Goal: Task Accomplishment & Management: Manage account settings

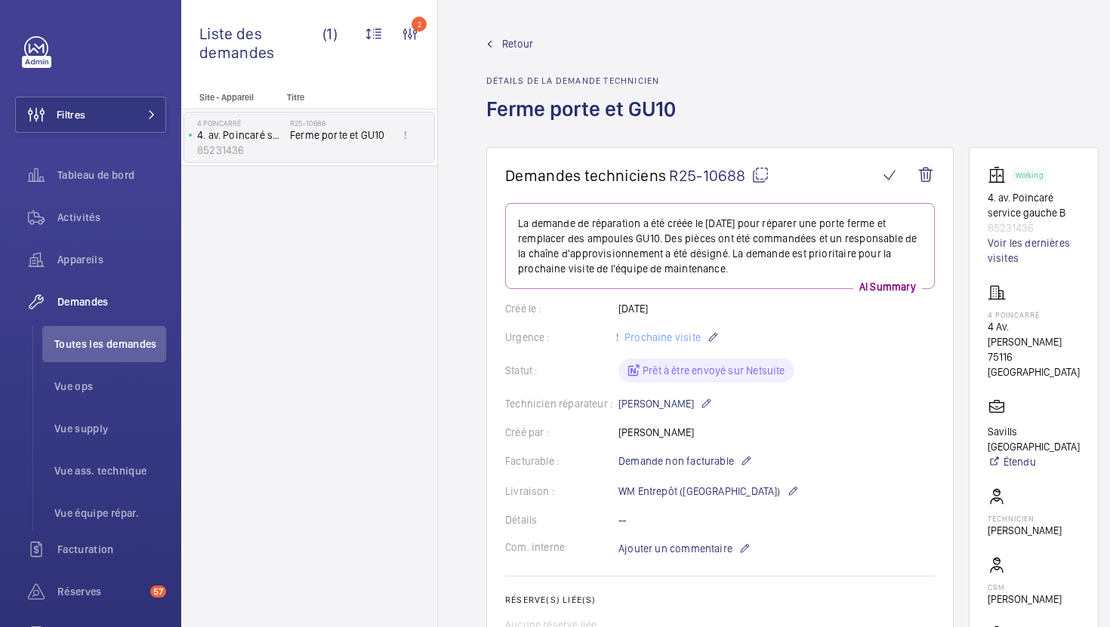
scroll to position [764, 0]
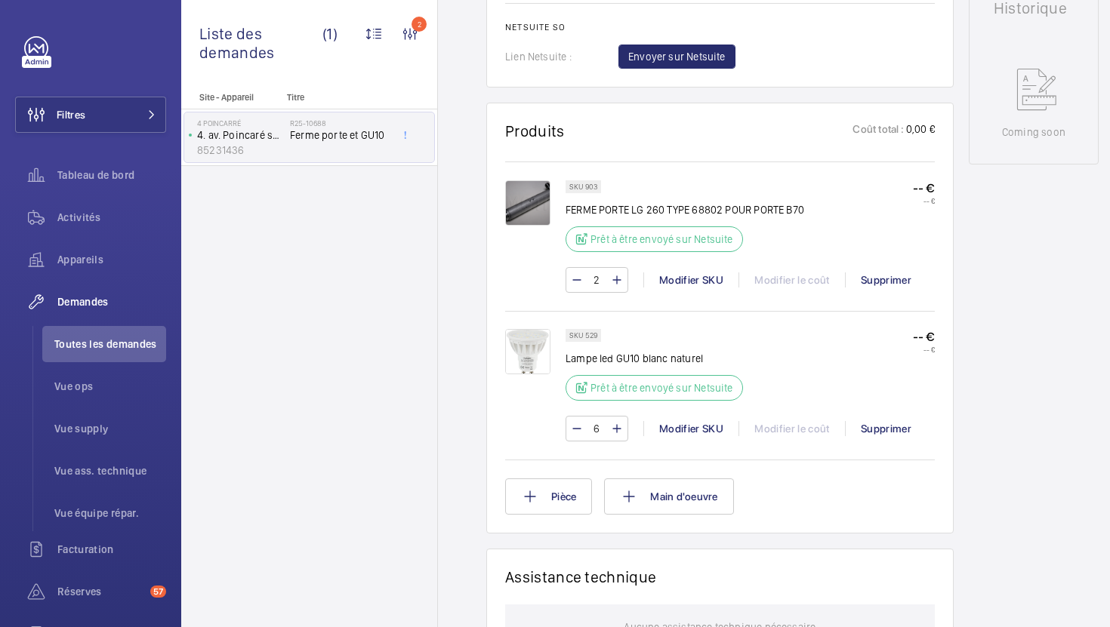
click at [613, 208] on p "FERME PORTE LG 260 TYPE 68802 POUR PORTE B70" at bounding box center [684, 209] width 239 height 15
copy div "FERME PORTE LG 260 TYPE 68802 POUR PORTE B70"
click at [647, 356] on p "Lampe led GU10 blanc naturel" at bounding box center [658, 358] width 186 height 15
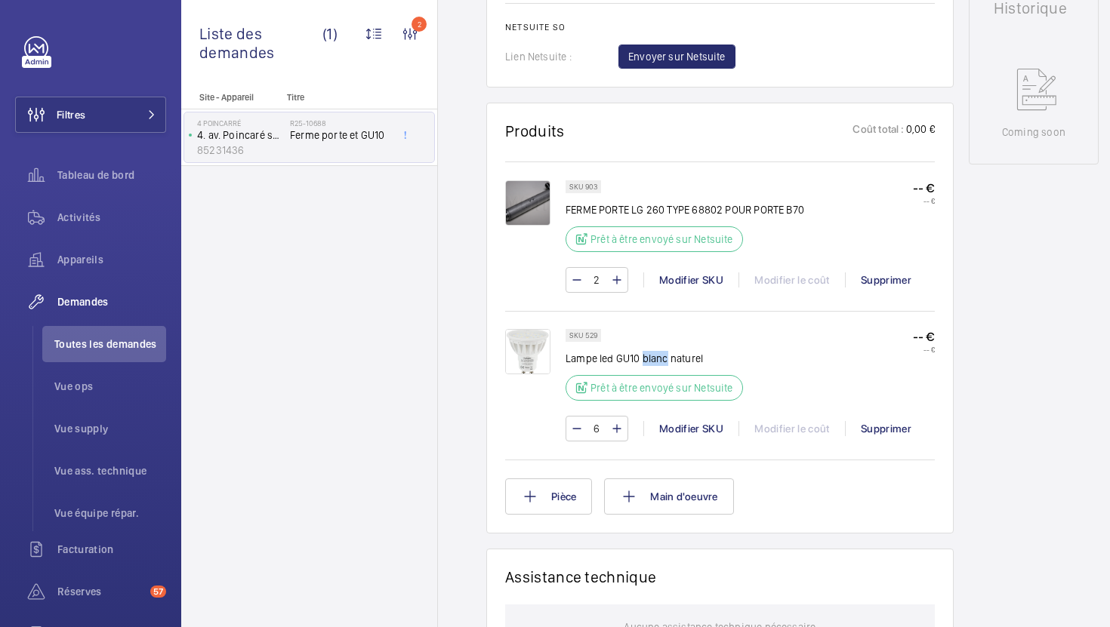
click at [647, 356] on p "Lampe led GU10 blanc naturel" at bounding box center [658, 358] width 186 height 15
copy div "Lampe led GU10 blanc naturel"
click at [120, 348] on span "Toutes les demandes" at bounding box center [110, 344] width 112 height 15
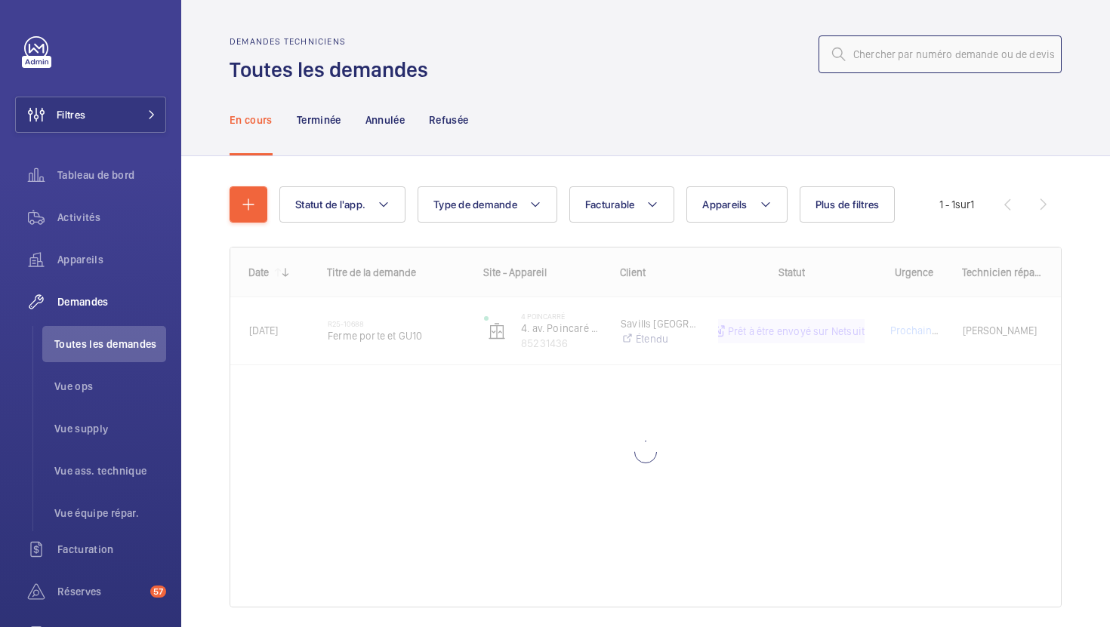
click at [957, 59] on input "text" at bounding box center [939, 54] width 243 height 38
paste input "R25-08310"
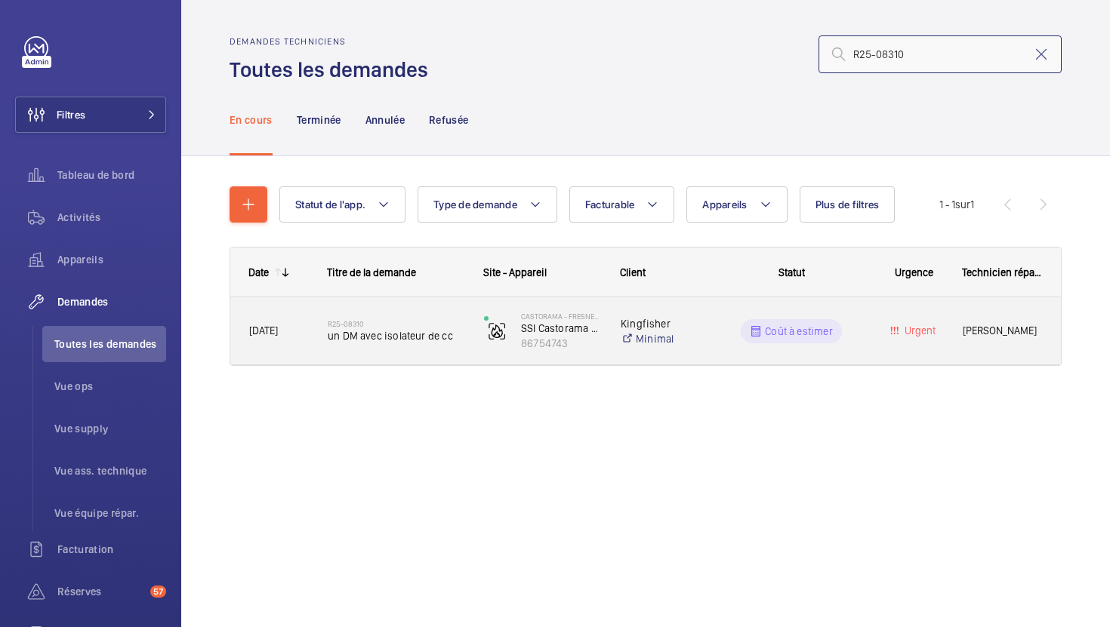
type input "R25-08310"
click at [436, 356] on div "R25-08310 un DM avec isolateur de cc" at bounding box center [386, 331] width 155 height 68
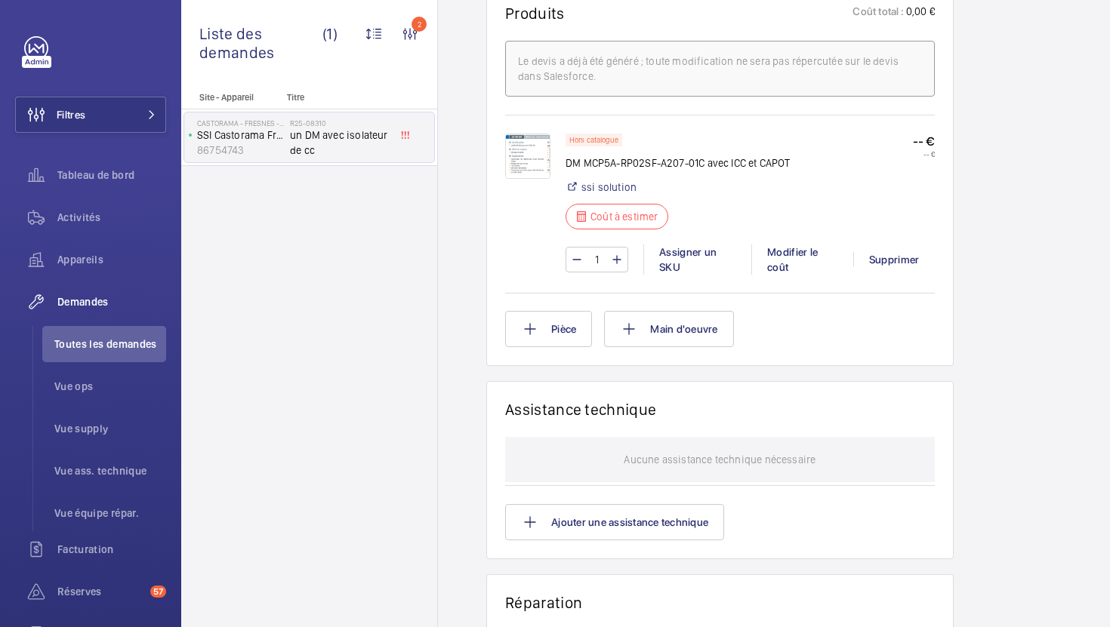
scroll to position [944, 0]
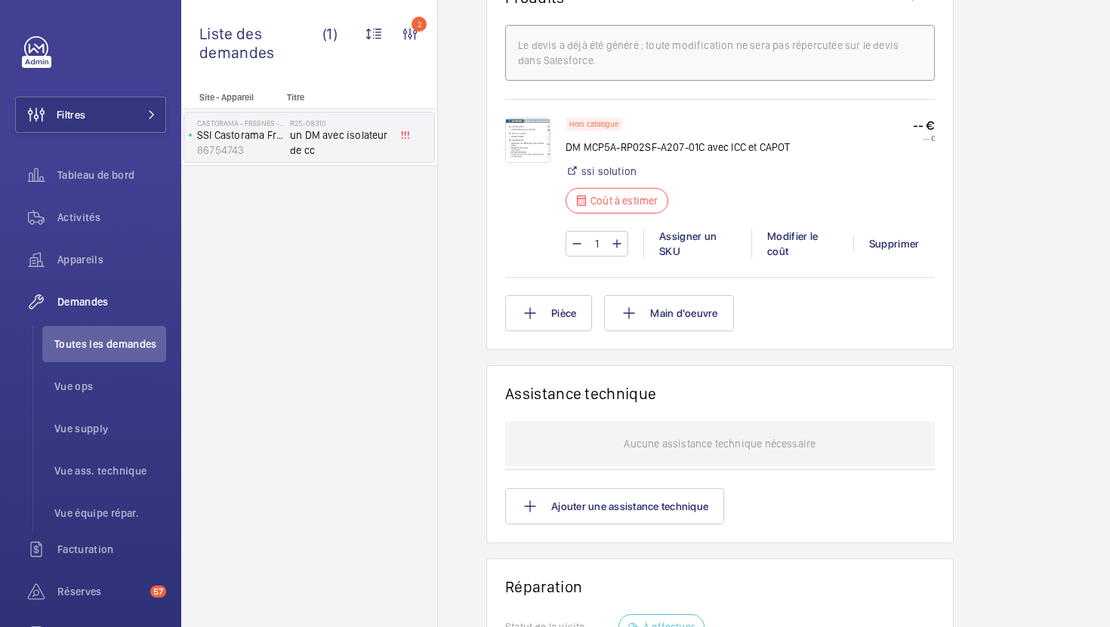
click at [521, 145] on img at bounding box center [527, 140] width 45 height 45
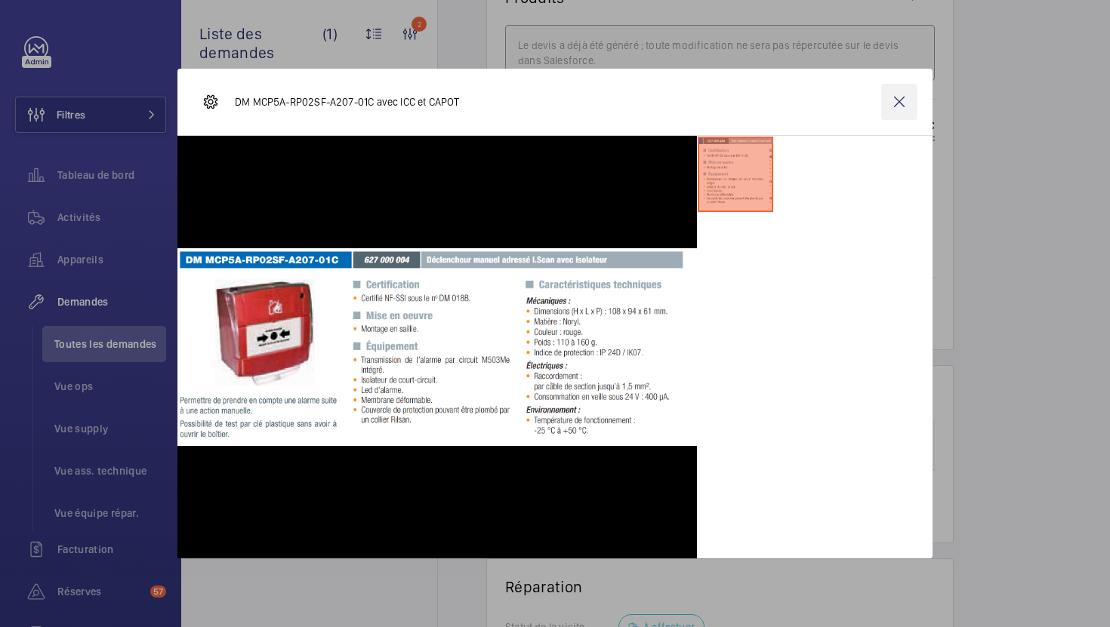
click at [891, 102] on wm-front-icon-button at bounding box center [899, 102] width 36 height 36
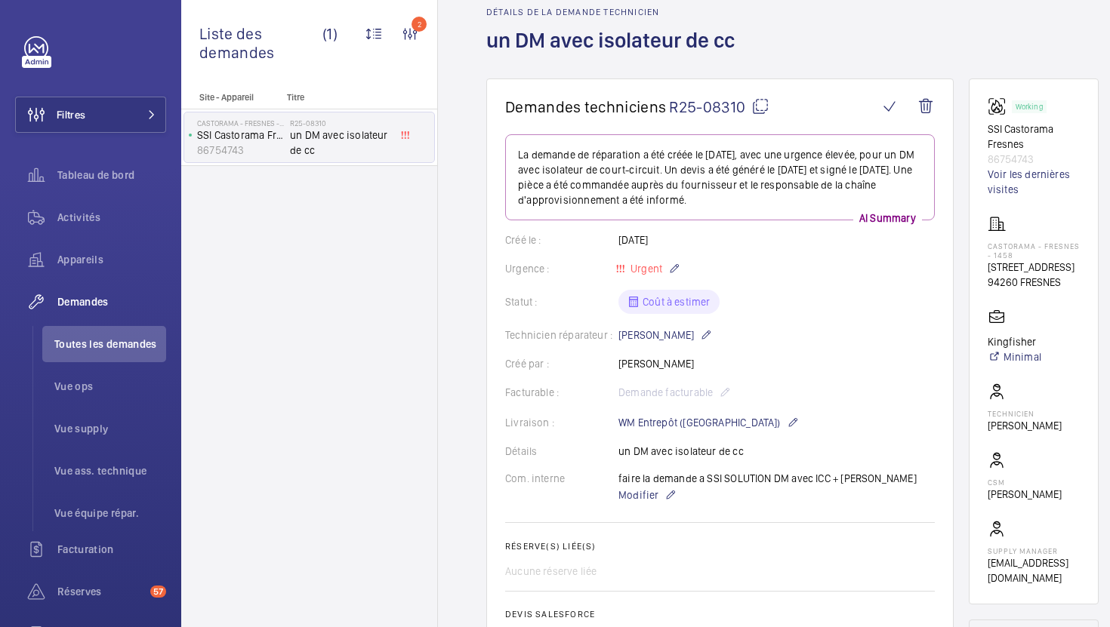
scroll to position [0, 0]
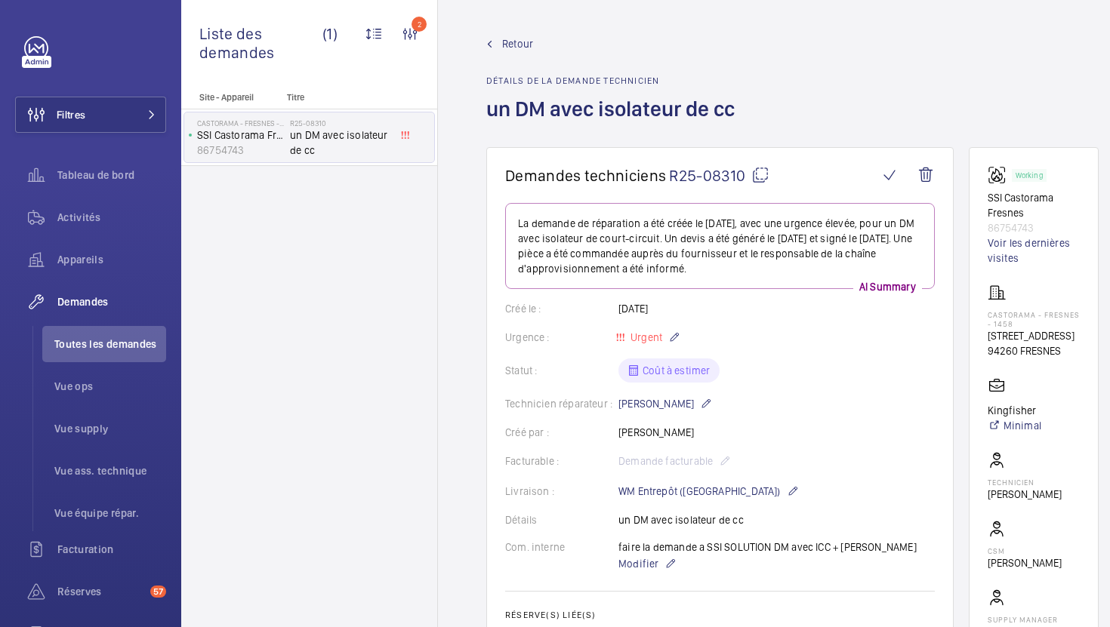
click at [764, 173] on mat-icon at bounding box center [760, 175] width 18 height 18
click at [756, 177] on mat-icon at bounding box center [760, 175] width 18 height 18
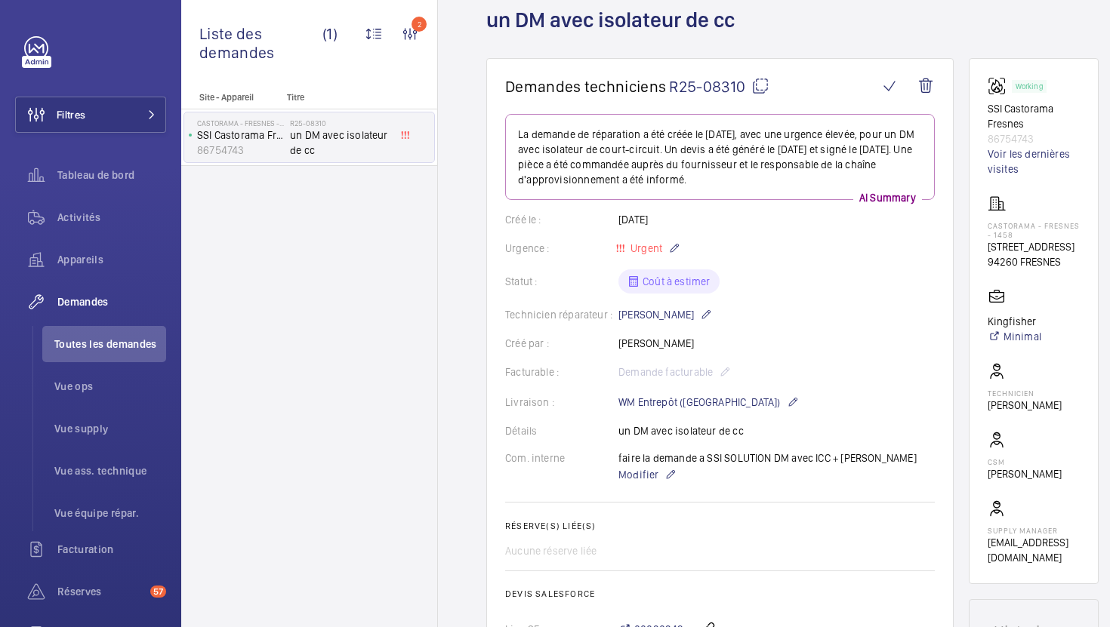
scroll to position [108, 0]
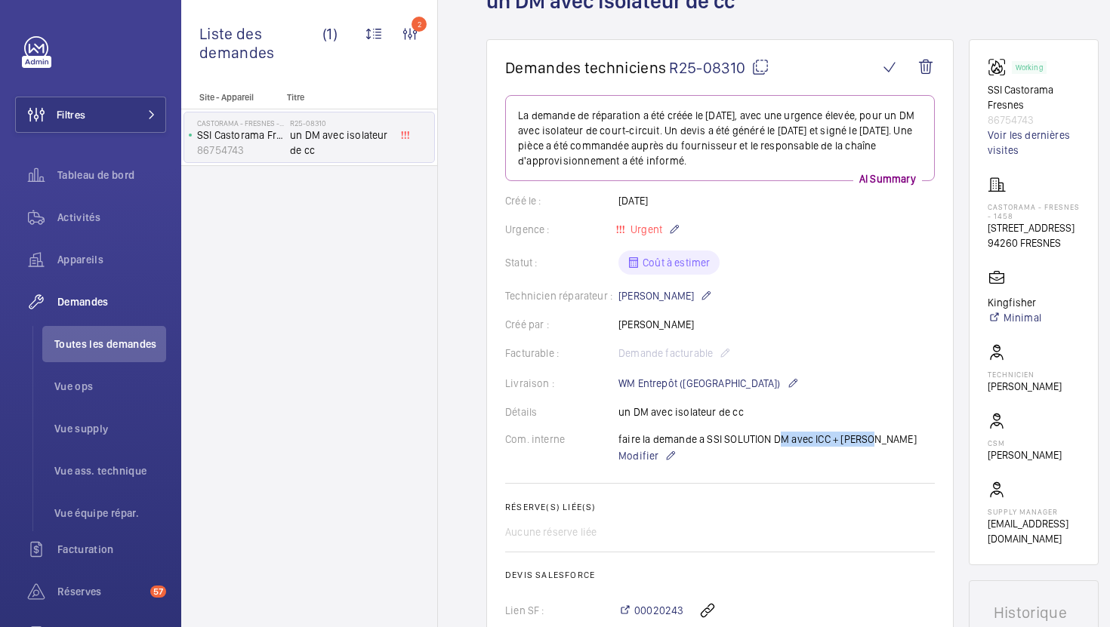
drag, startPoint x: 873, startPoint y: 442, endPoint x: 773, endPoint y: 443, distance: 99.7
click at [773, 443] on div "Com. interne faire la demande a SSI SOLUTION DM avec ICC + CAPOT Modifier" at bounding box center [720, 448] width 430 height 33
copy p "DM avec ICC + CAPOT"
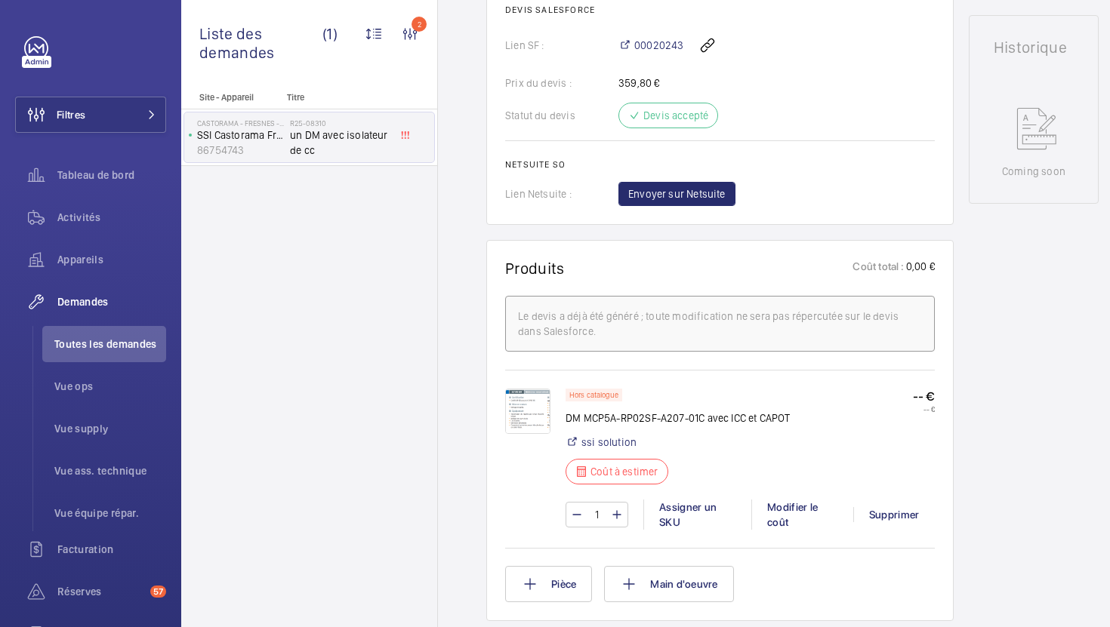
scroll to position [679, 0]
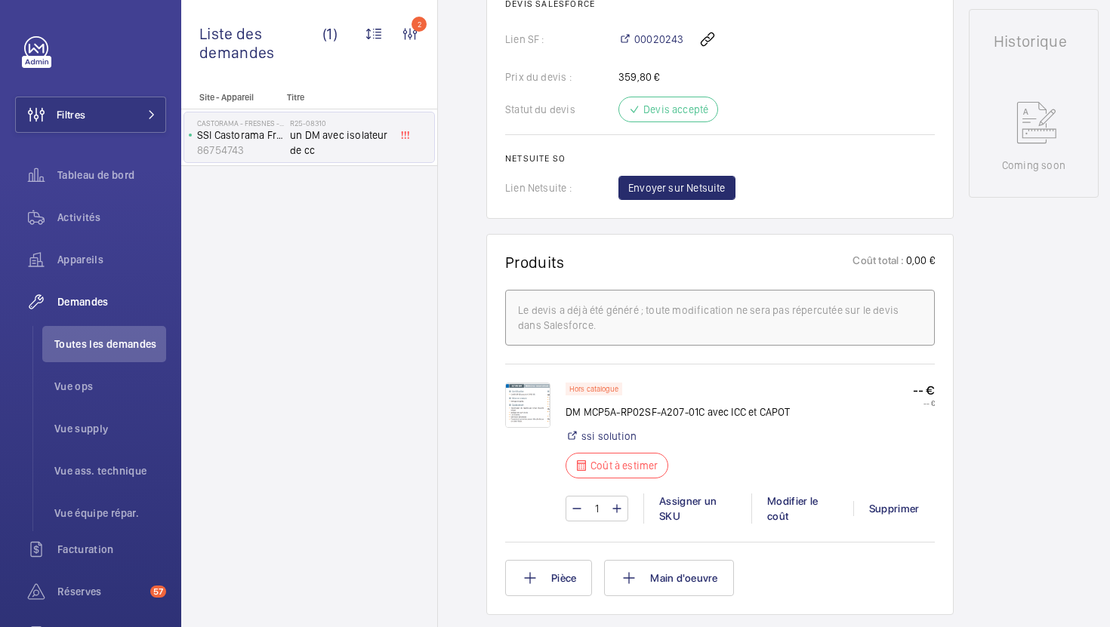
click at [511, 403] on img at bounding box center [527, 405] width 45 height 45
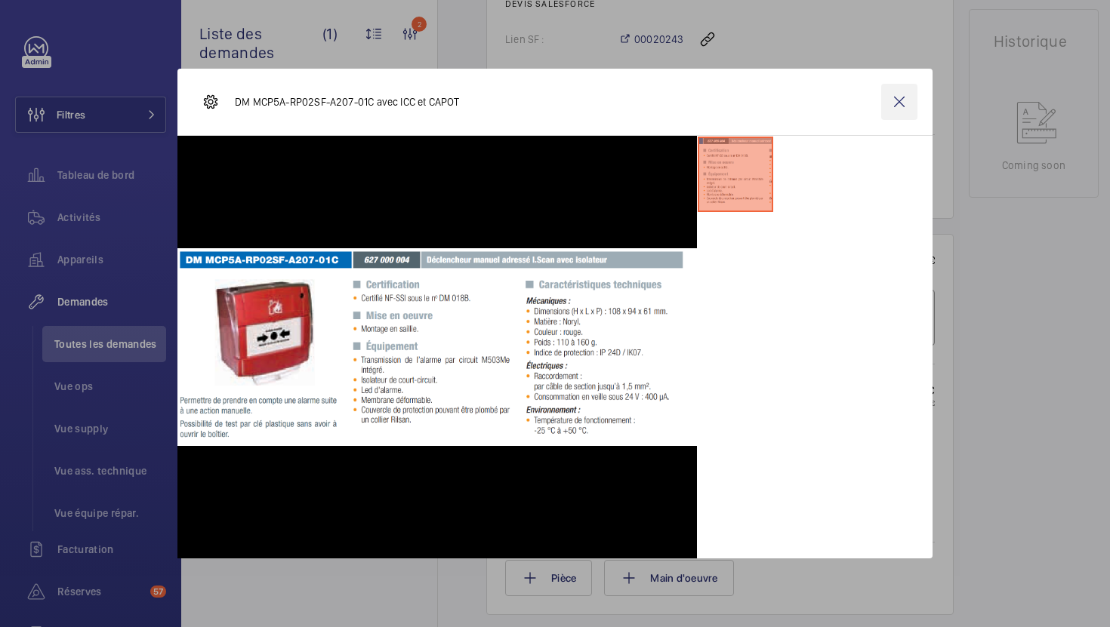
click at [892, 103] on wm-front-icon-button at bounding box center [899, 102] width 36 height 36
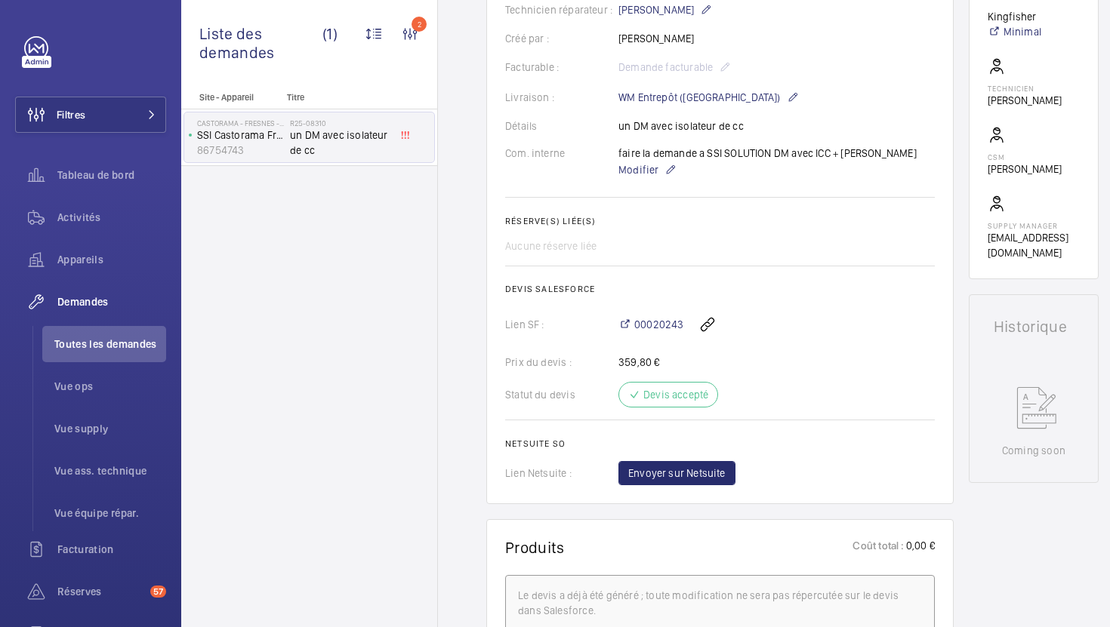
scroll to position [375, 0]
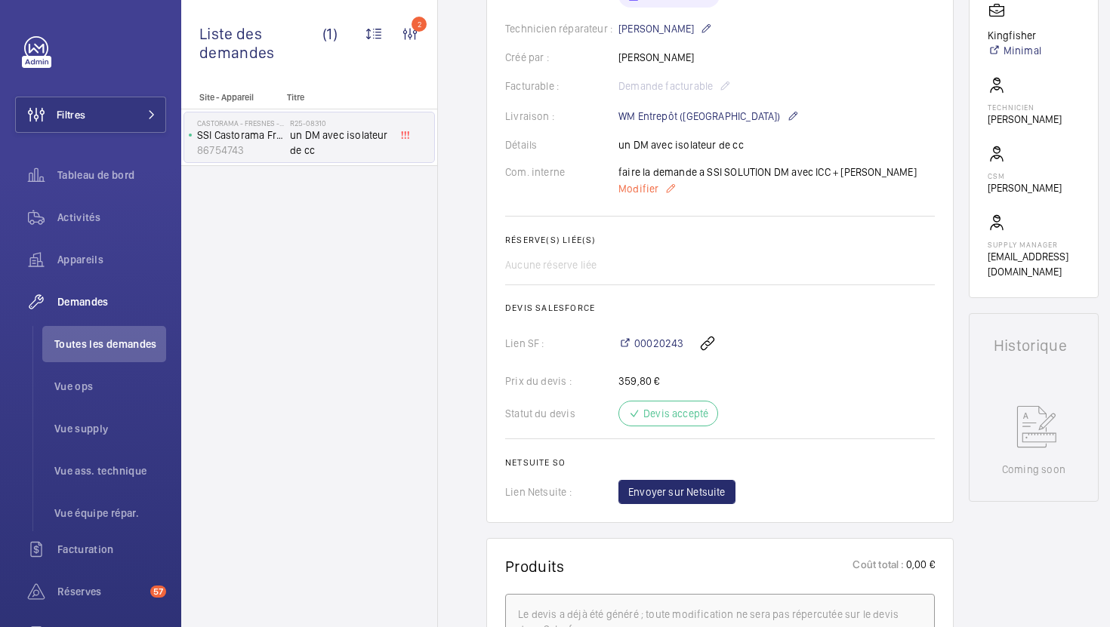
click at [627, 188] on span "Modifier" at bounding box center [638, 188] width 40 height 15
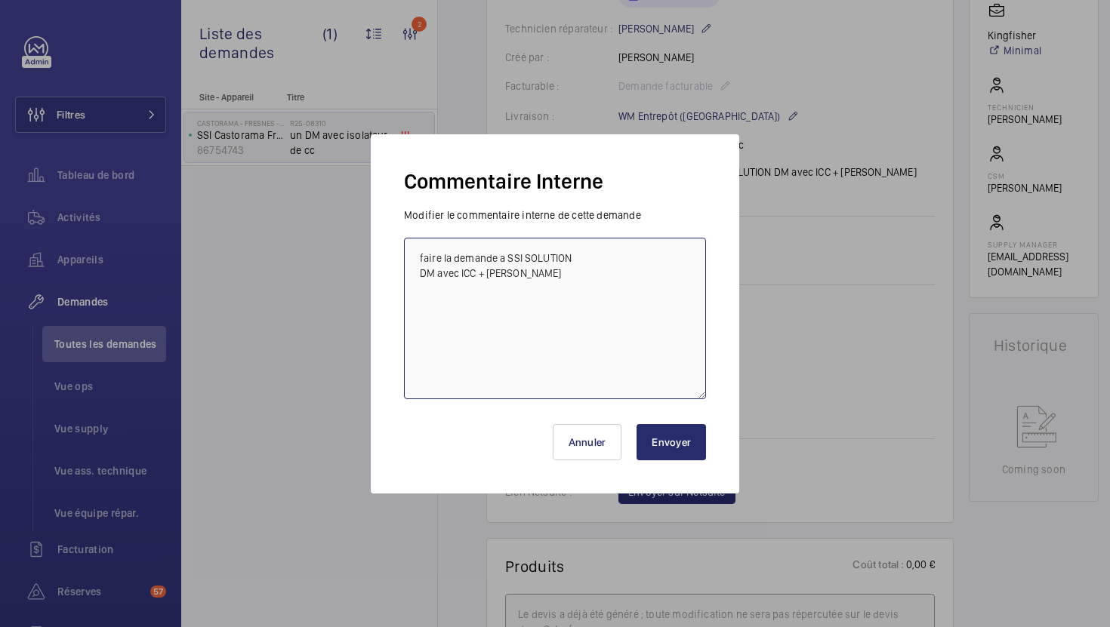
click at [414, 254] on textarea "faire la demande a SSI SOLUTION DM avec ICC + CAPOT" at bounding box center [555, 319] width 302 height 162
type textarea "20/08 demande de devis envoyée à SSI solution faire la demande a SSI SOLUTION D…"
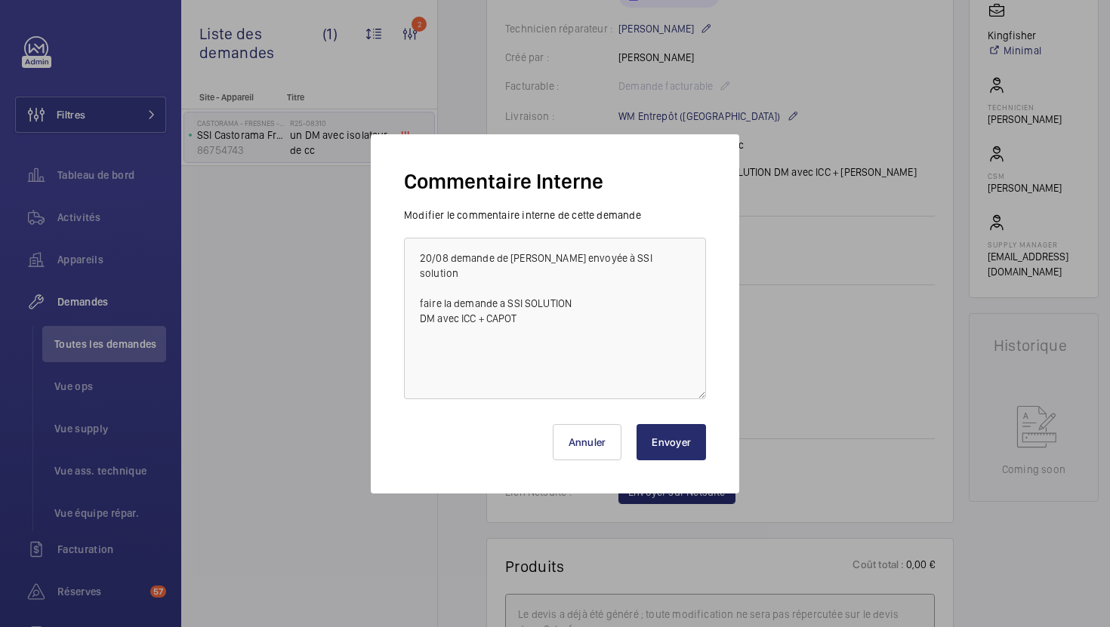
click at [670, 453] on button "Envoyer" at bounding box center [670, 442] width 69 height 36
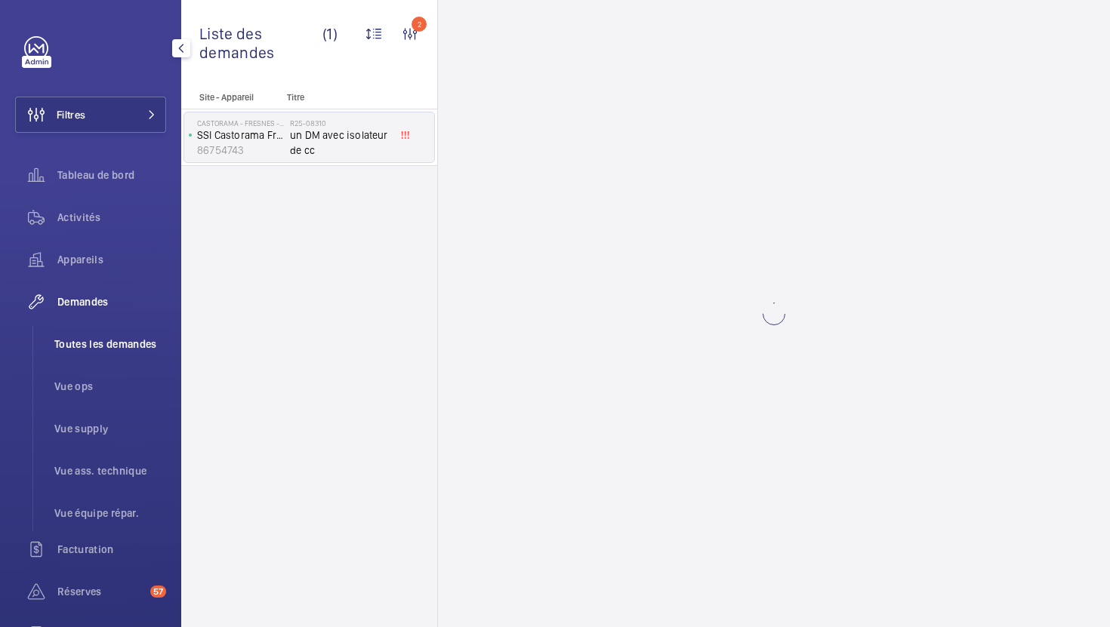
click at [91, 342] on span "Toutes les demandes" at bounding box center [110, 344] width 112 height 15
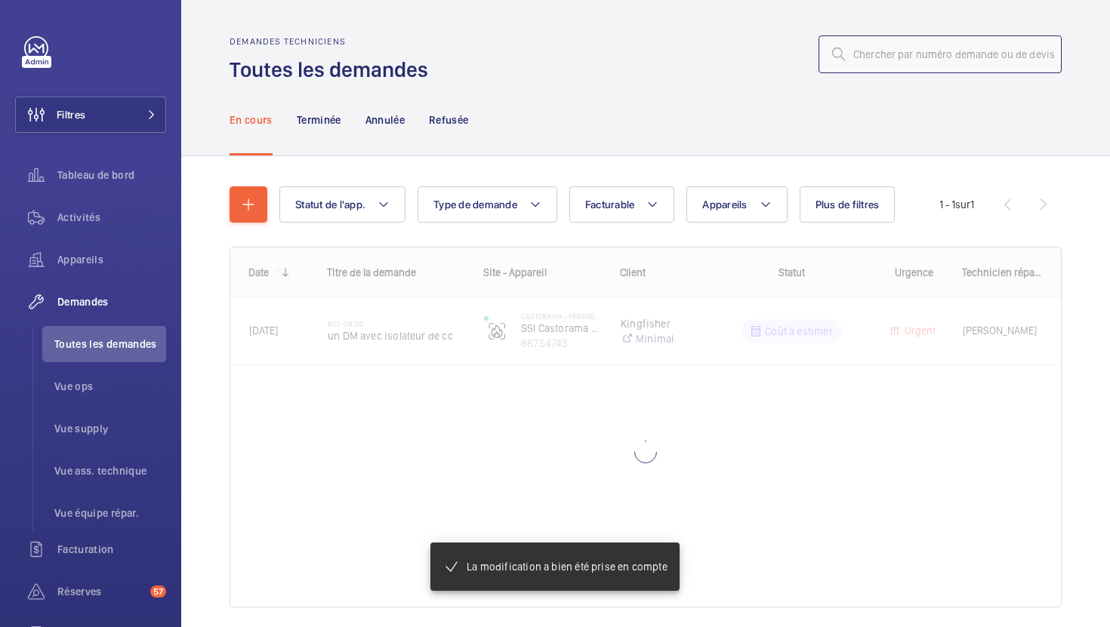
click at [919, 60] on input "text" at bounding box center [939, 54] width 243 height 38
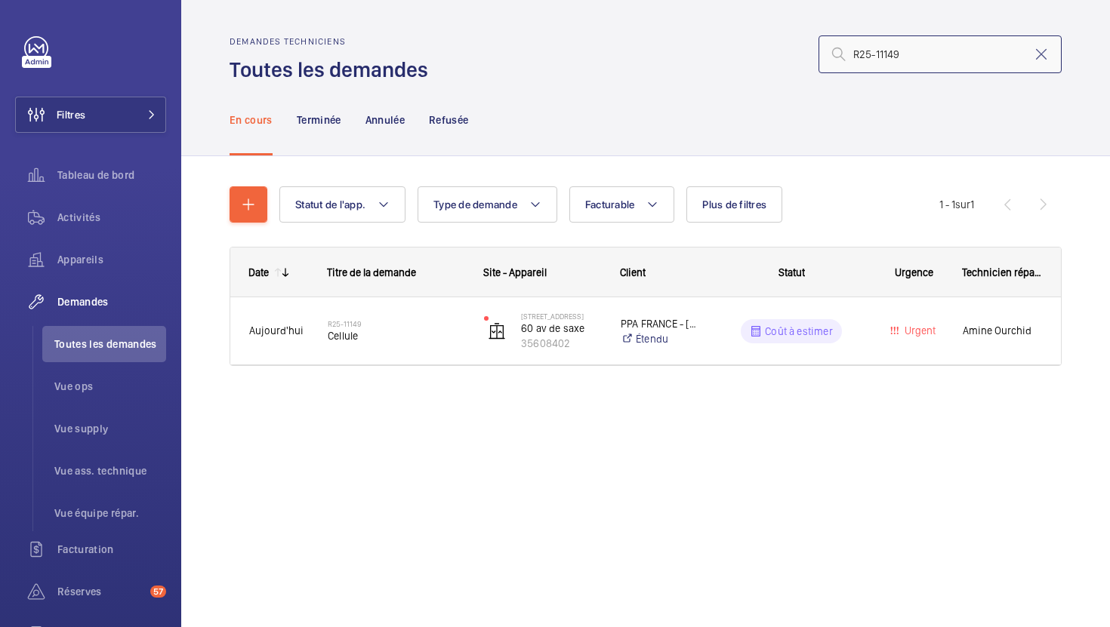
click at [925, 51] on input "R25-11149" at bounding box center [939, 54] width 243 height 38
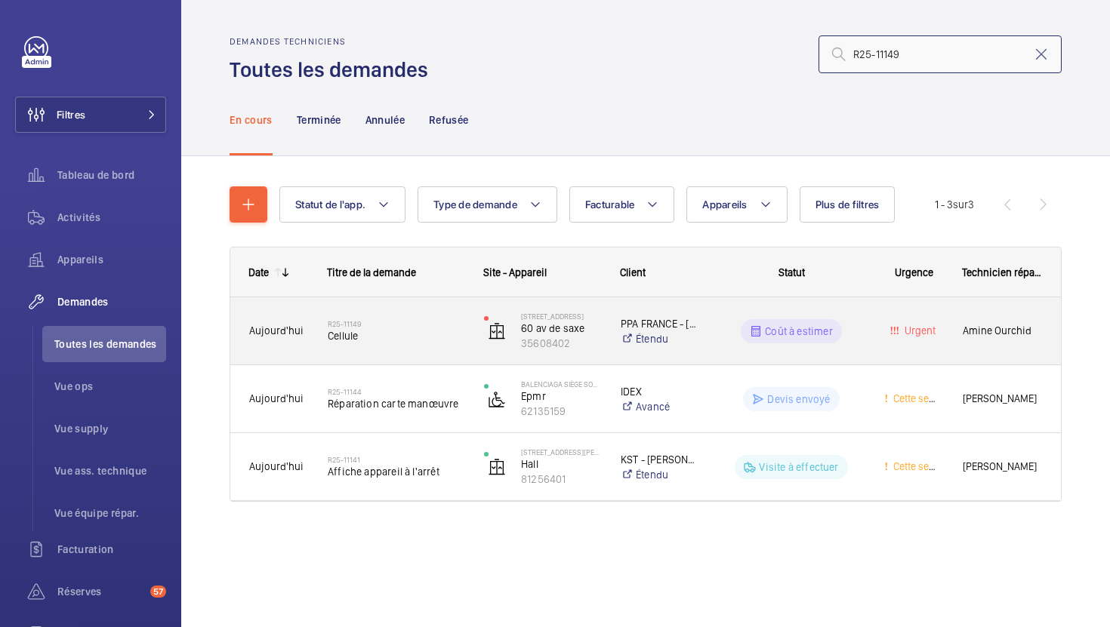
type input "R25-11149"
click at [465, 352] on div "60 Avenue de Saxe 60 av de saxe 35608402" at bounding box center [533, 330] width 137 height 67
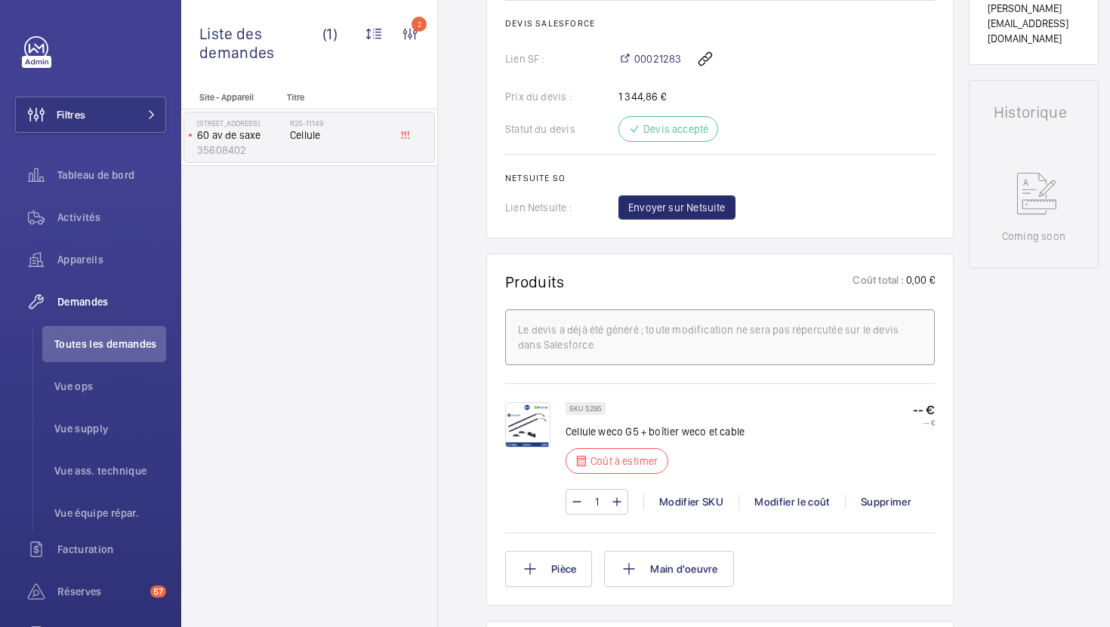
scroll to position [699, 0]
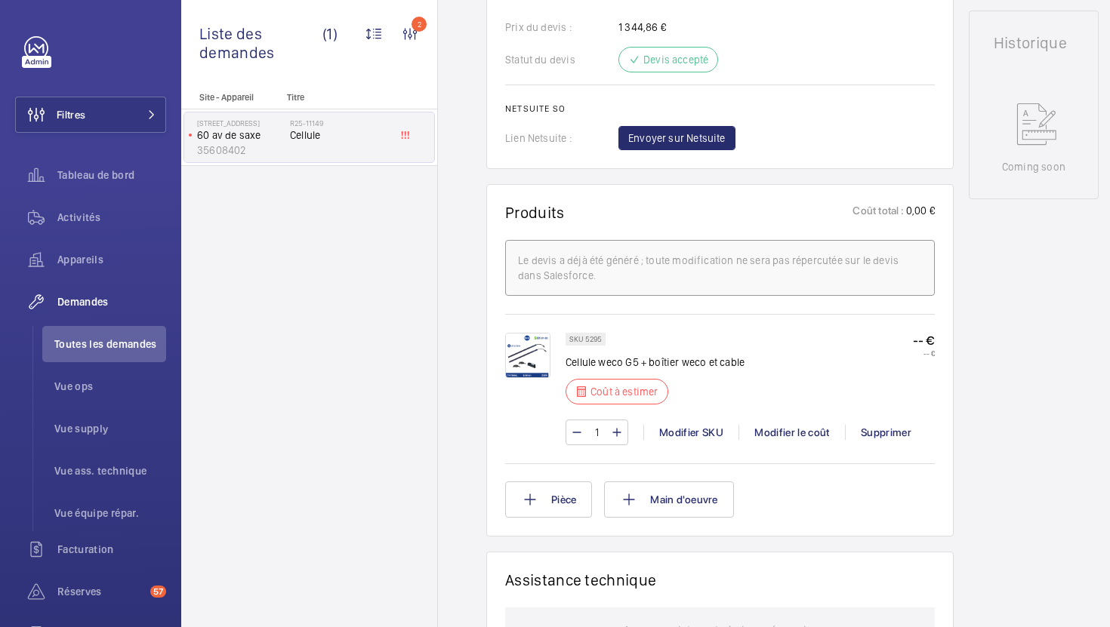
click at [774, 448] on div "SKU 5295 Cellule weco G5 + boîtier weco et cable Coût à estimer -- € -- € 1 Mod…" at bounding box center [749, 397] width 369 height 128
click at [784, 436] on div "Modifier le coût" at bounding box center [791, 432] width 106 height 15
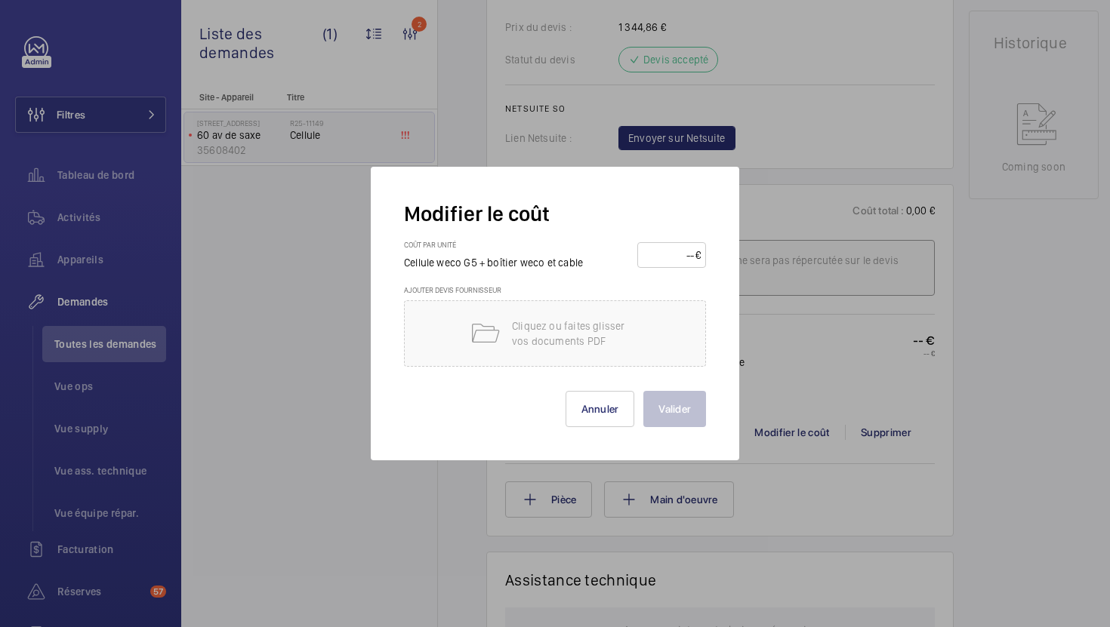
click at [674, 261] on input "number" at bounding box center [668, 255] width 53 height 24
click at [608, 410] on button "Annuler" at bounding box center [599, 409] width 69 height 36
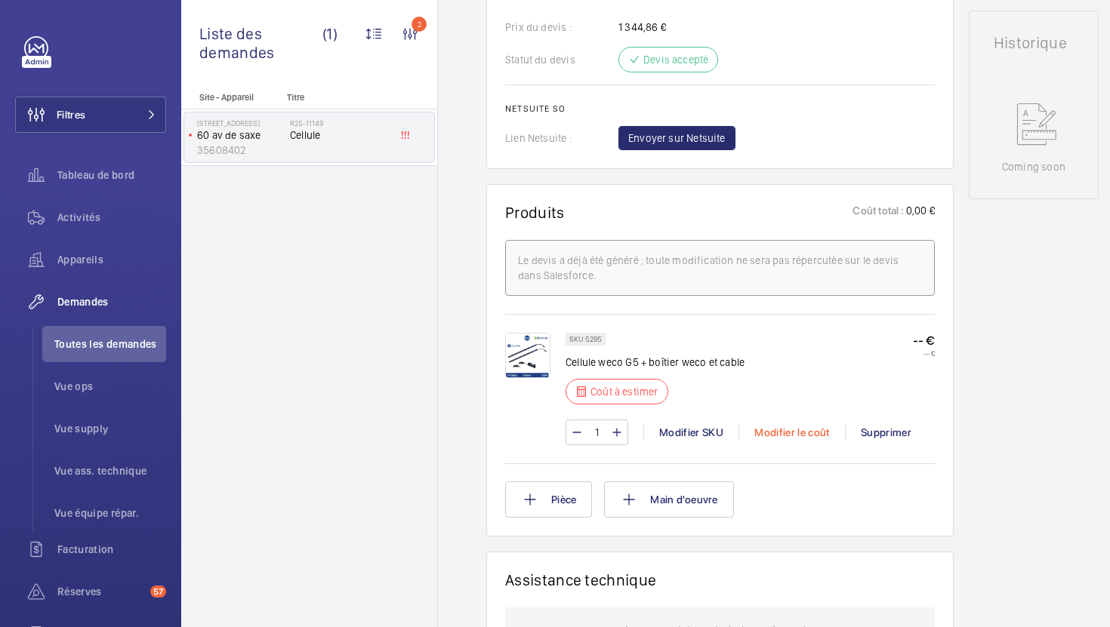
click at [800, 435] on div "Modifier le coût" at bounding box center [791, 432] width 106 height 15
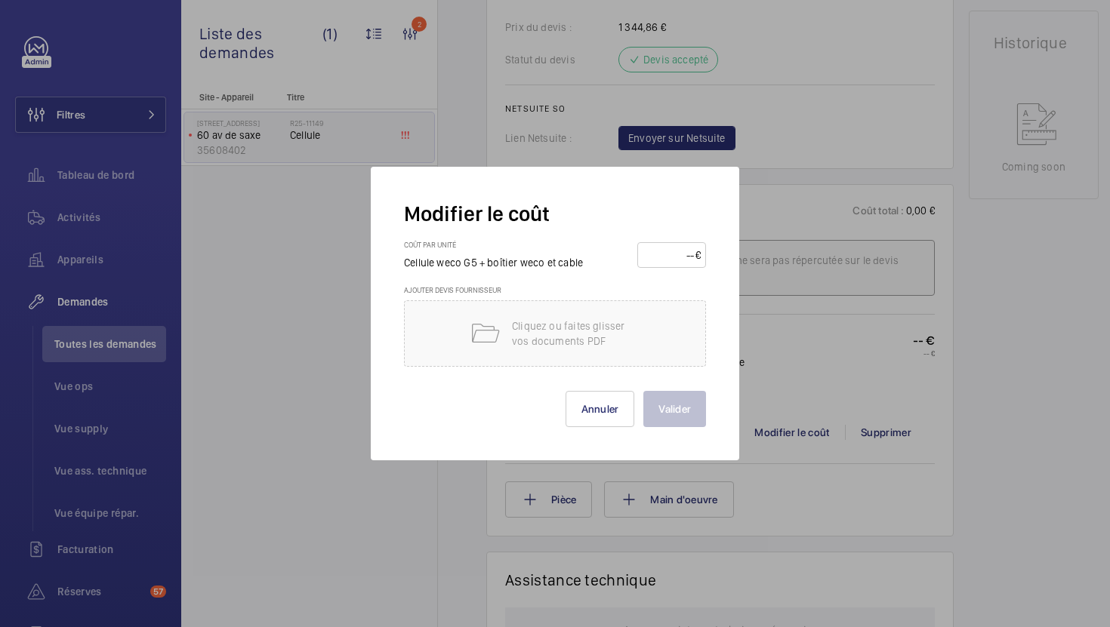
click at [667, 260] on input "number" at bounding box center [668, 255] width 53 height 24
type input "250"
click at [688, 411] on button "Valider" at bounding box center [674, 409] width 63 height 36
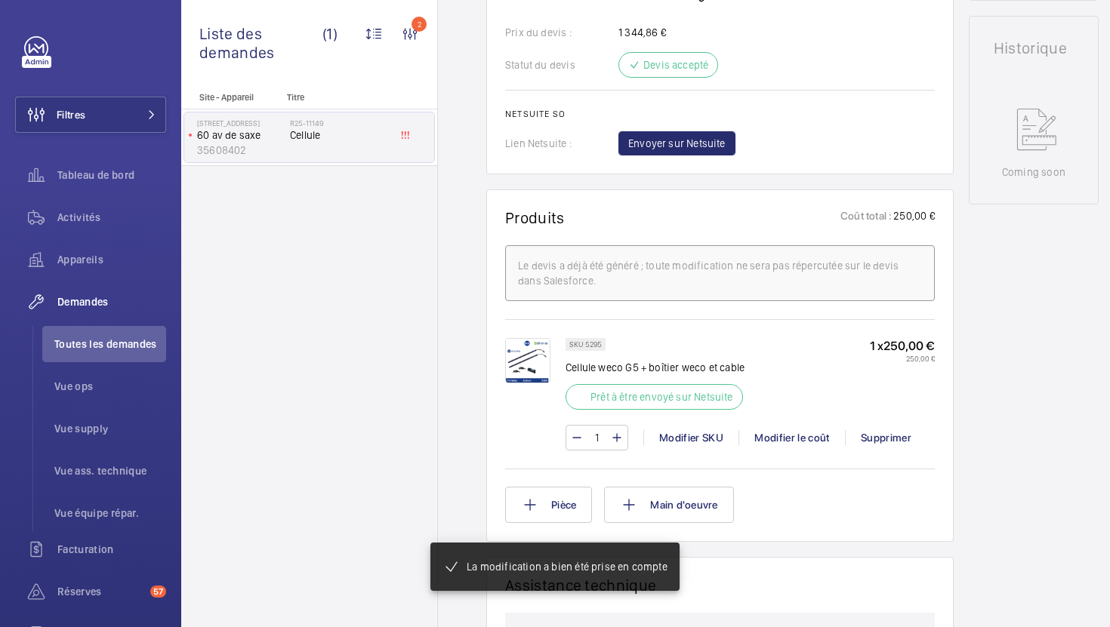
scroll to position [709, 0]
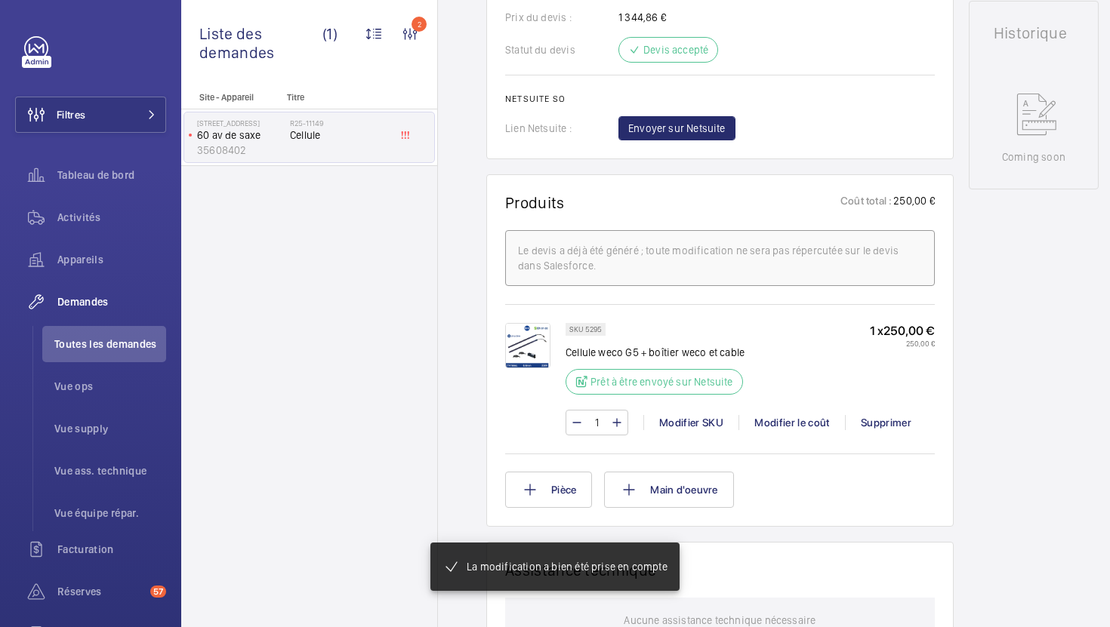
click at [594, 330] on p "SKU 5295" at bounding box center [585, 329] width 32 height 5
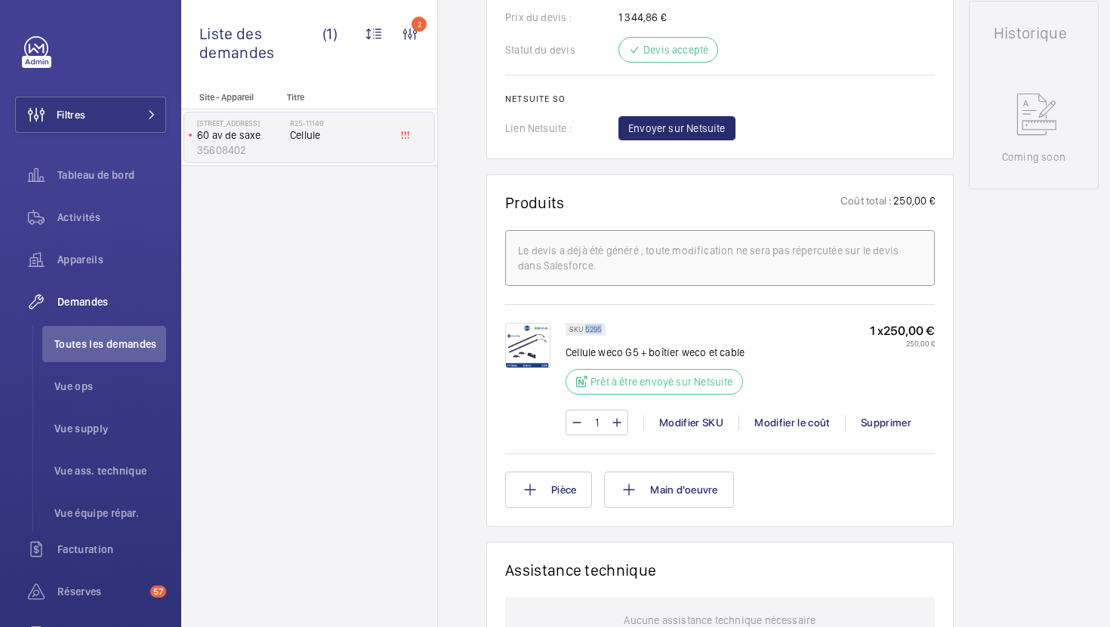
copy p "5295"
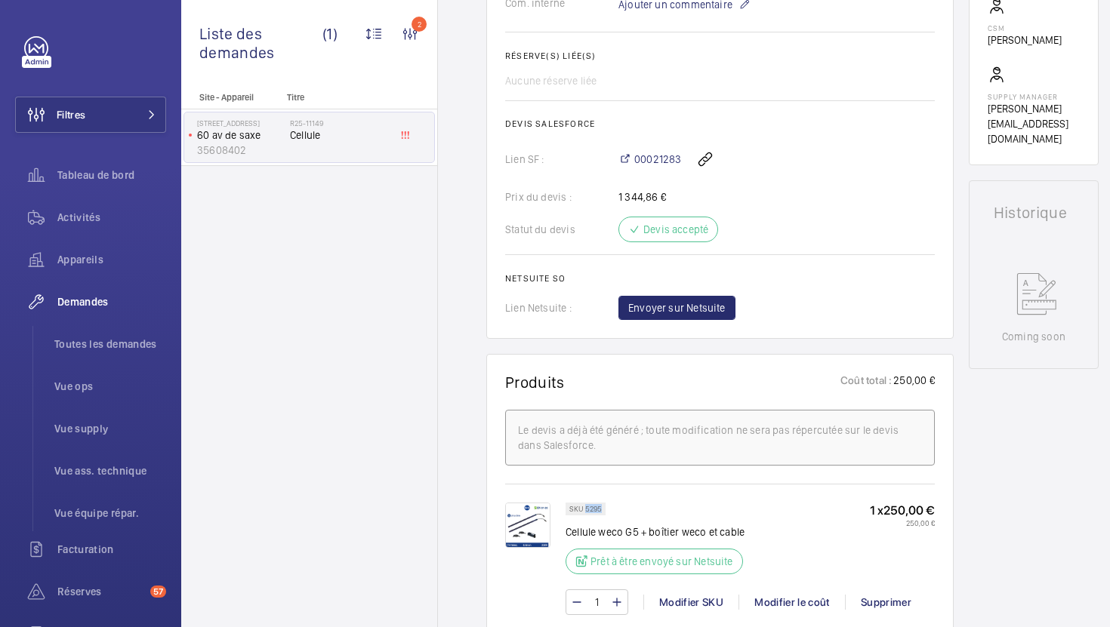
scroll to position [528, 0]
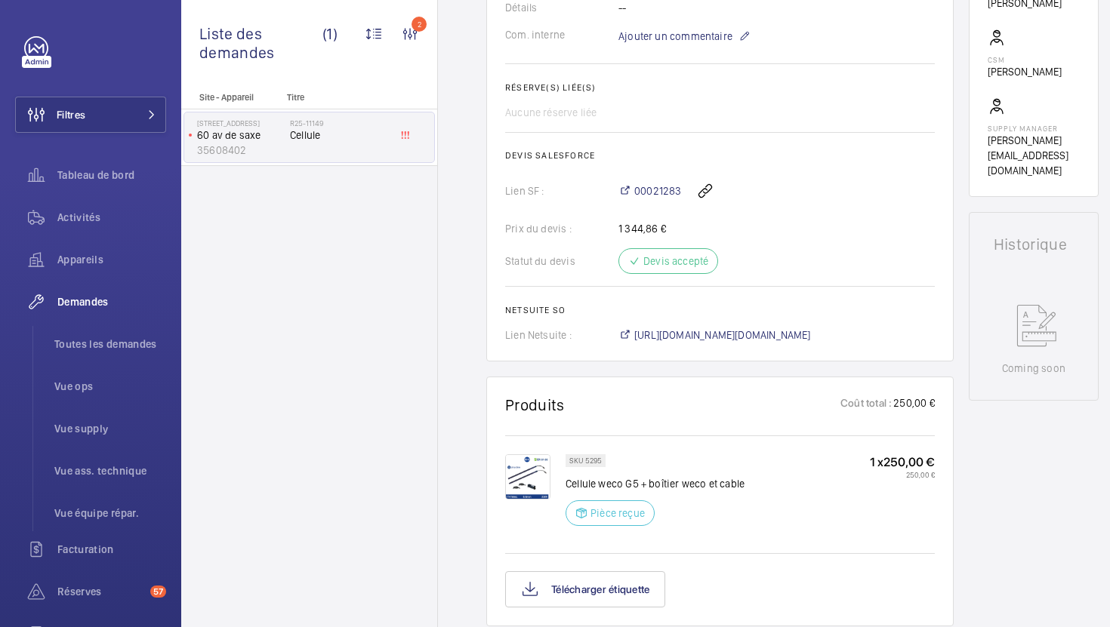
scroll to position [500, 0]
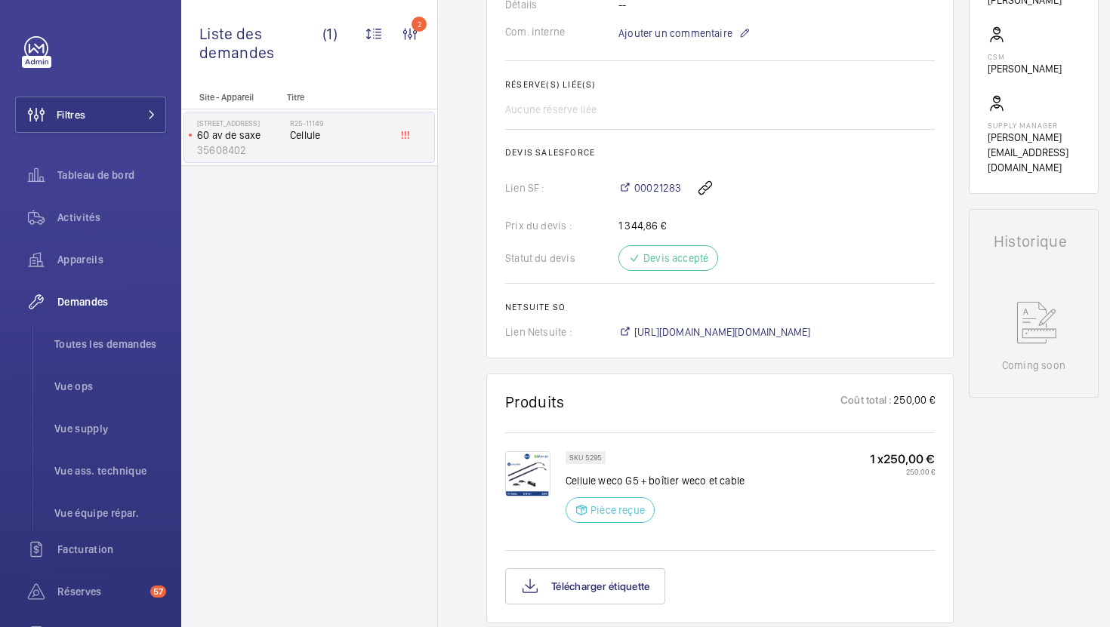
click at [696, 341] on wm-front-card "Demandes techniciens R25-11149 Une demande de réparation urgente a été créée le…" at bounding box center [719, 3] width 467 height 712
click at [696, 340] on span "[URL][DOMAIN_NAME][DOMAIN_NAME]" at bounding box center [722, 332] width 177 height 15
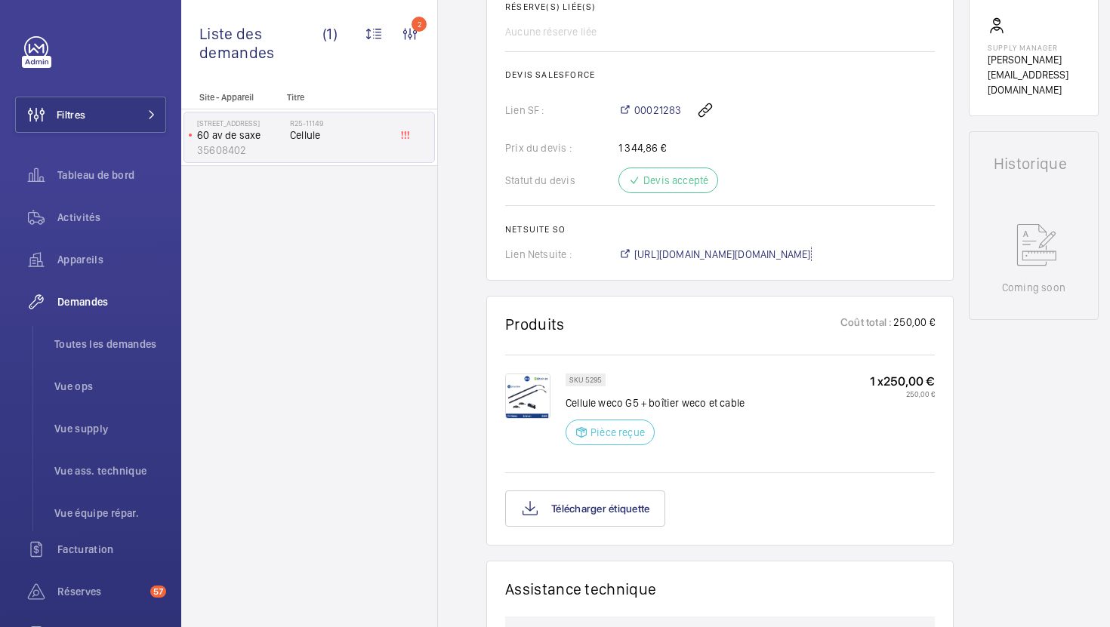
scroll to position [579, 0]
click at [615, 503] on button "Télécharger étiquette" at bounding box center [585, 508] width 160 height 36
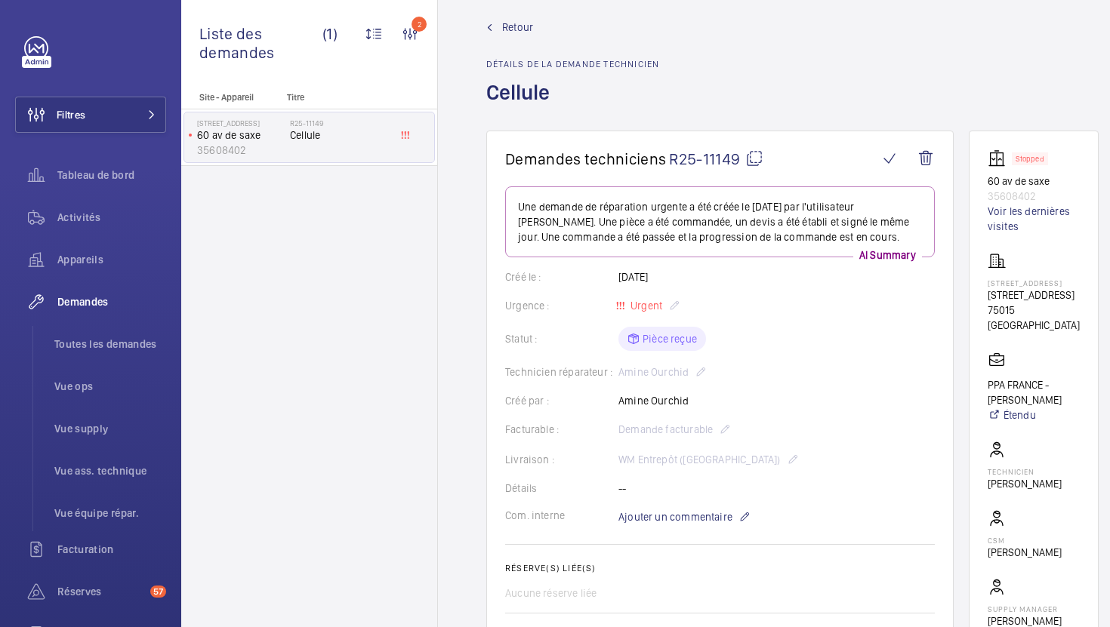
scroll to position [0, 0]
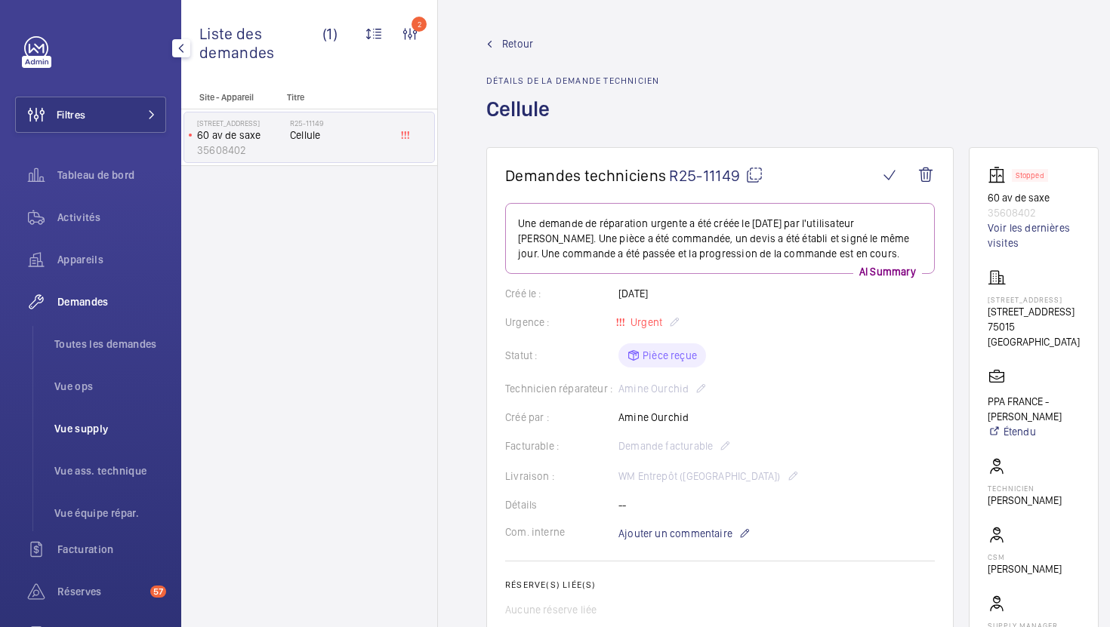
click at [99, 433] on span "Vue supply" at bounding box center [110, 428] width 112 height 15
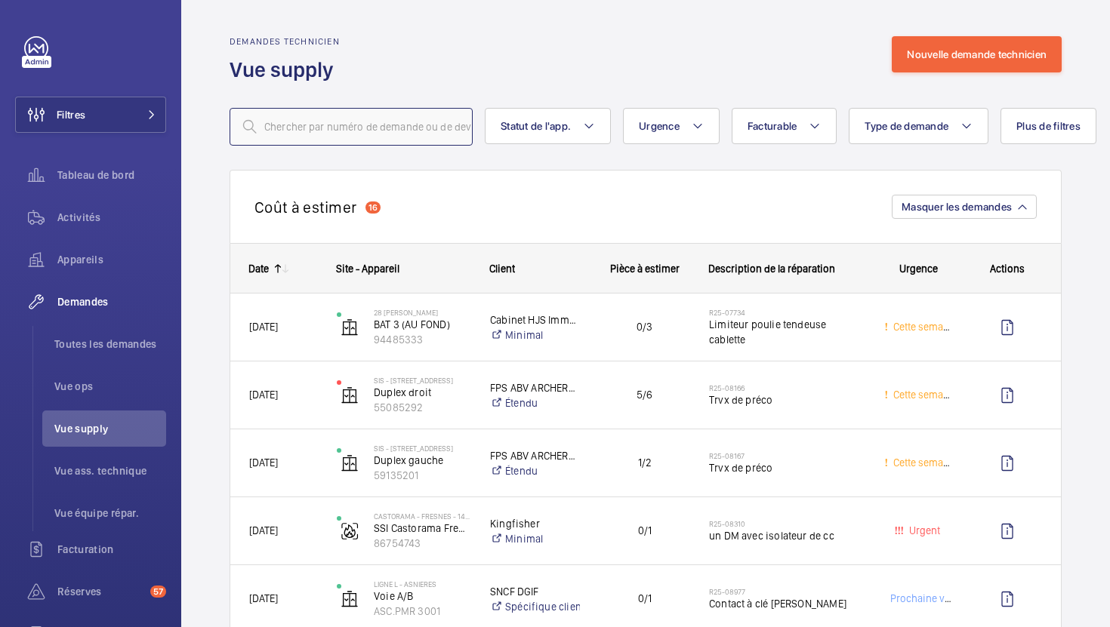
click at [405, 133] on input "text" at bounding box center [350, 127] width 243 height 38
paste input "R25-10040"
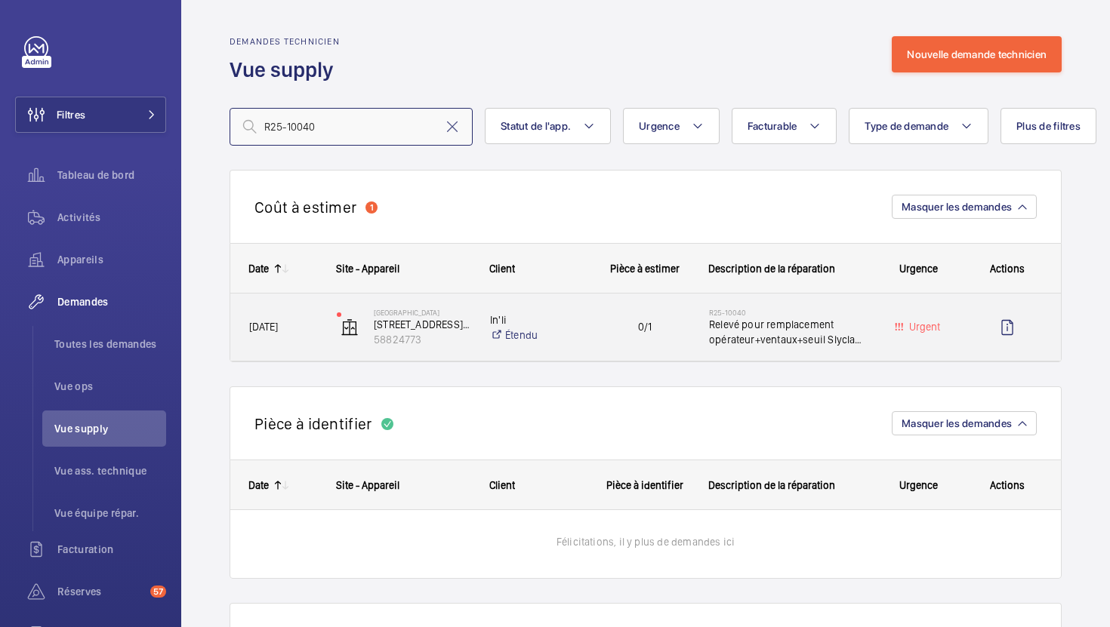
type input "R25-10040"
click at [600, 354] on div "0/1" at bounding box center [634, 327] width 109 height 67
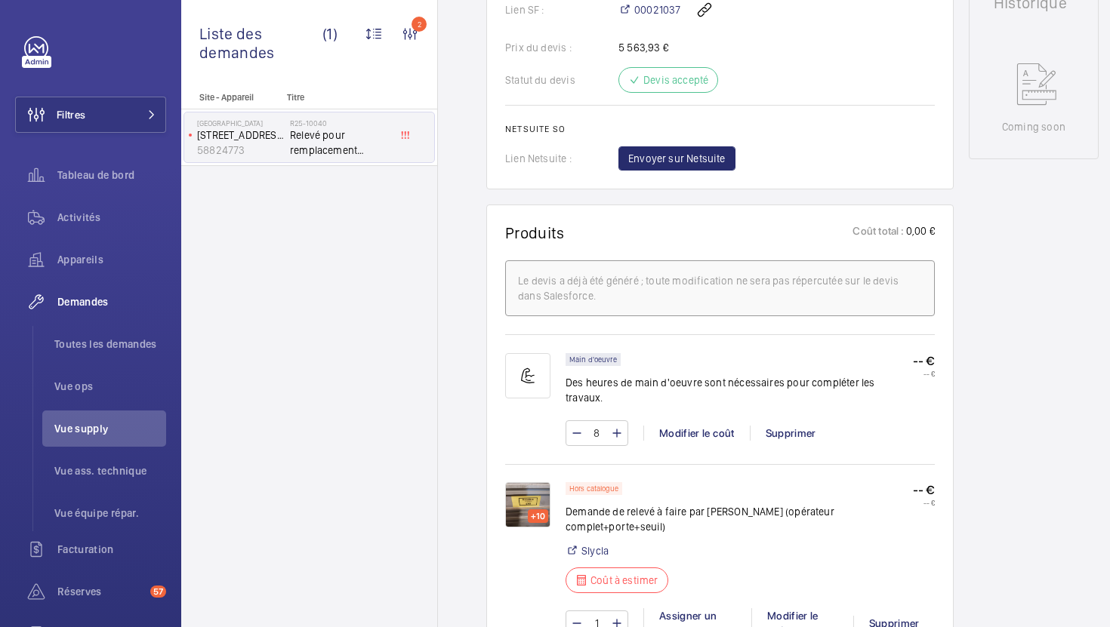
scroll to position [864, 0]
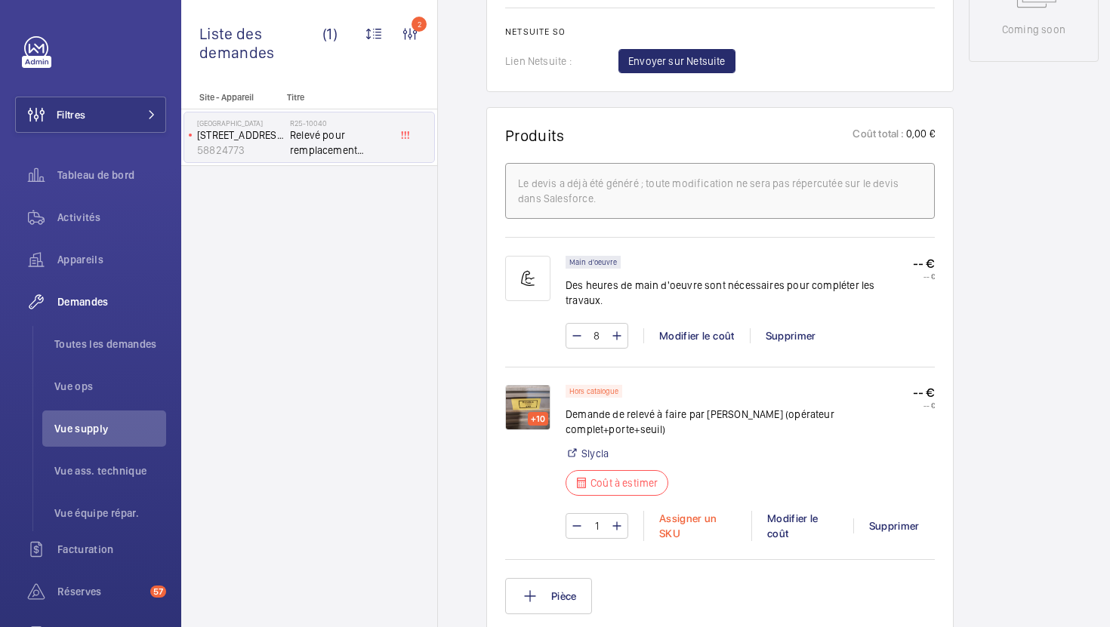
click at [682, 511] on div "Assigner un SKU" at bounding box center [697, 526] width 108 height 30
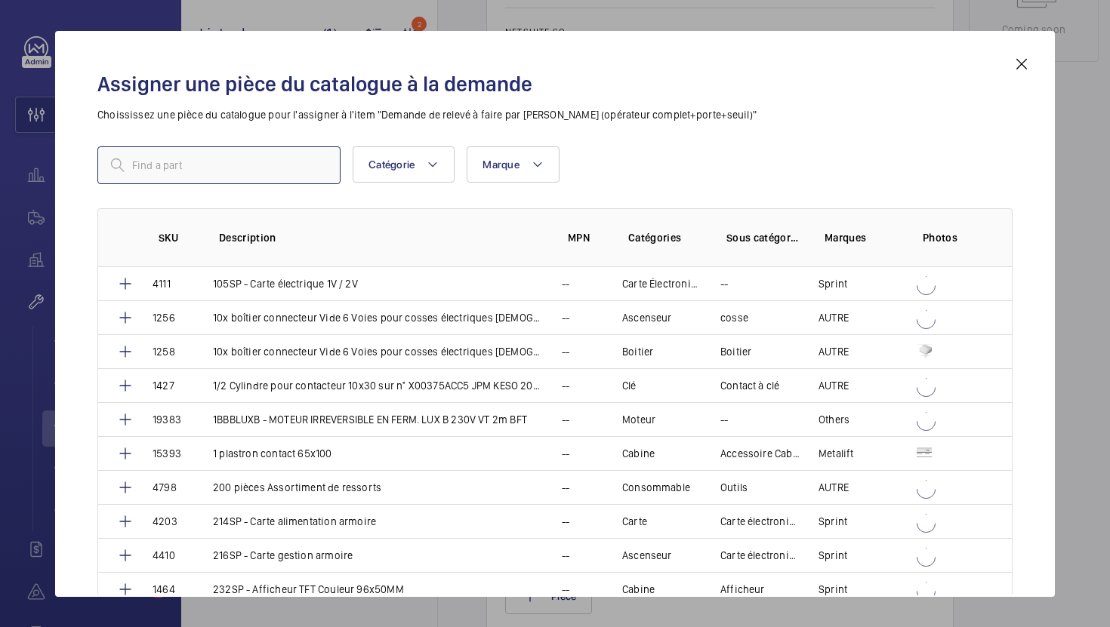
click at [289, 174] on input "text" at bounding box center [218, 165] width 243 height 38
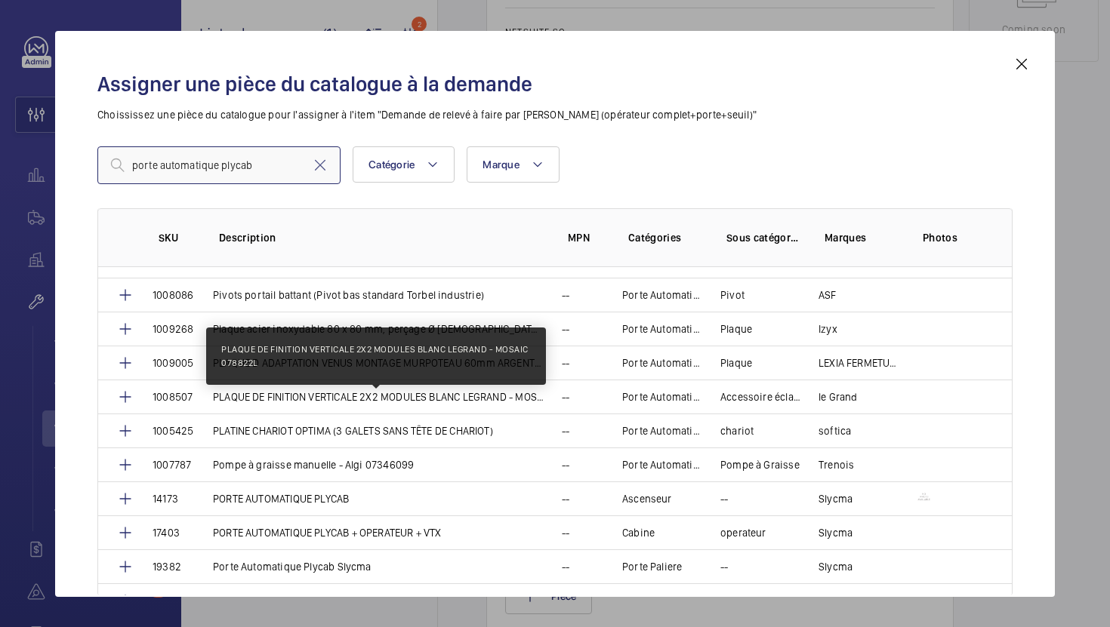
scroll to position [6308, 0]
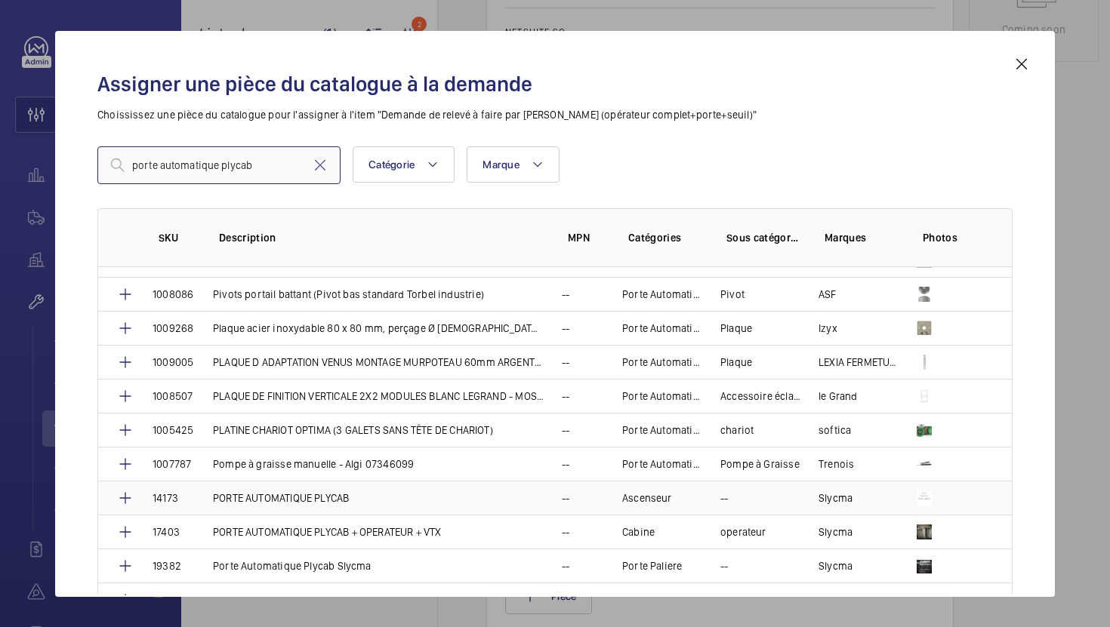
type input "porte automatique plycab"
click at [340, 504] on p "PORTE AUTOMATIQUE PLYCAB" at bounding box center [281, 498] width 136 height 15
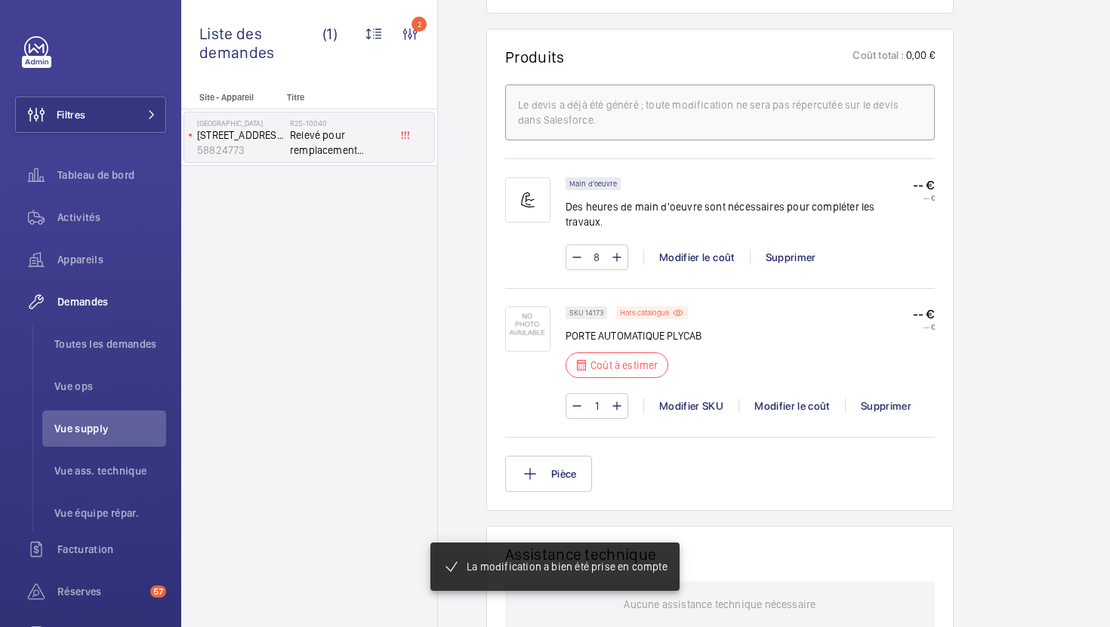
scroll to position [941, 0]
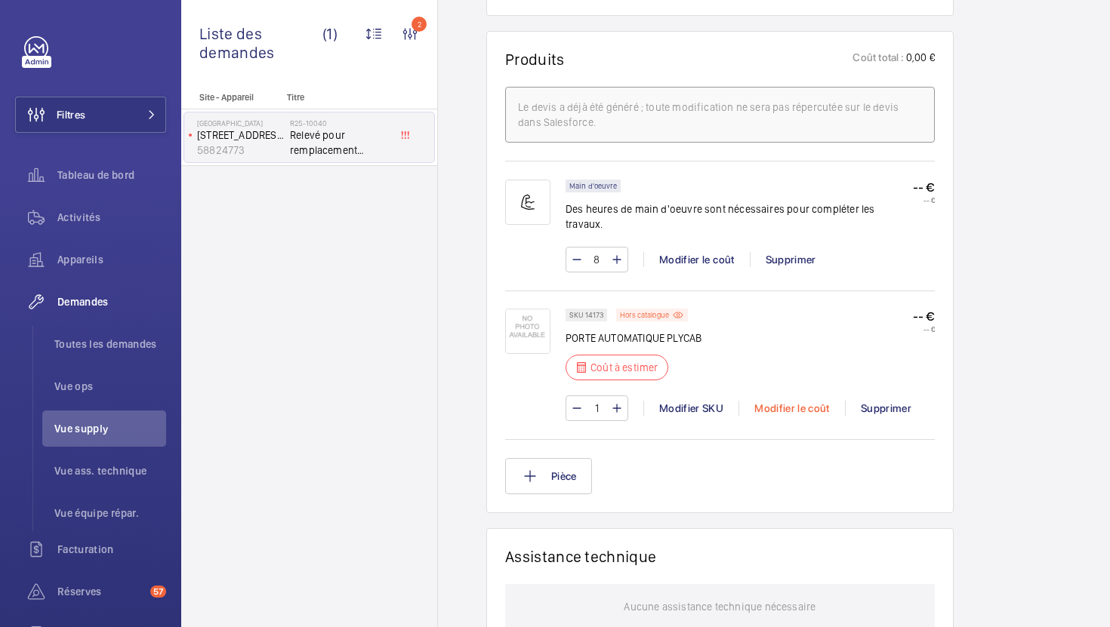
click at [770, 402] on div "Modifier le coût" at bounding box center [791, 408] width 106 height 15
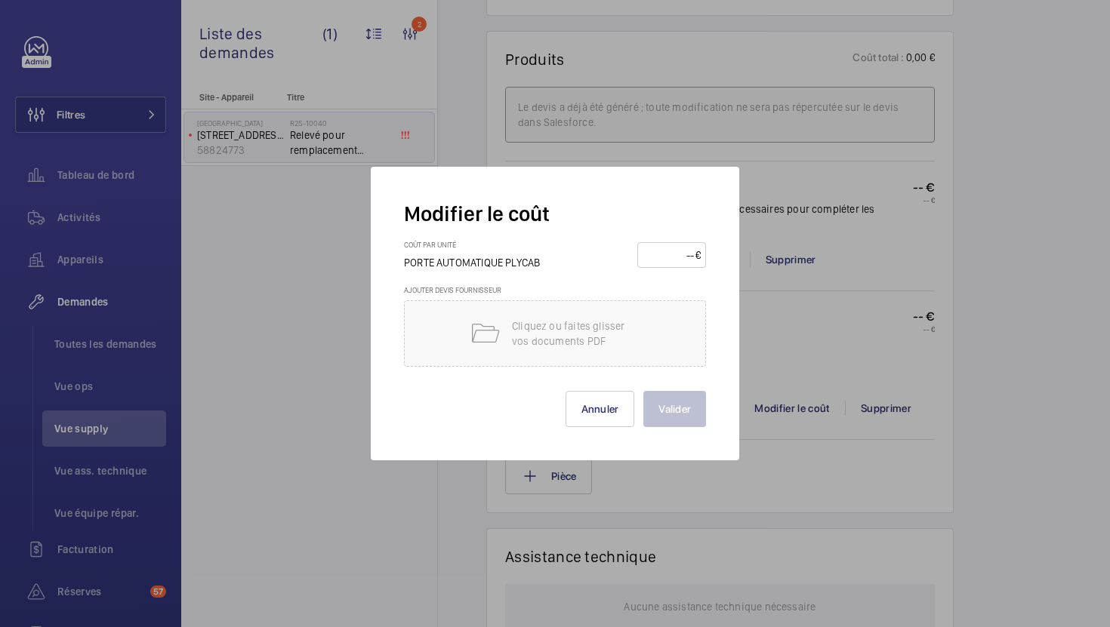
click at [664, 255] on input "number" at bounding box center [668, 255] width 53 height 24
paste input "2.06327"
click at [665, 257] on input "2.06327" at bounding box center [668, 255] width 53 height 24
click at [684, 257] on input "206327" at bounding box center [668, 255] width 53 height 24
type input "2063.27"
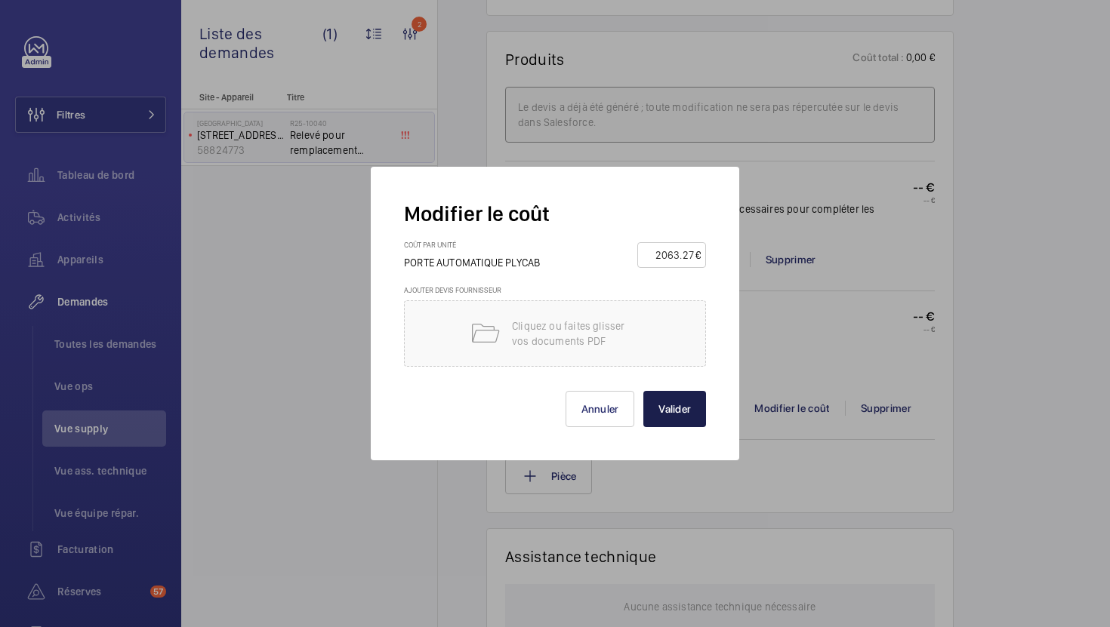
click at [662, 405] on button "Valider" at bounding box center [674, 409] width 63 height 36
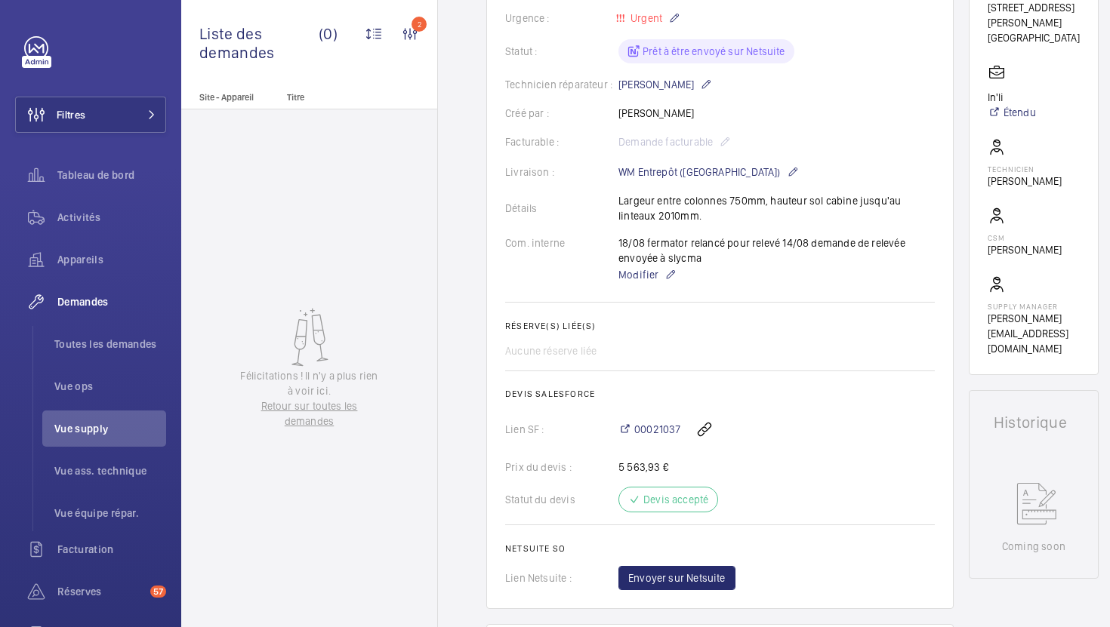
scroll to position [450, 0]
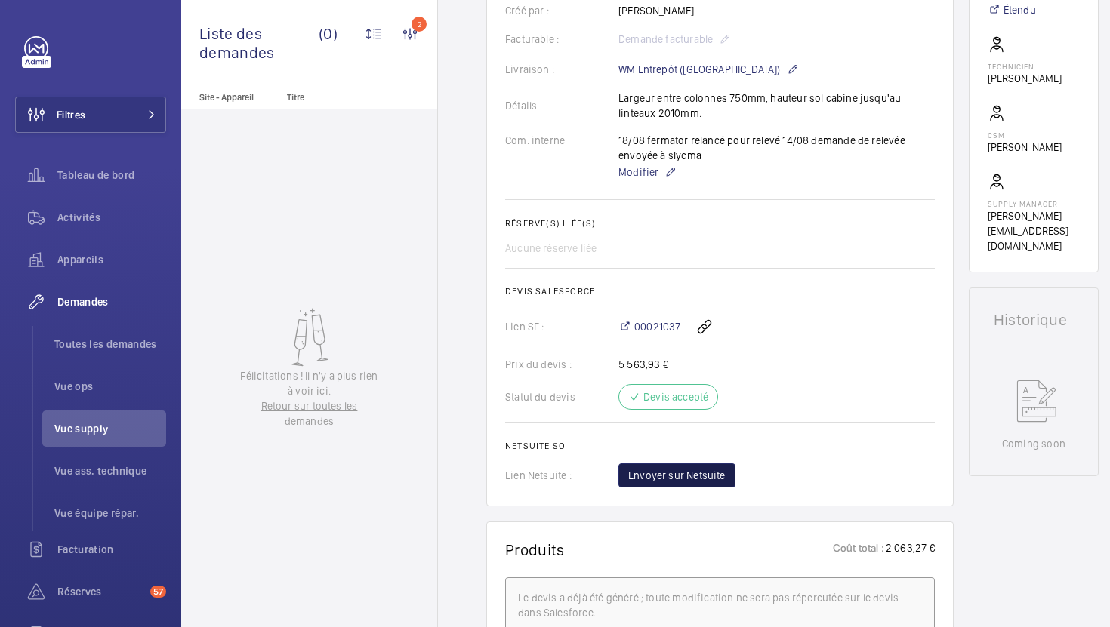
click at [698, 485] on button "Envoyer sur Netsuite" at bounding box center [676, 475] width 117 height 24
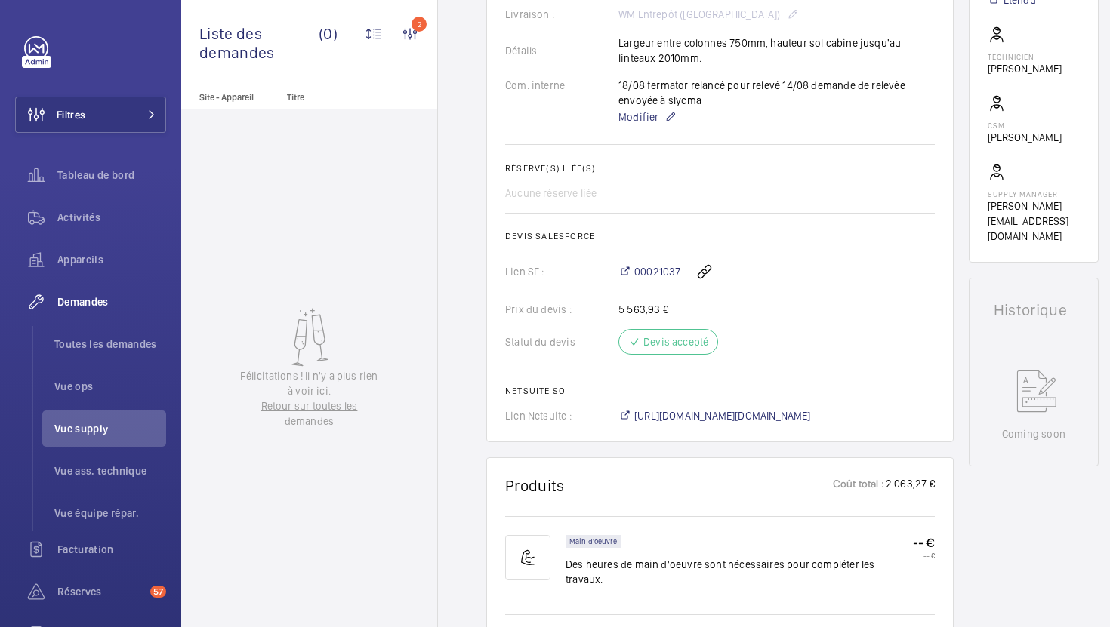
scroll to position [612, 0]
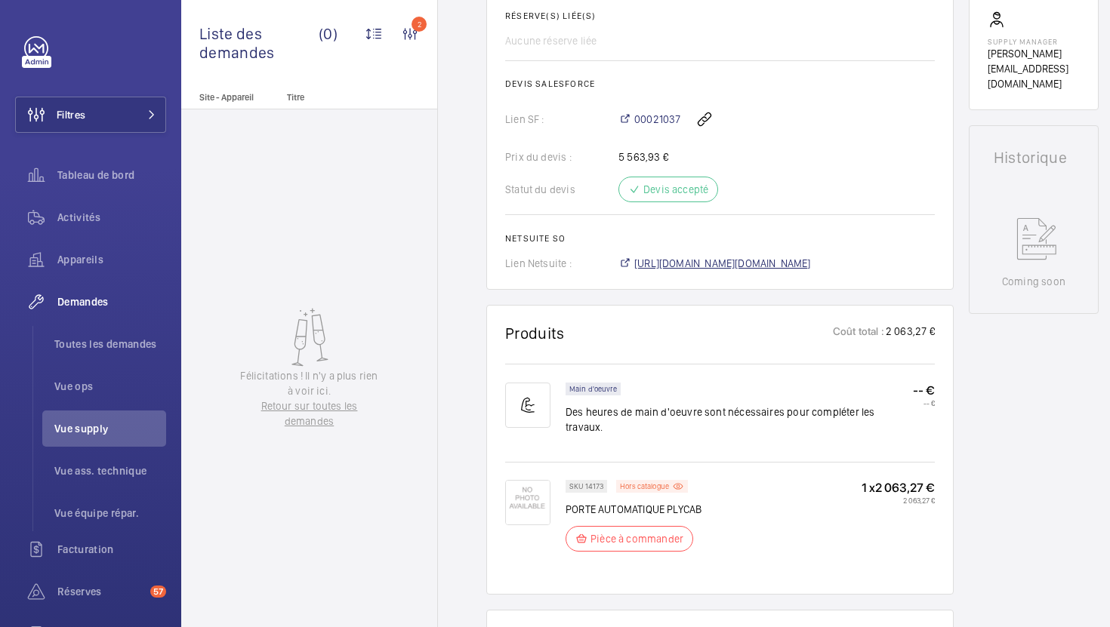
click at [802, 260] on span "[URL][DOMAIN_NAME][DOMAIN_NAME]" at bounding box center [722, 263] width 177 height 15
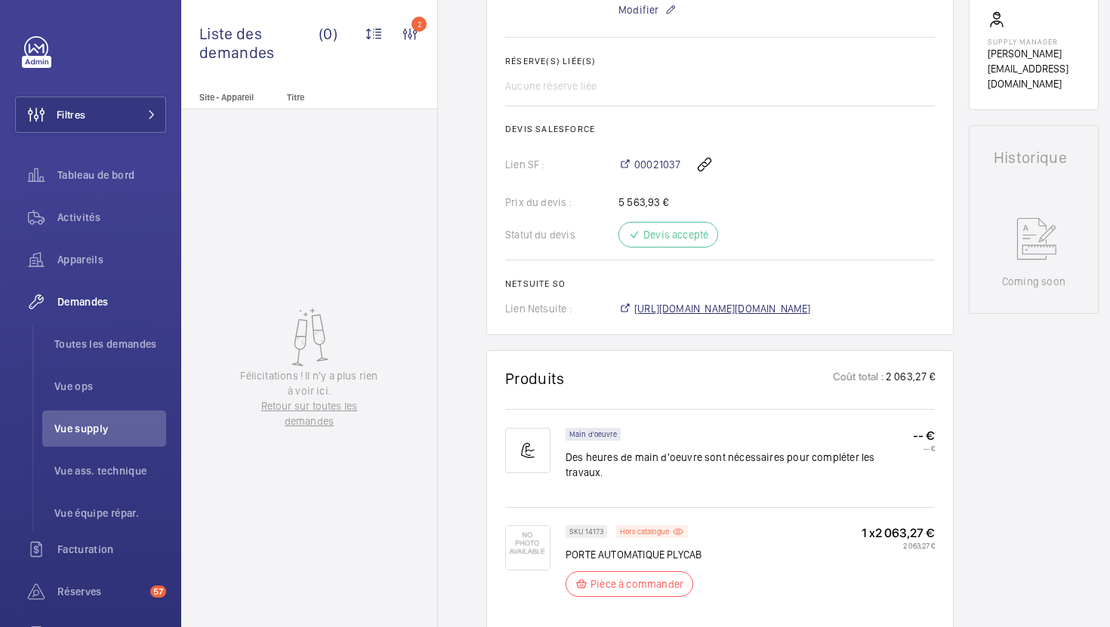
scroll to position [657, 0]
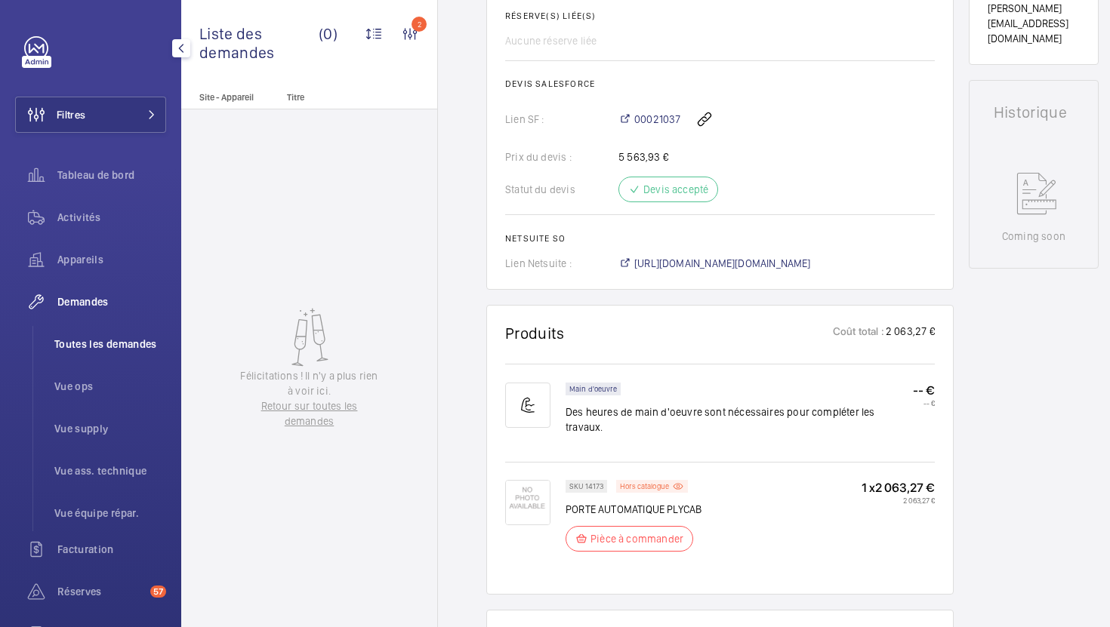
click at [106, 348] on span "Toutes les demandes" at bounding box center [110, 344] width 112 height 15
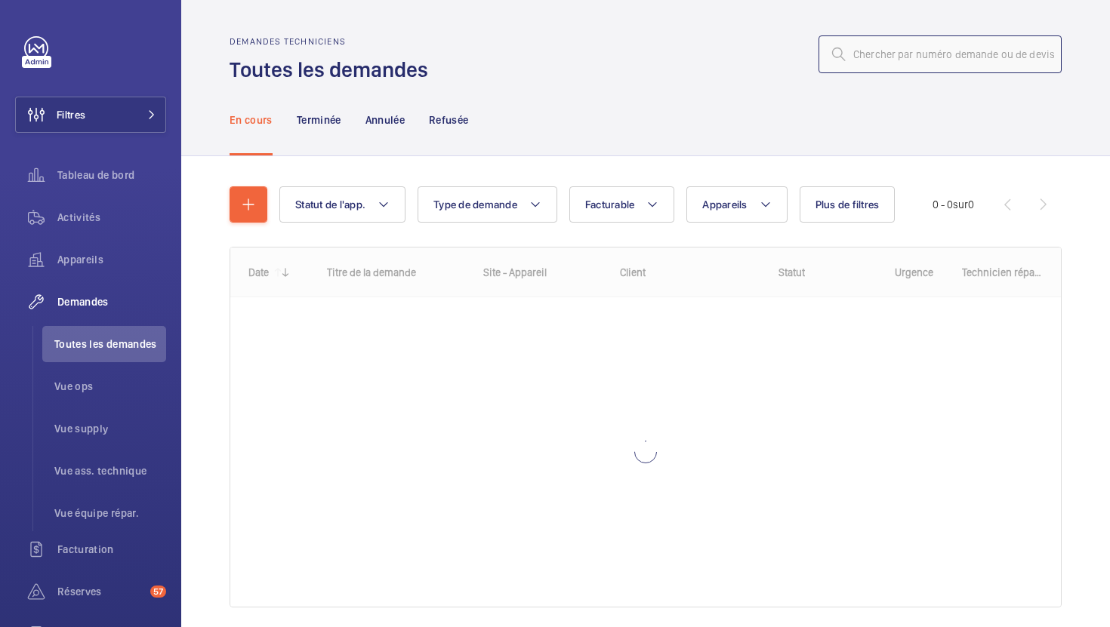
click at [883, 50] on input "text" at bounding box center [939, 54] width 243 height 38
paste input "R25-11044"
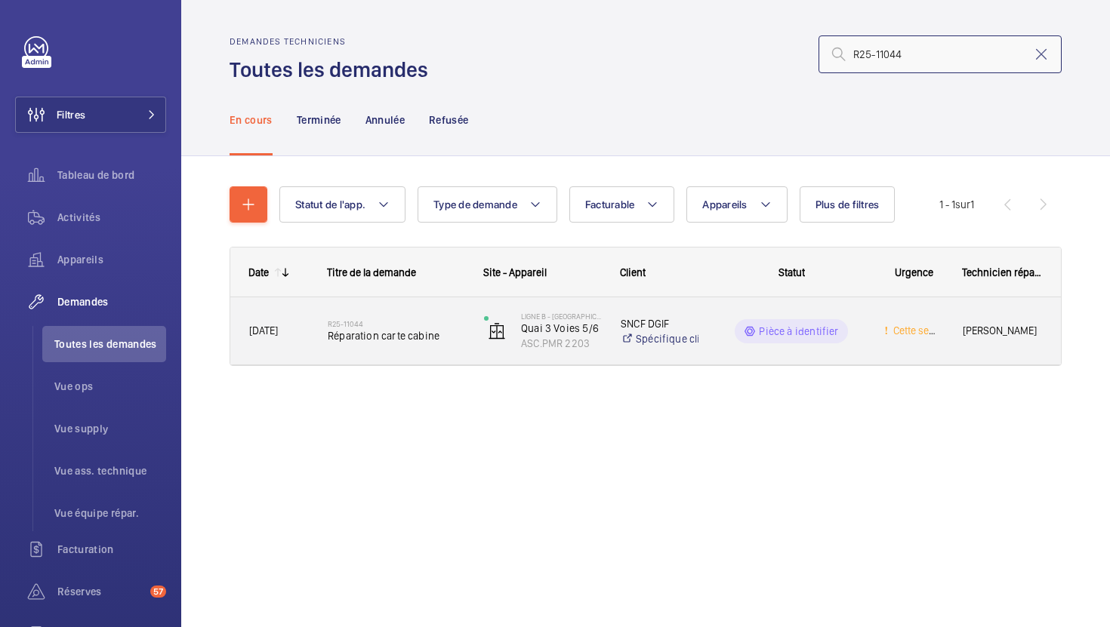
type input "R25-11044"
click at [454, 355] on div "R25-11044 Réparation carte cabine" at bounding box center [386, 331] width 155 height 68
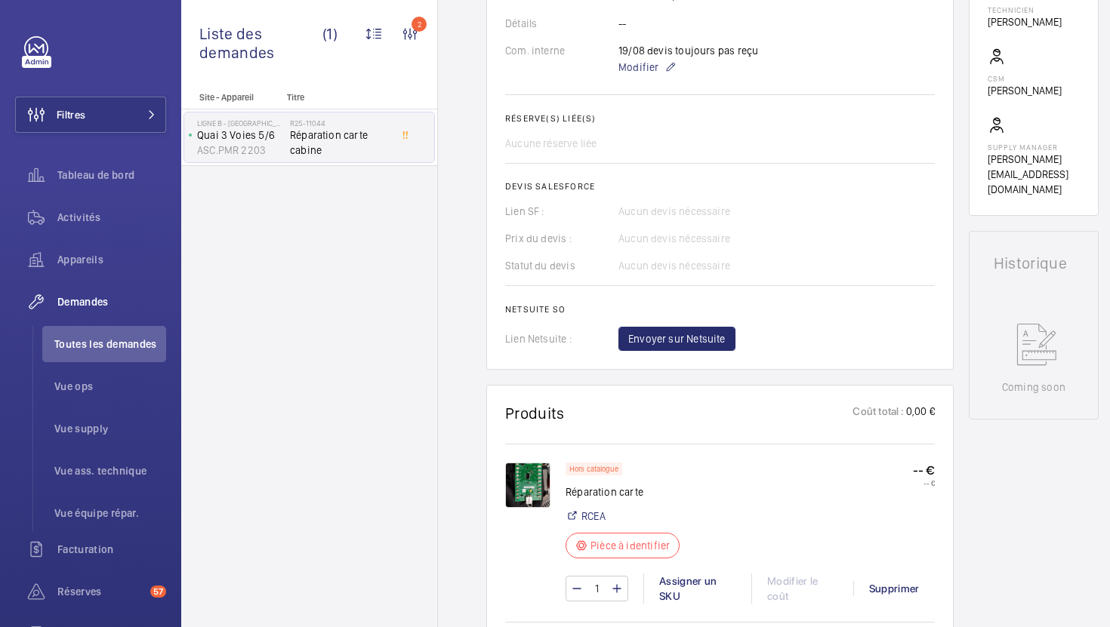
scroll to position [526, 0]
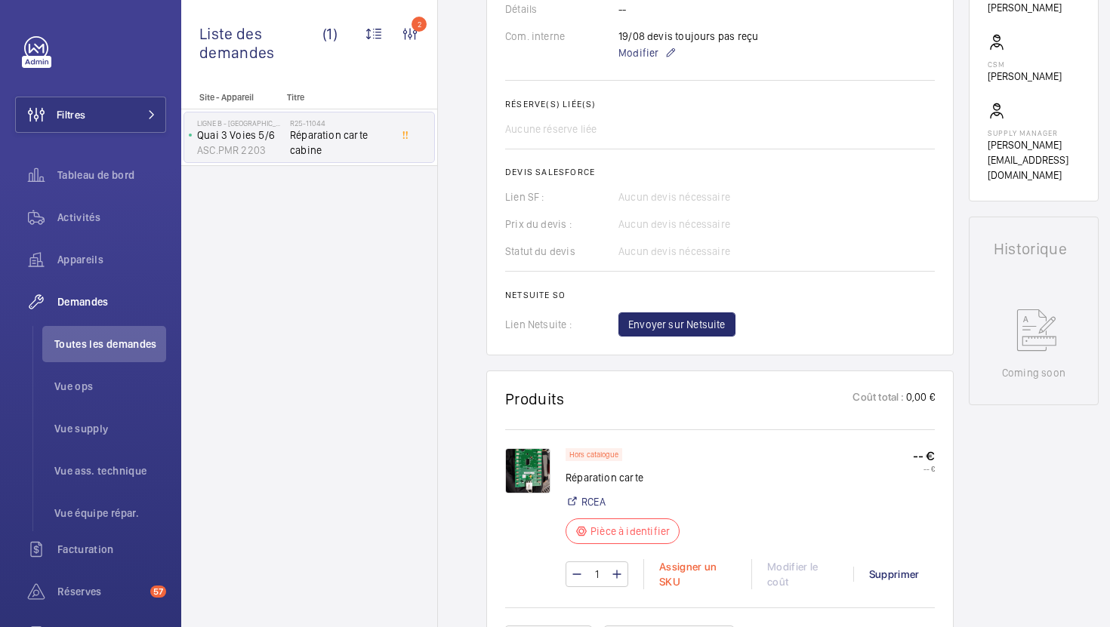
click at [676, 568] on div "Assigner un SKU" at bounding box center [697, 574] width 108 height 30
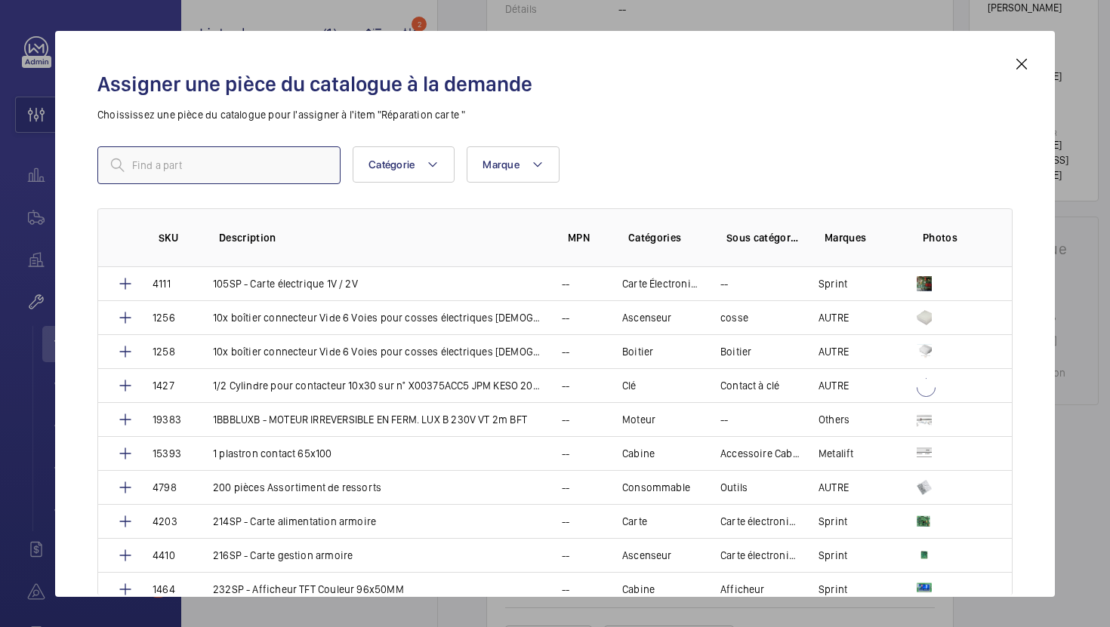
click at [214, 161] on input "text" at bounding box center [218, 165] width 243 height 38
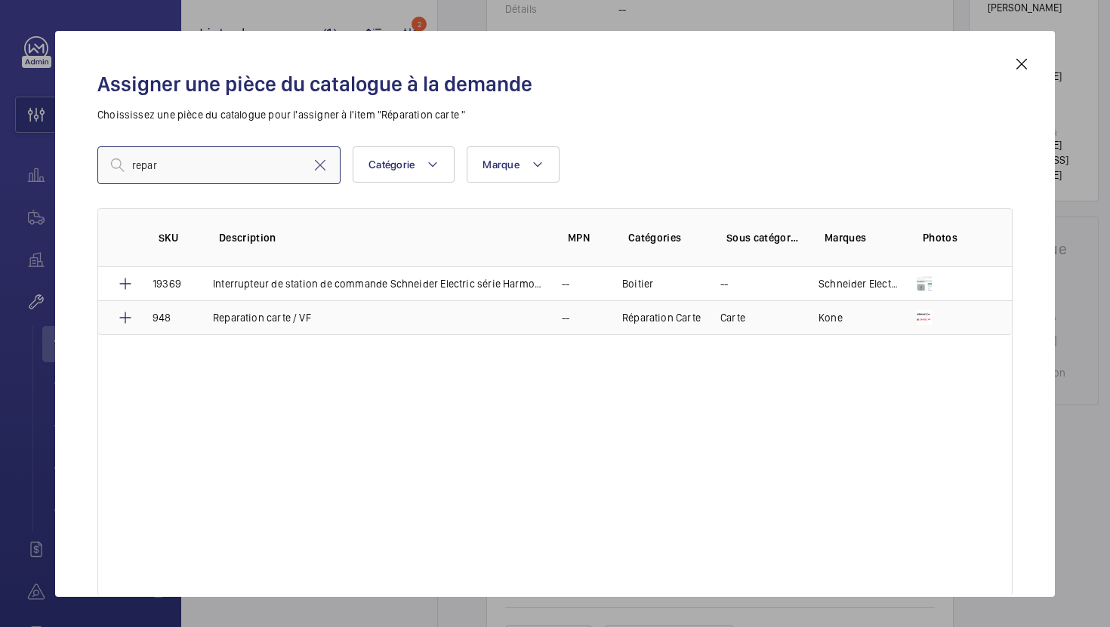
type input "repar"
click at [325, 317] on td "Reparation carte / VF" at bounding box center [369, 317] width 349 height 35
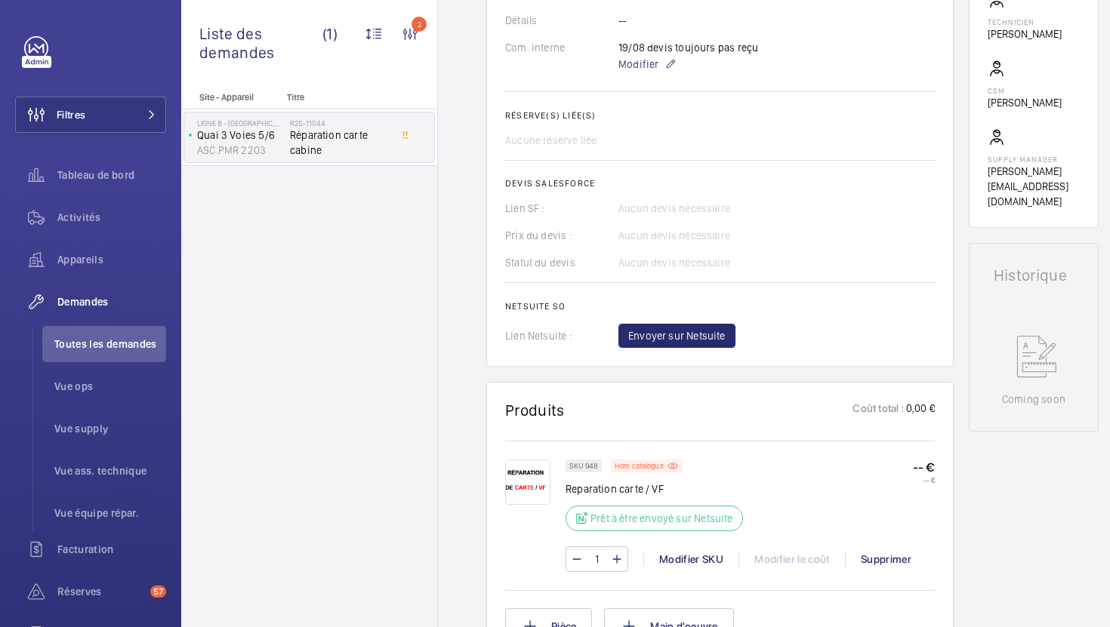
scroll to position [321, 0]
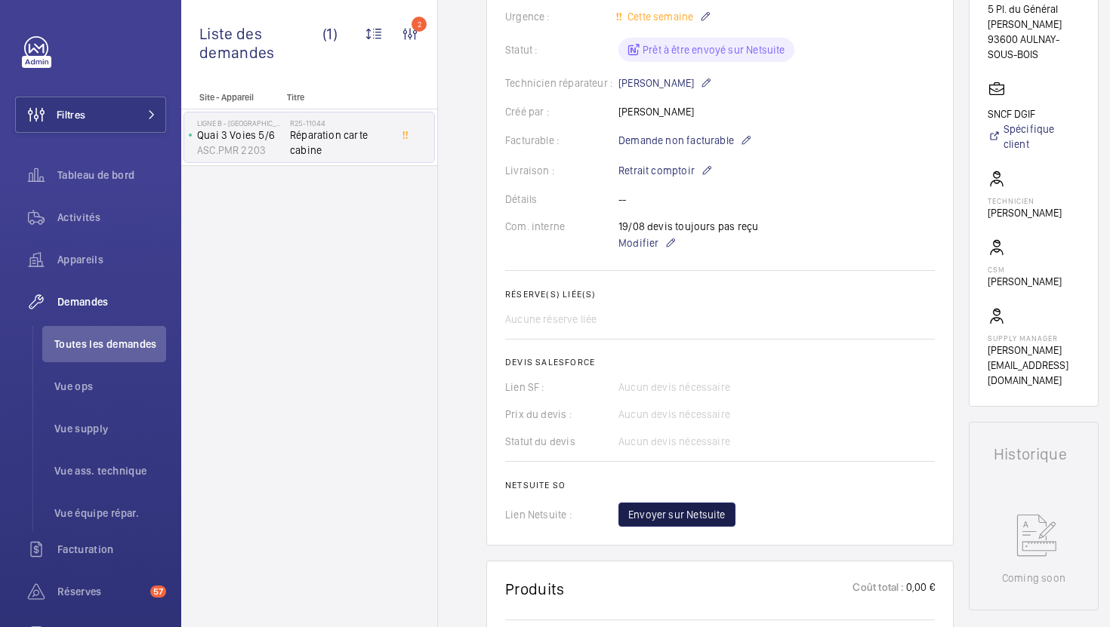
click at [700, 513] on span "Envoyer sur Netsuite" at bounding box center [676, 514] width 97 height 15
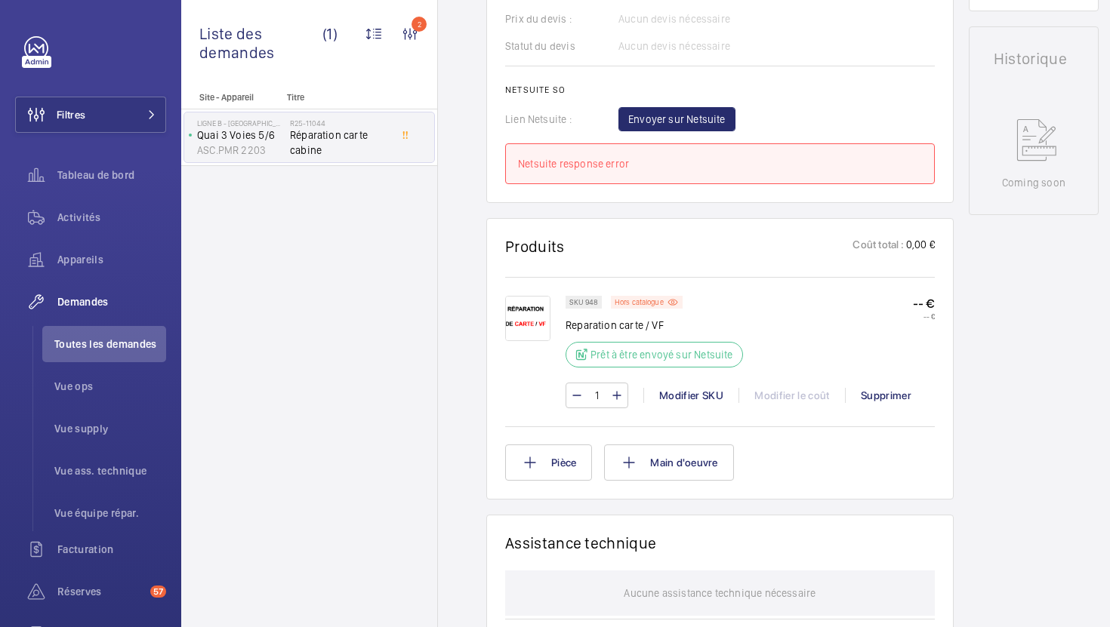
scroll to position [497, 0]
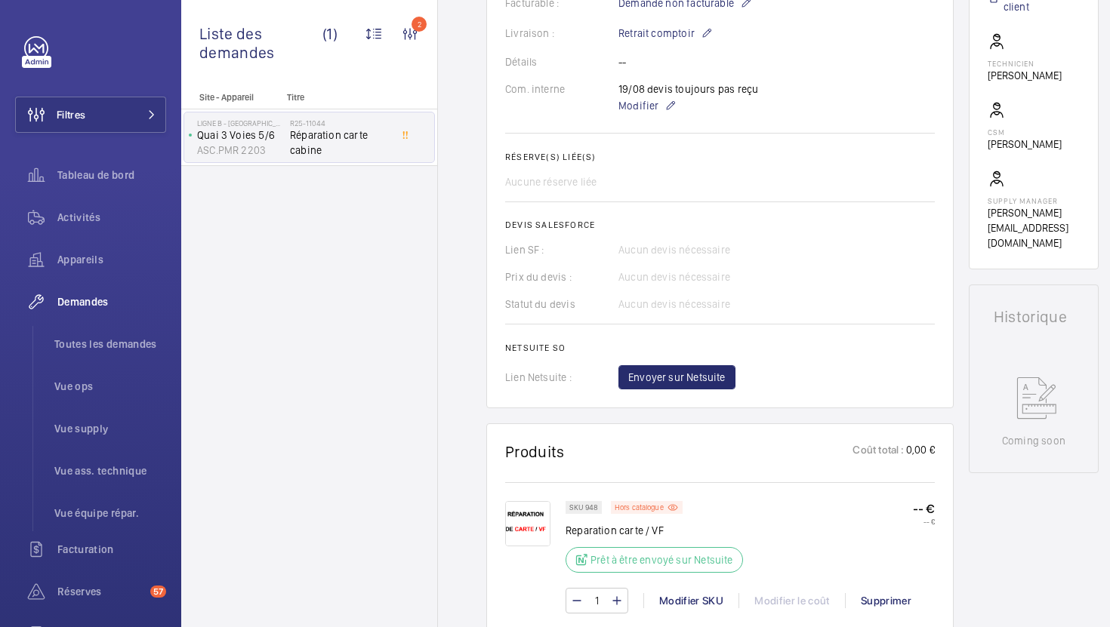
scroll to position [537, 0]
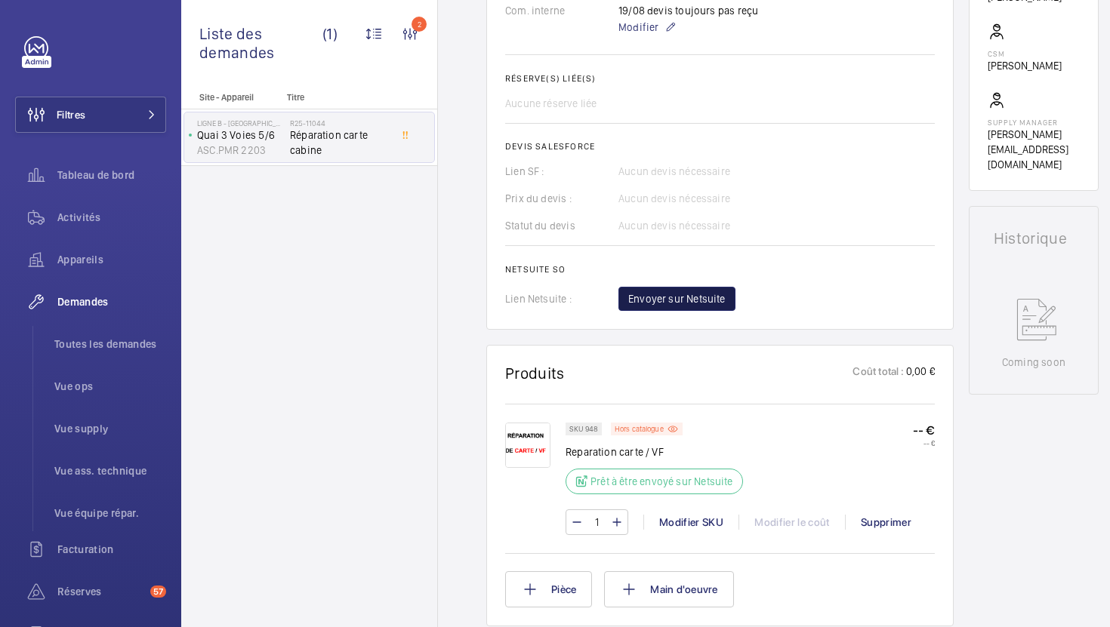
click at [688, 294] on span "Envoyer sur Netsuite" at bounding box center [676, 298] width 97 height 15
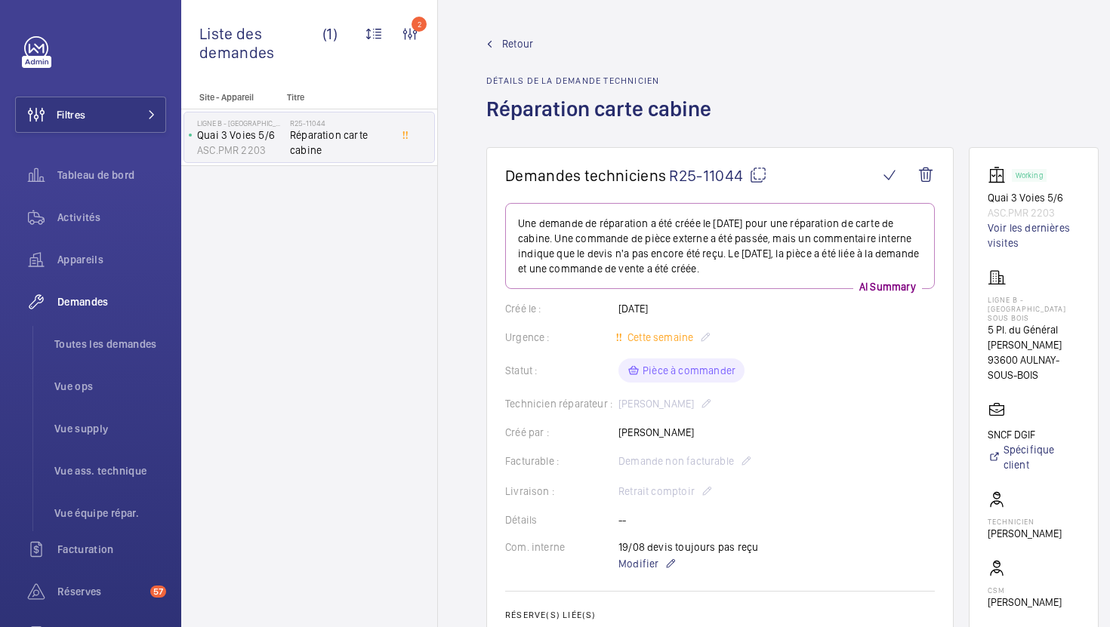
scroll to position [582, 0]
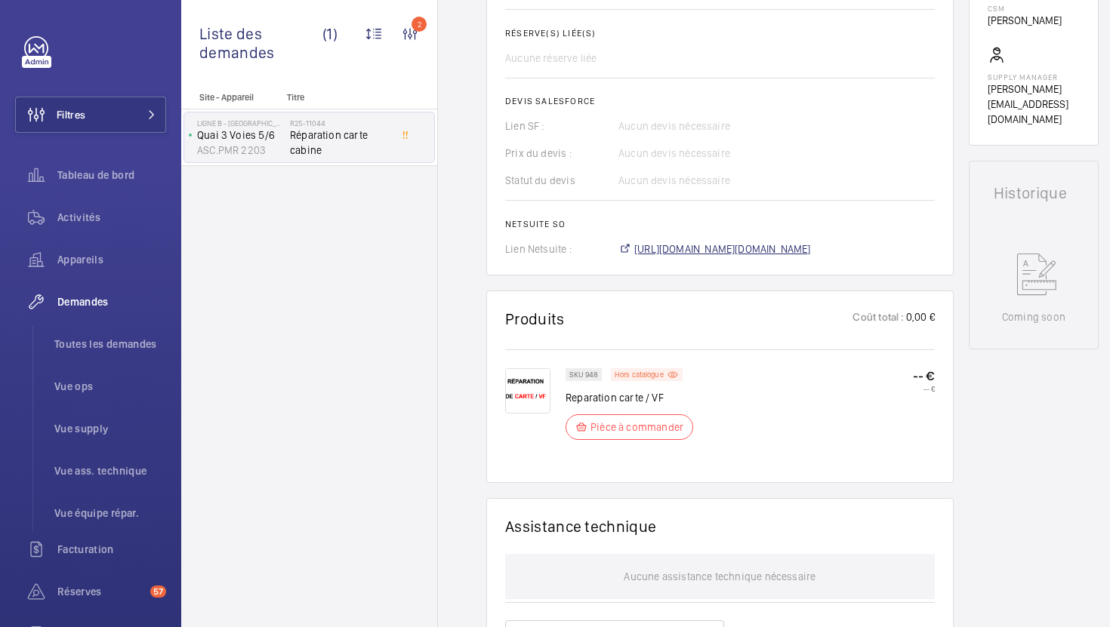
click at [759, 254] on span "[URL][DOMAIN_NAME][DOMAIN_NAME]" at bounding box center [722, 249] width 177 height 15
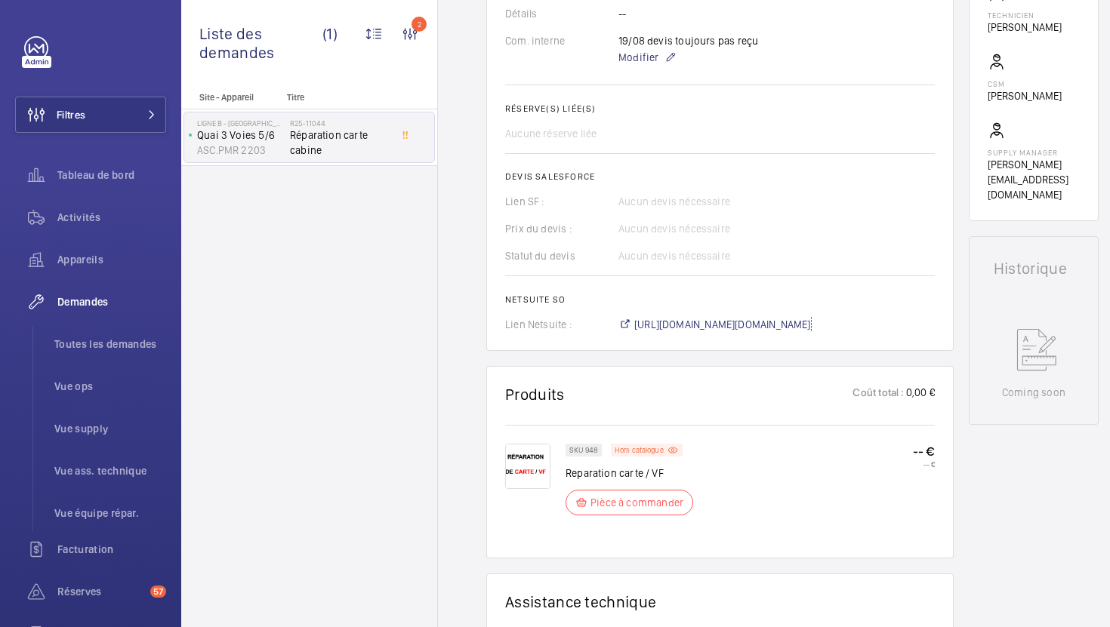
scroll to position [488, 0]
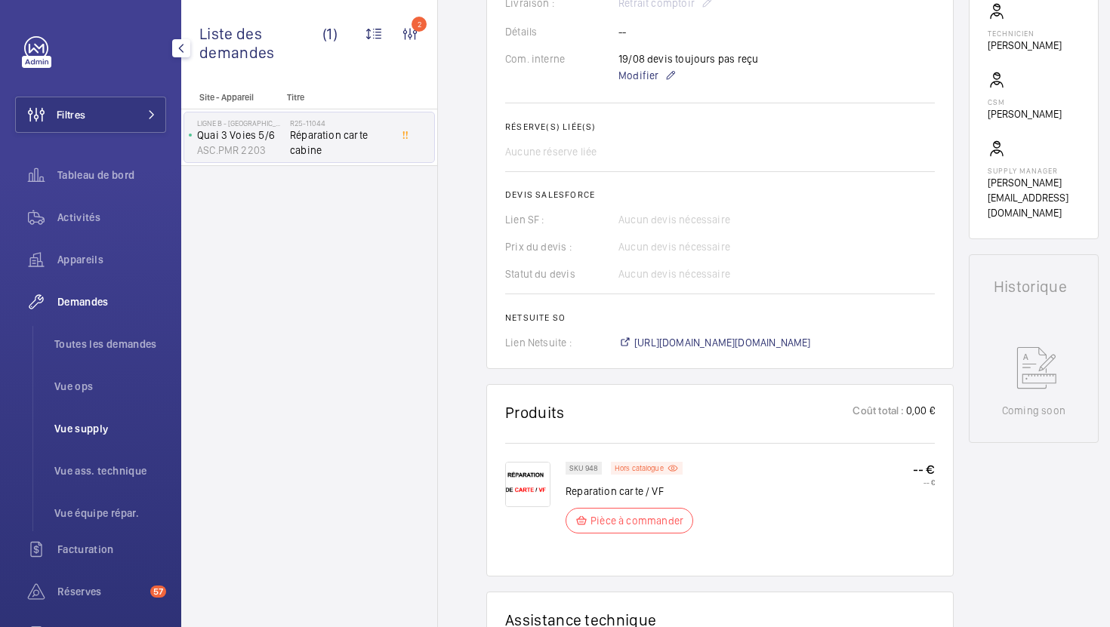
click at [112, 433] on span "Vue supply" at bounding box center [110, 428] width 112 height 15
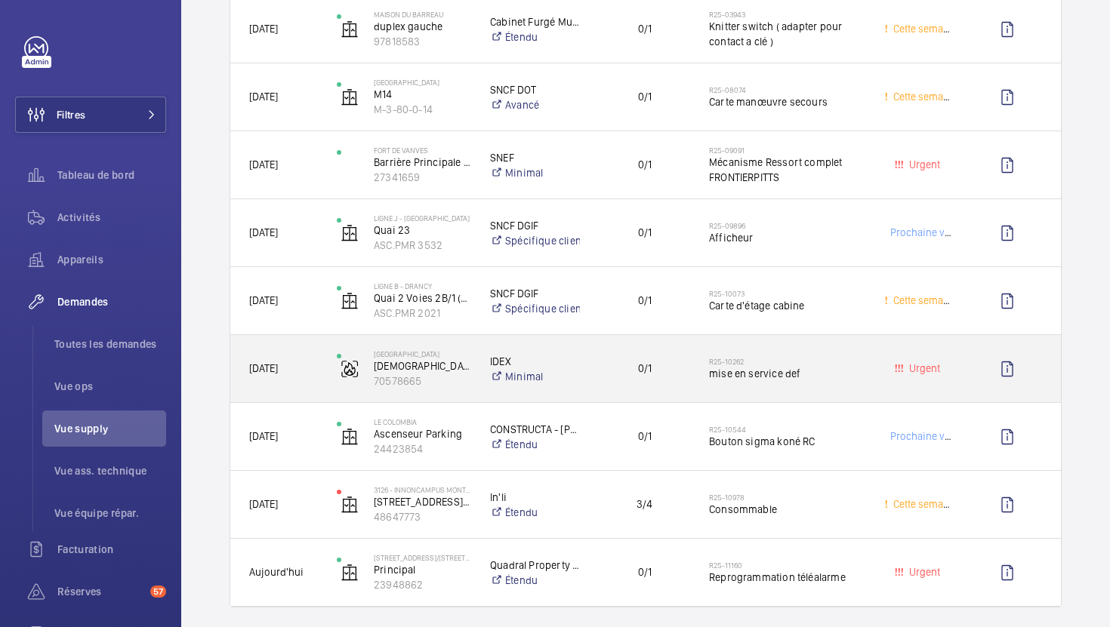
scroll to position [1652, 0]
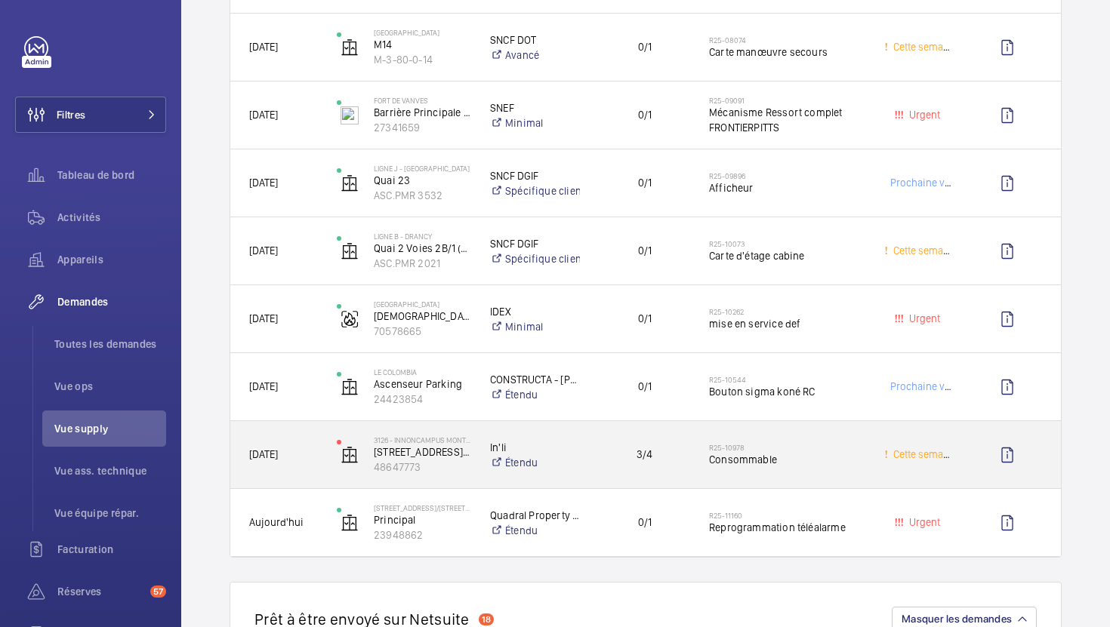
click at [603, 469] on div "3/4" at bounding box center [635, 455] width 108 height 48
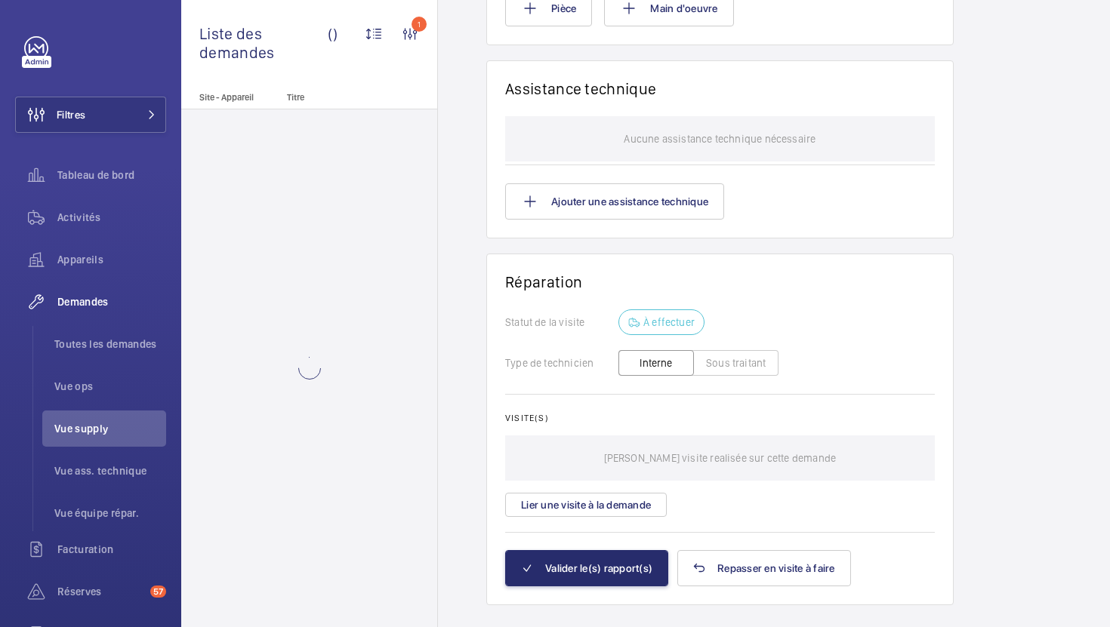
scroll to position [1620, 0]
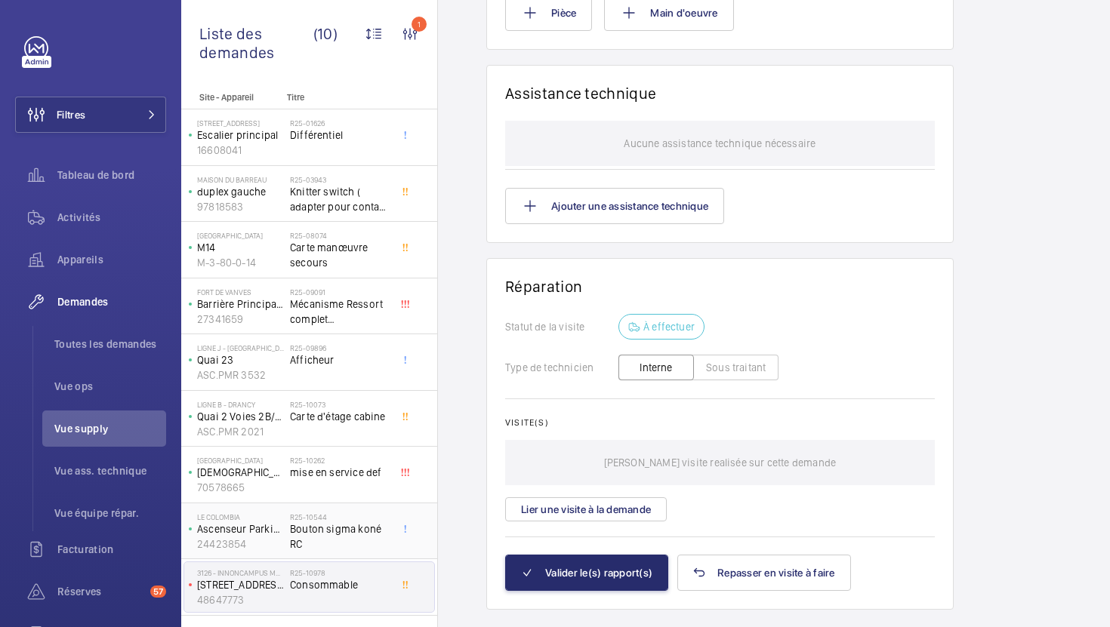
scroll to position [45, 0]
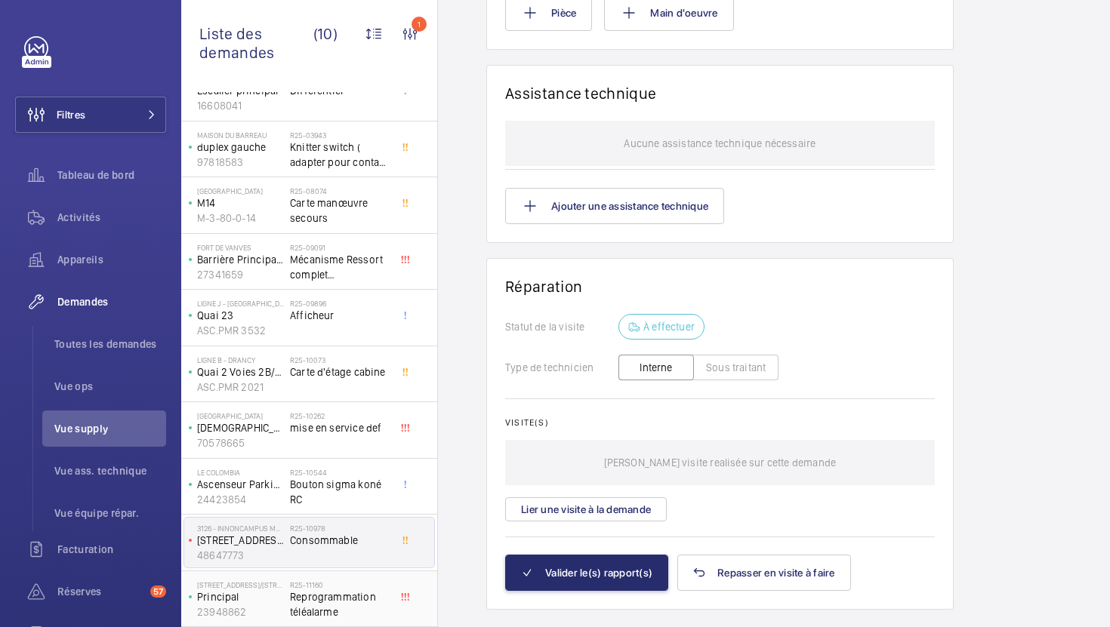
click at [359, 608] on span "Reprogrammation téléalarme" at bounding box center [340, 605] width 100 height 30
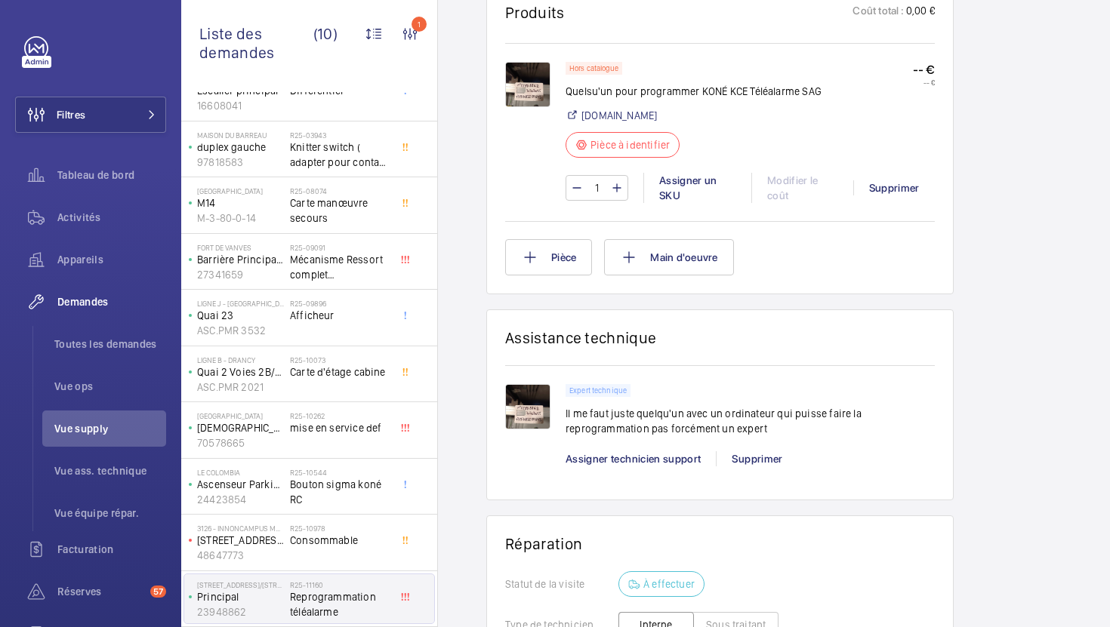
scroll to position [897, 0]
click at [896, 190] on div "Supprimer" at bounding box center [894, 188] width 82 height 15
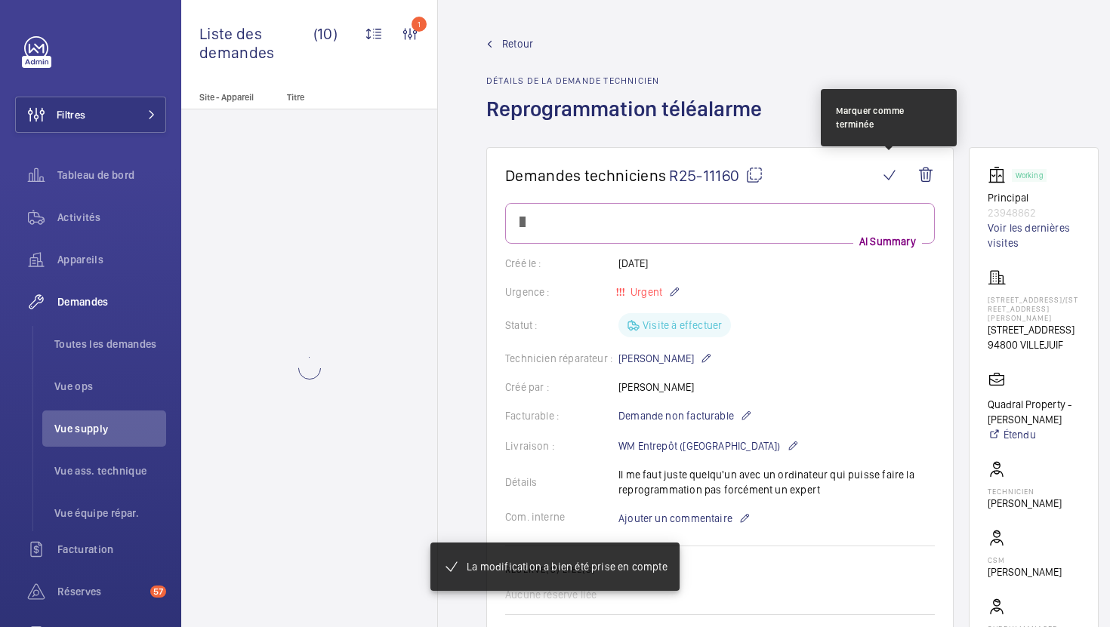
scroll to position [0, 0]
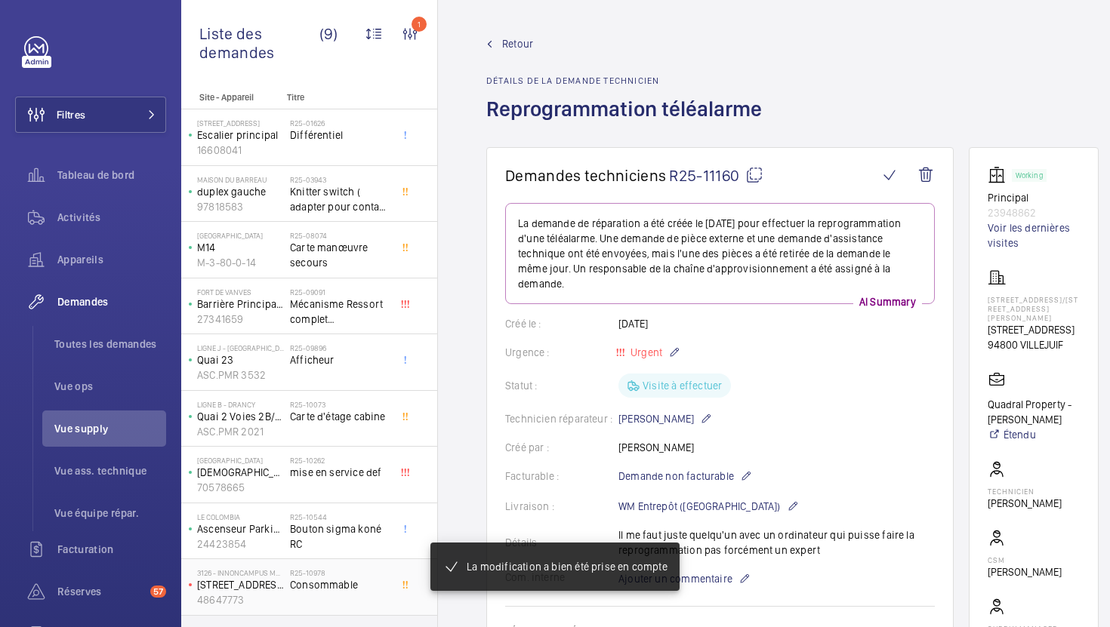
click at [374, 592] on span "Consommable" at bounding box center [340, 584] width 100 height 15
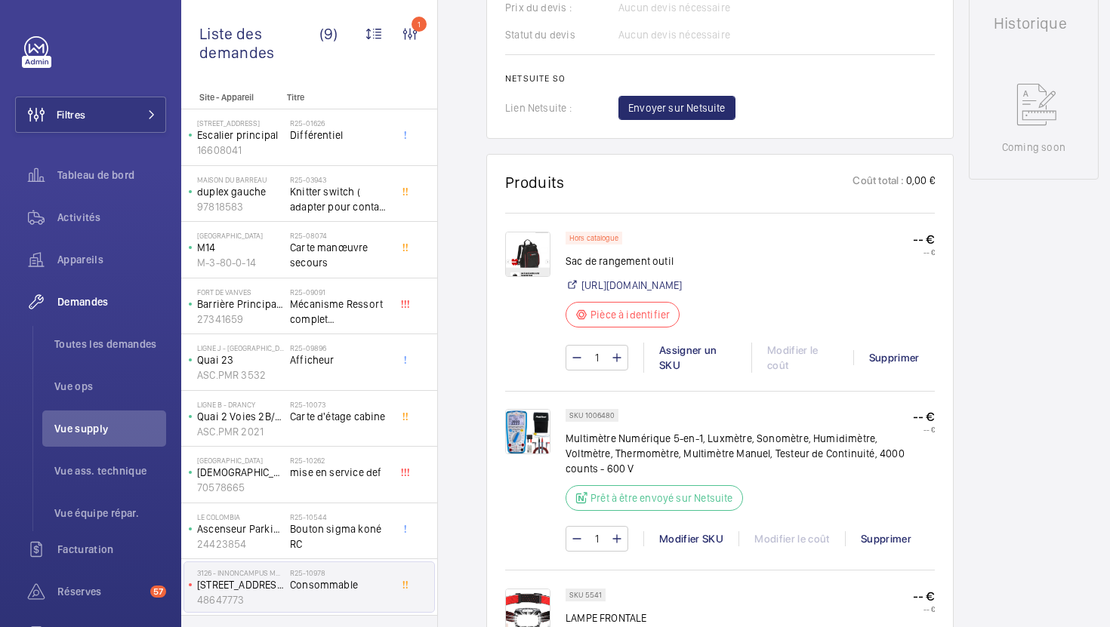
scroll to position [740, 0]
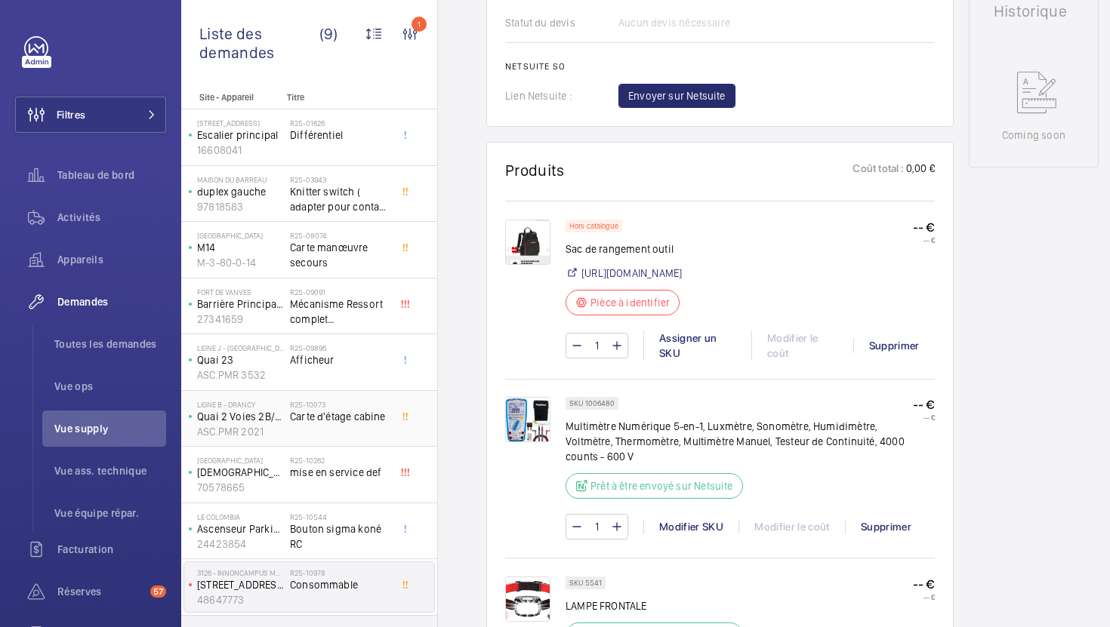
click at [377, 430] on div "R25-10073 Carte d'étage cabine" at bounding box center [340, 422] width 100 height 44
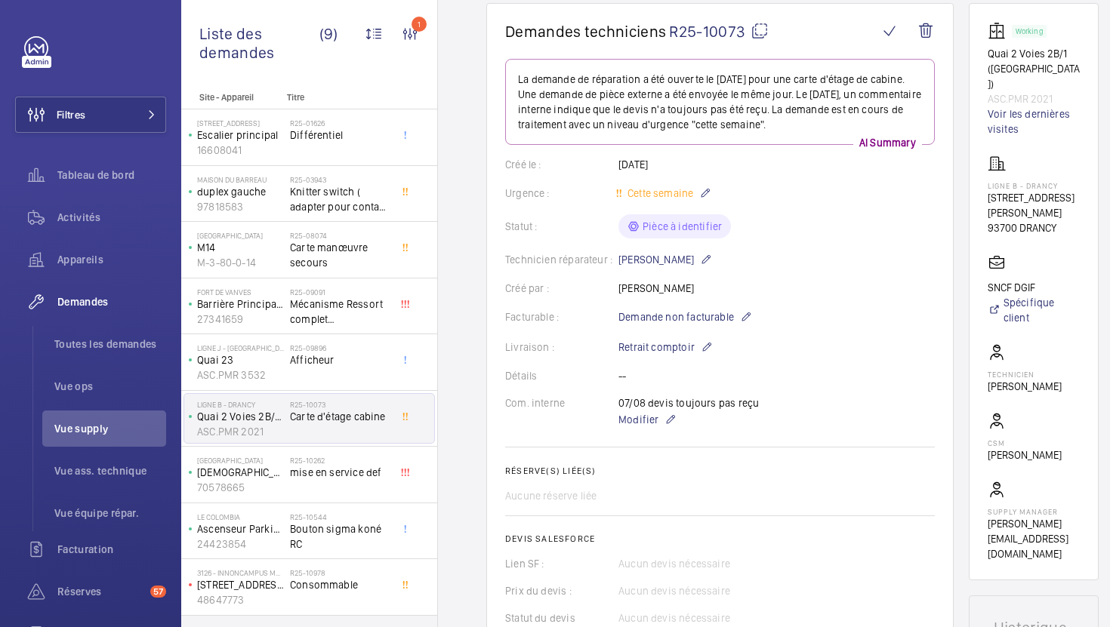
scroll to position [140, 0]
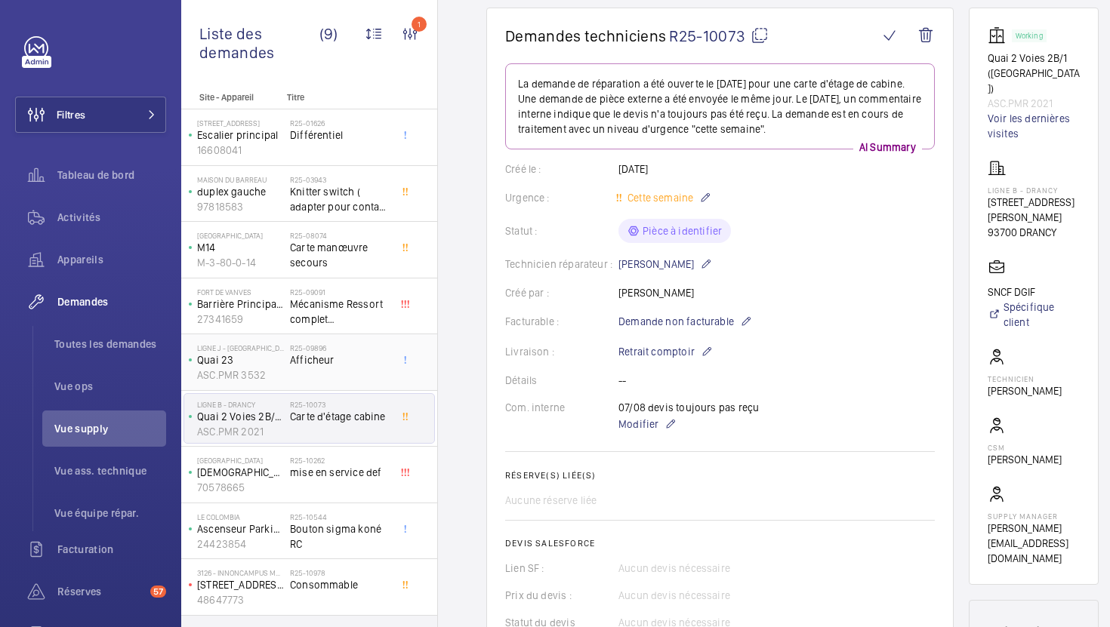
click at [354, 365] on span "Afficheur" at bounding box center [340, 360] width 100 height 15
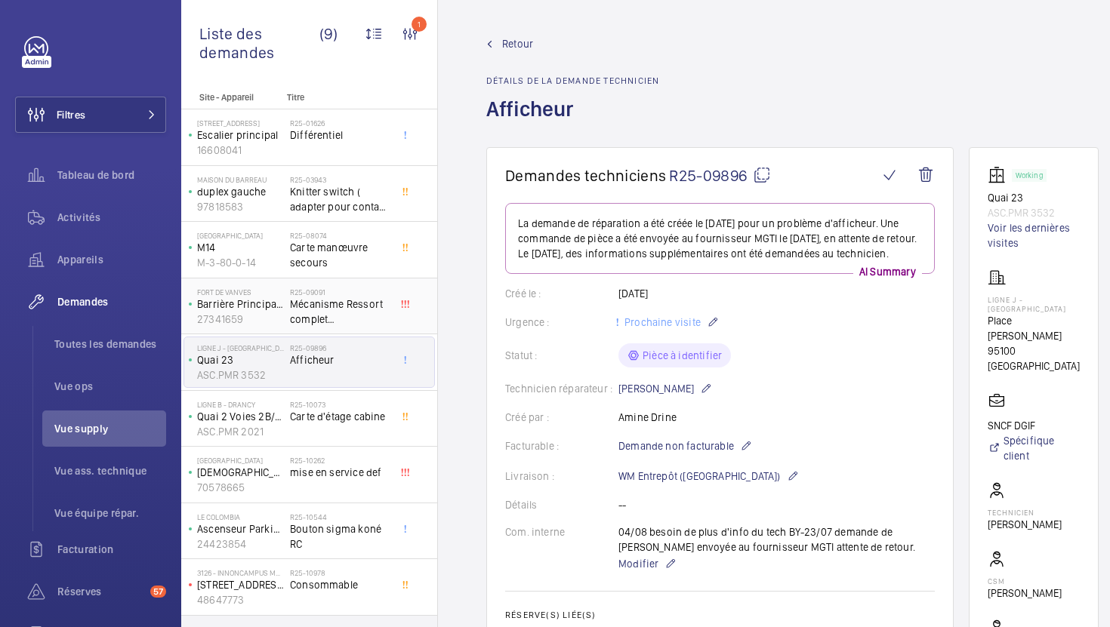
click at [361, 311] on span "Mécanisme Ressort complet FRONTIERPITTS" at bounding box center [340, 312] width 100 height 30
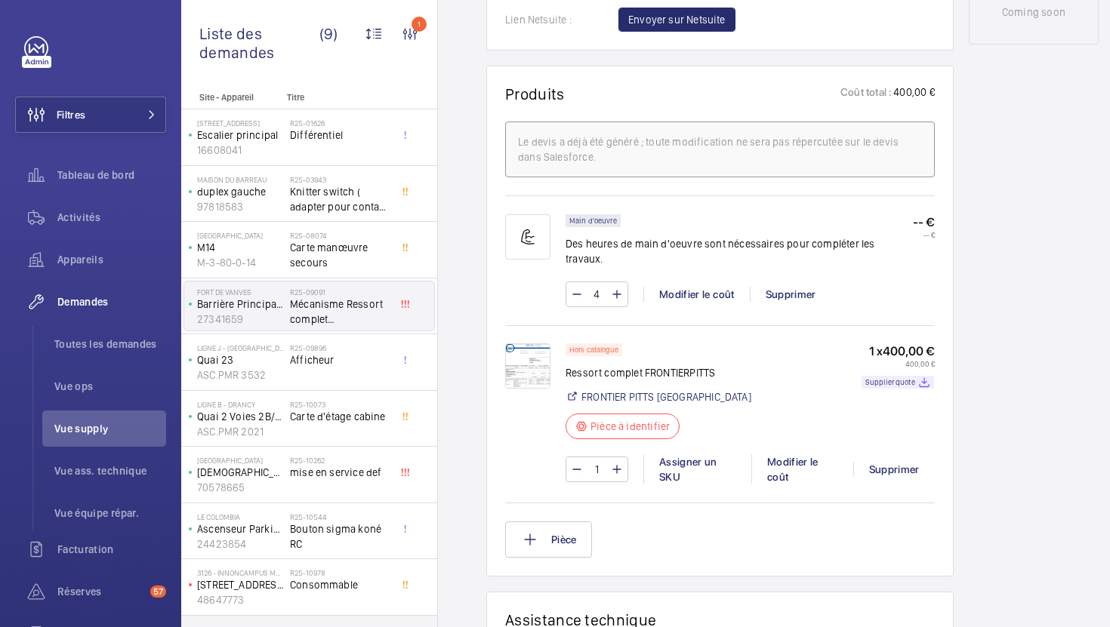
scroll to position [843, 0]
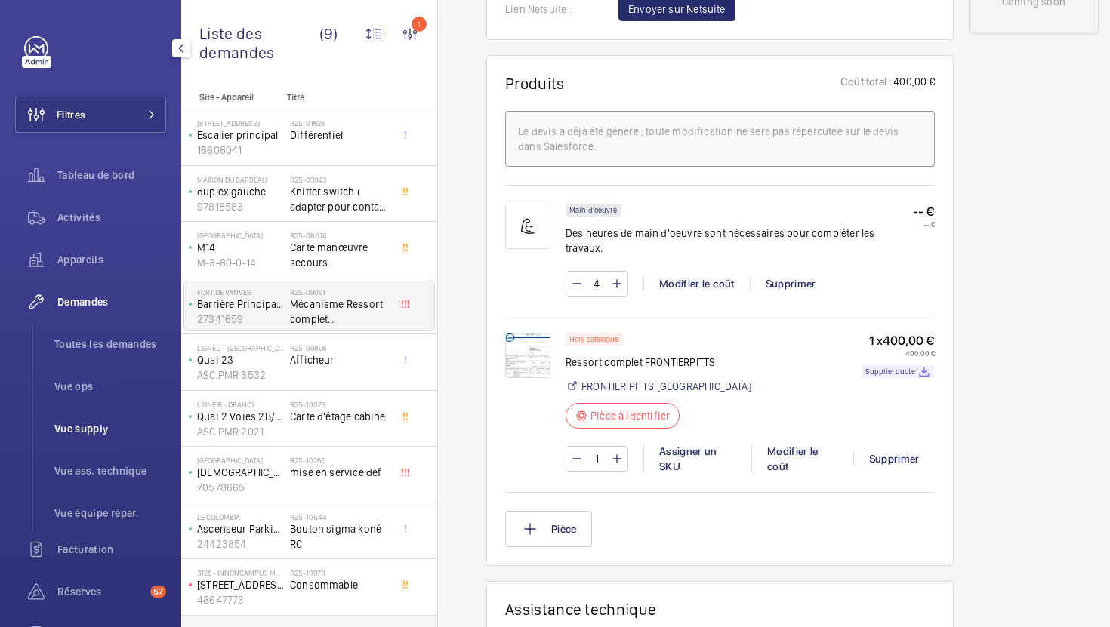
click at [108, 426] on span "Vue supply" at bounding box center [110, 428] width 112 height 15
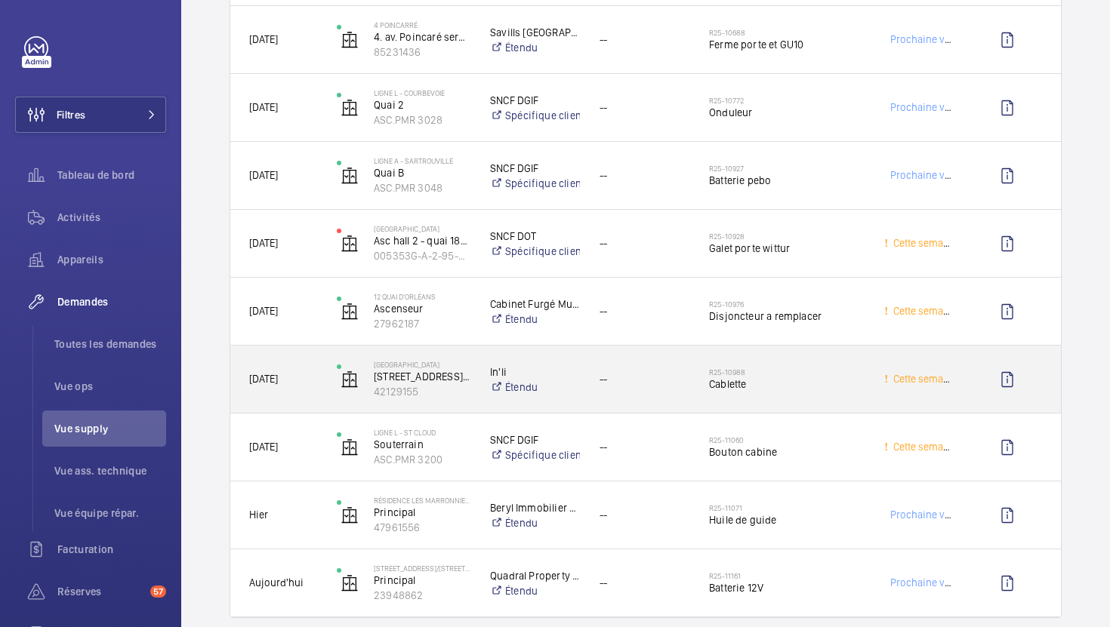
scroll to position [3070, 0]
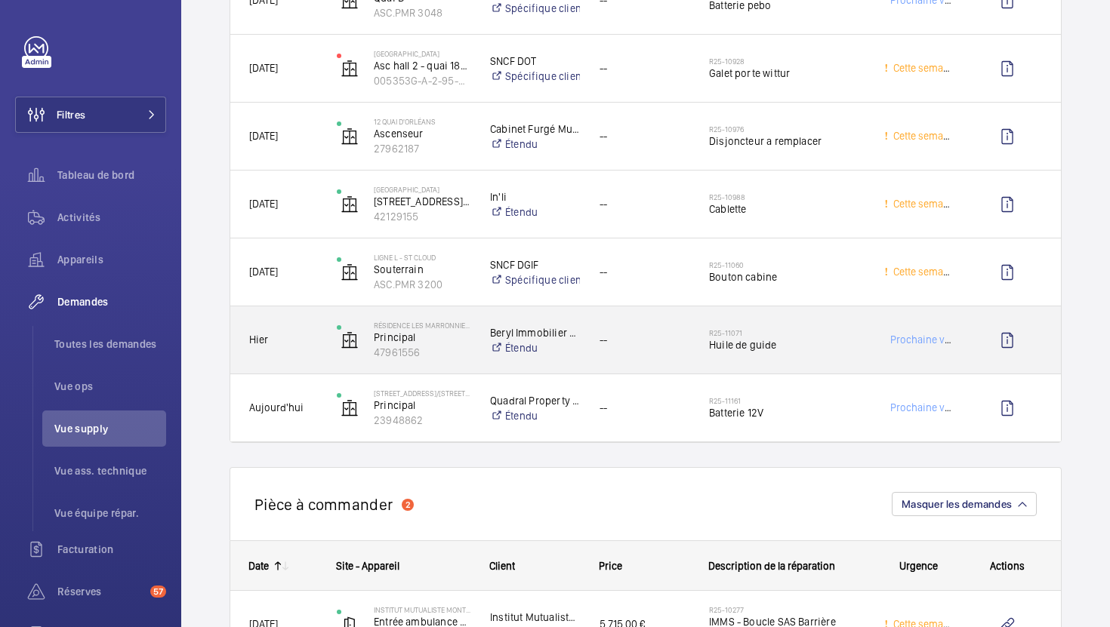
click at [855, 348] on span "Huile de guide" at bounding box center [787, 344] width 156 height 15
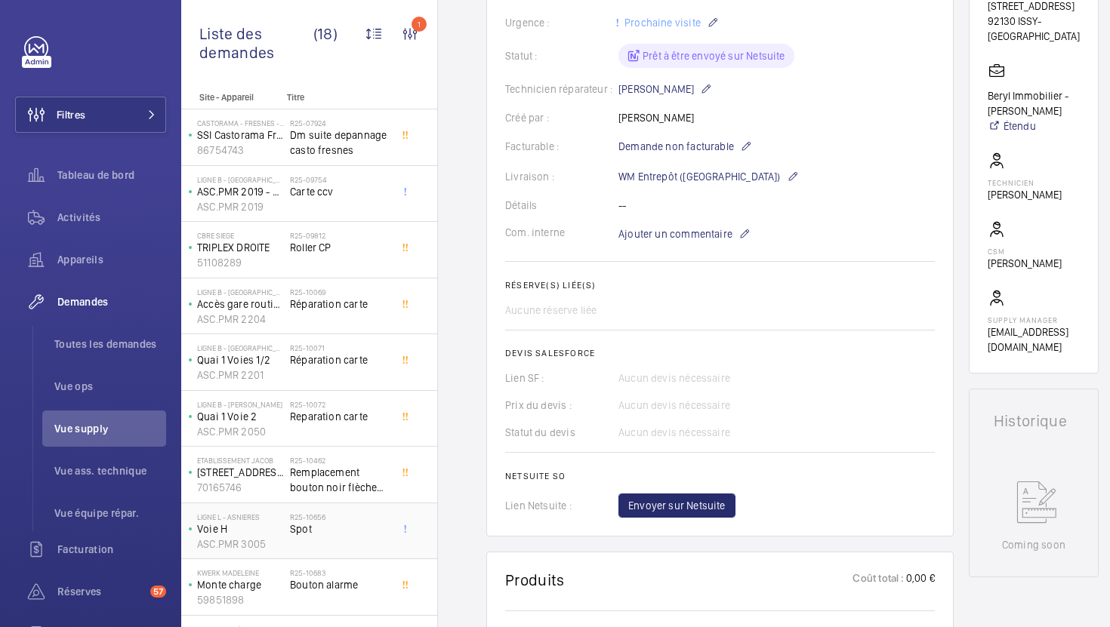
scroll to position [494, 0]
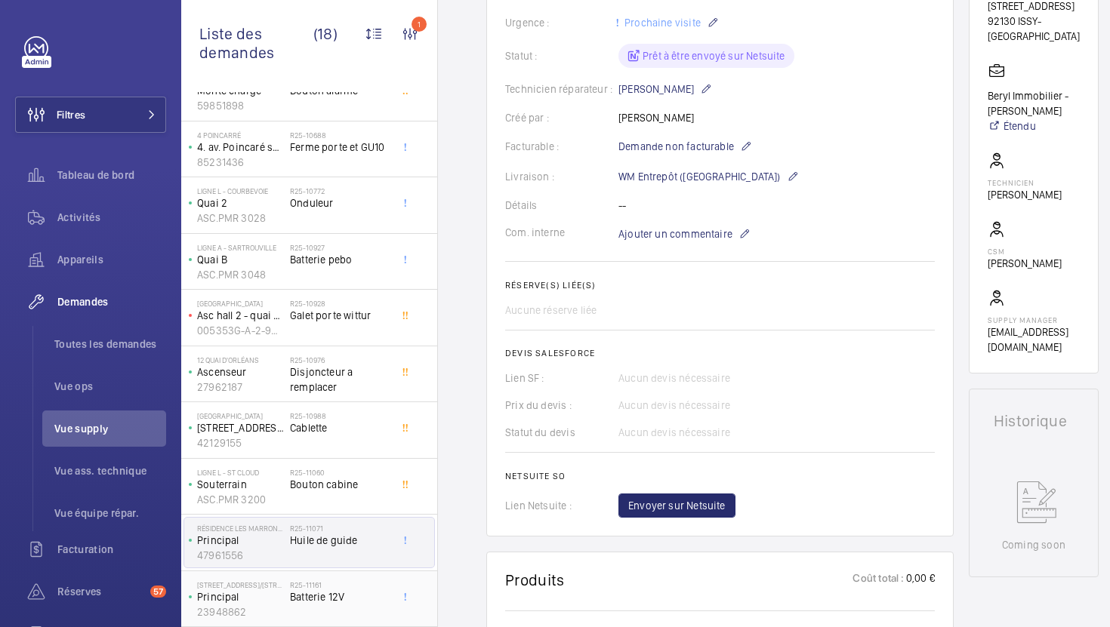
click at [365, 595] on span "Batterie 12V" at bounding box center [340, 597] width 100 height 15
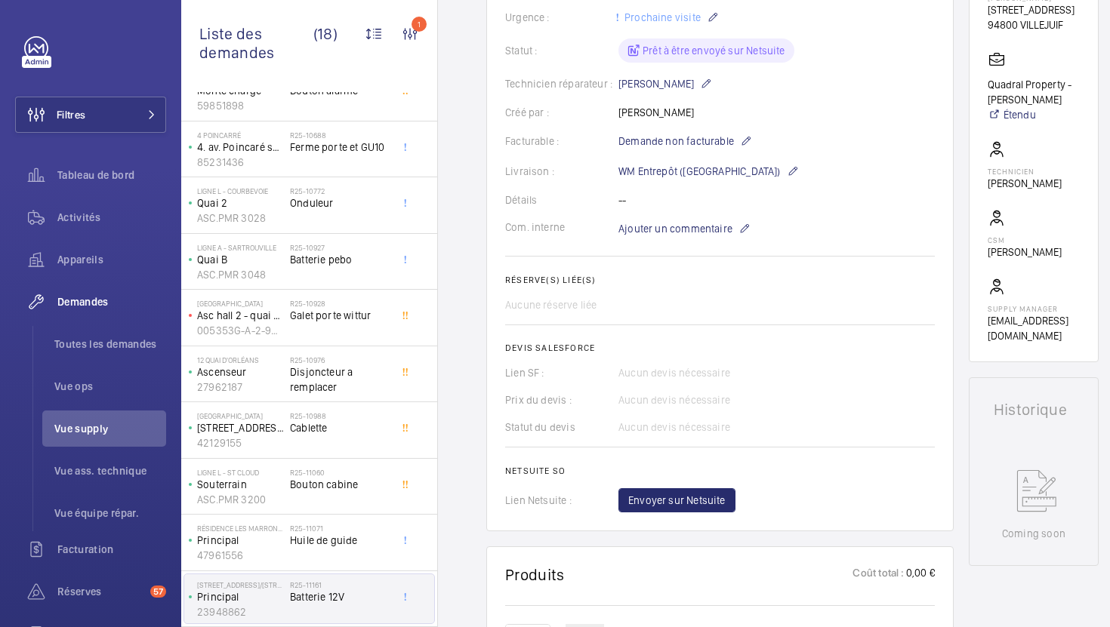
scroll to position [726, 0]
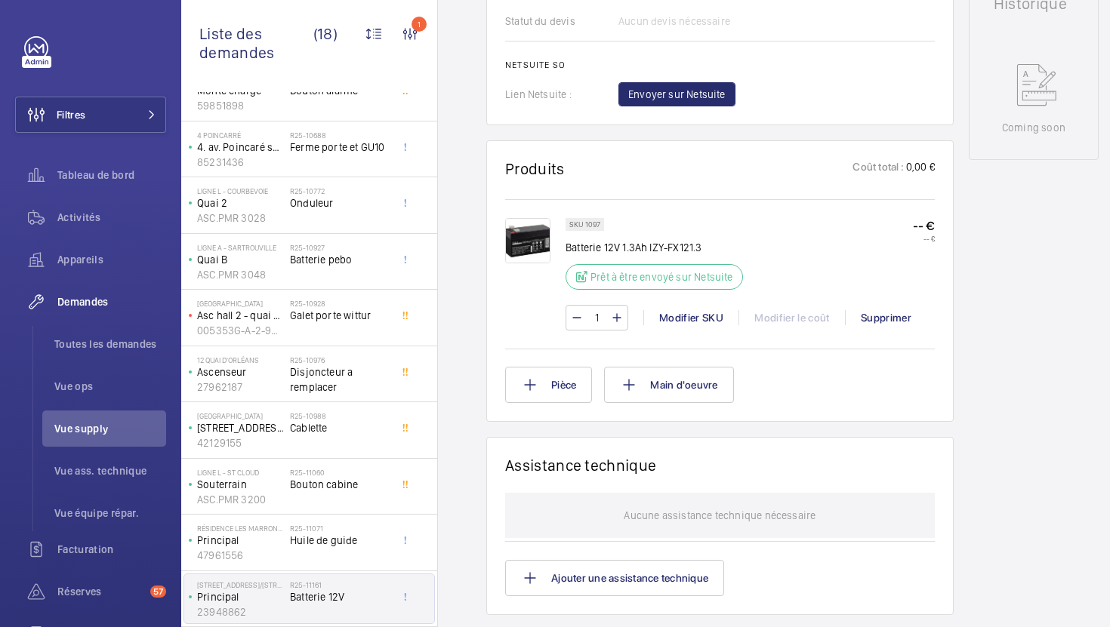
click at [595, 227] on p "SKU 1097" at bounding box center [584, 224] width 31 height 5
copy p "1097"
click at [401, 507] on div at bounding box center [409, 487] width 27 height 50
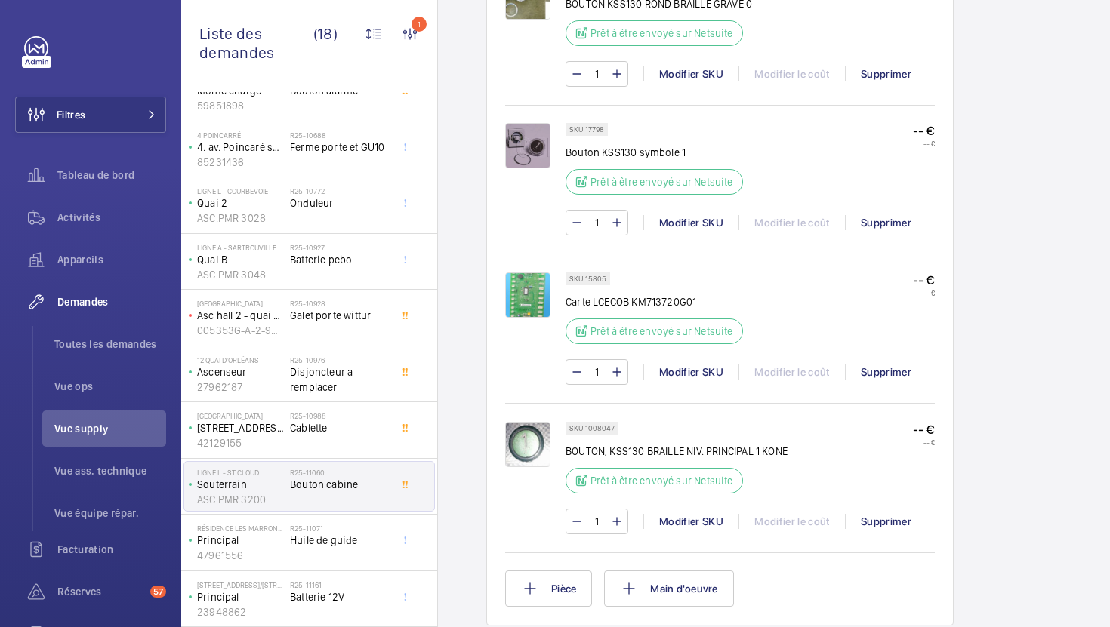
scroll to position [975, 0]
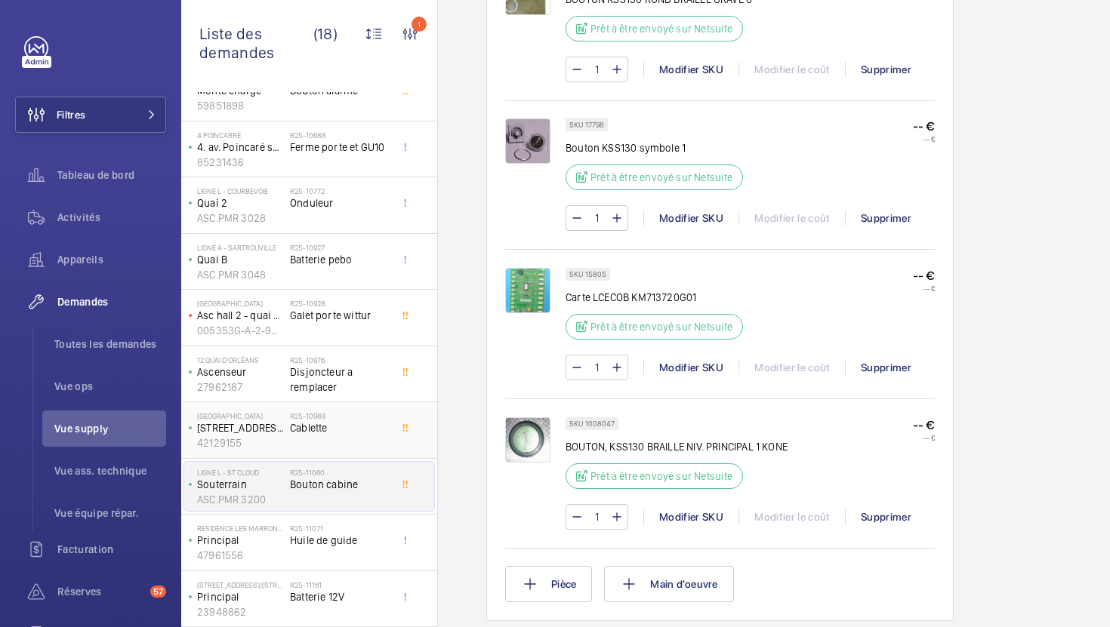
click at [343, 431] on span "Cablette" at bounding box center [340, 427] width 100 height 15
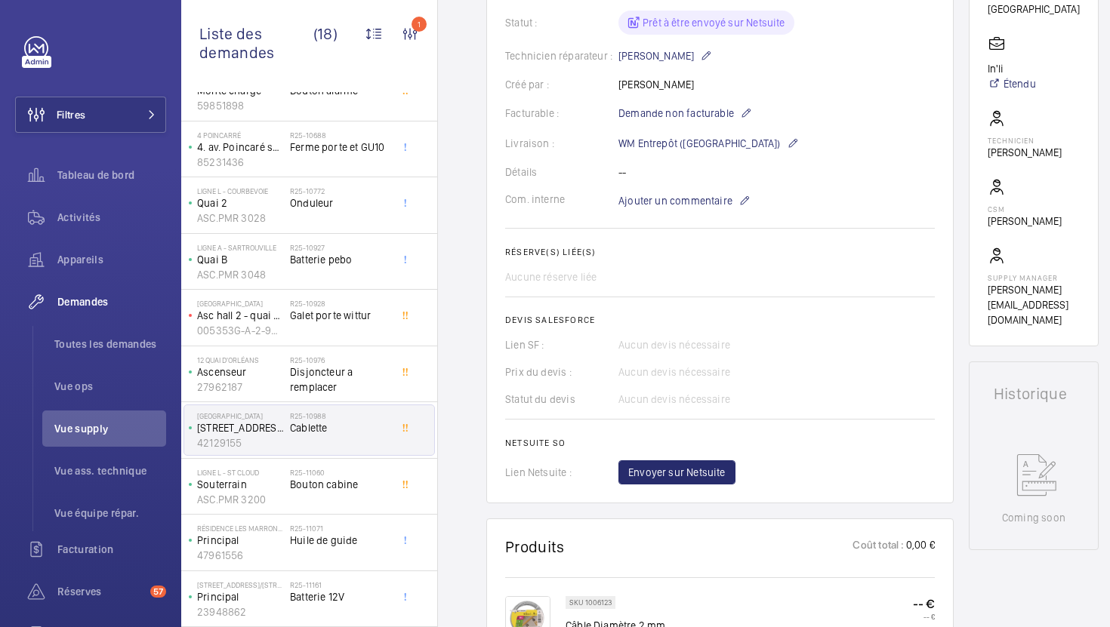
scroll to position [379, 0]
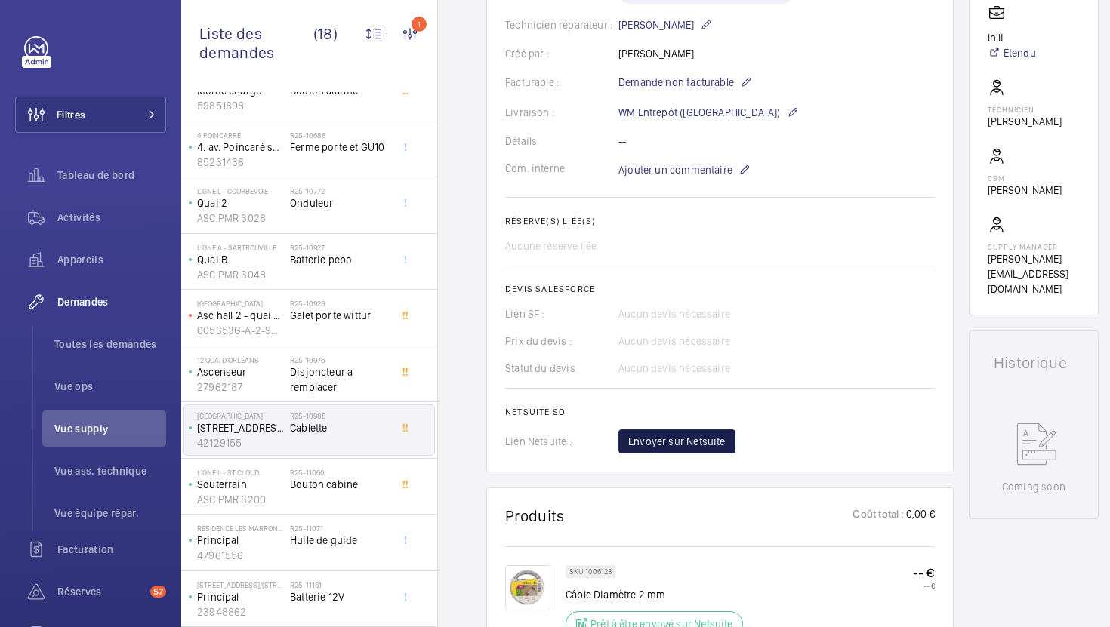
click at [691, 442] on span "Envoyer sur Netsuite" at bounding box center [676, 441] width 97 height 15
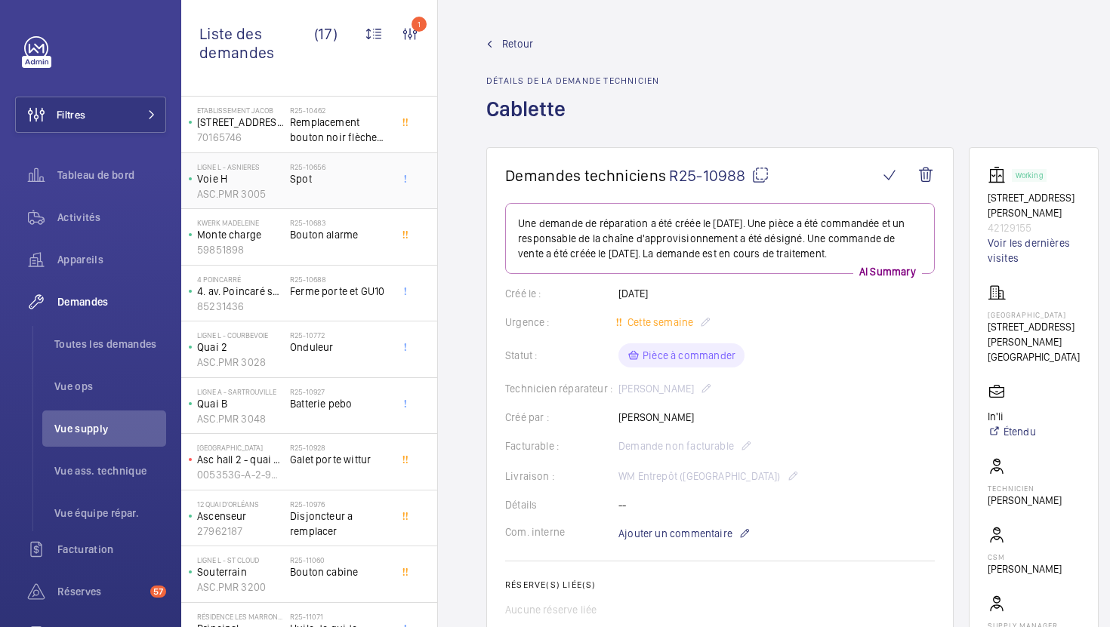
scroll to position [439, 0]
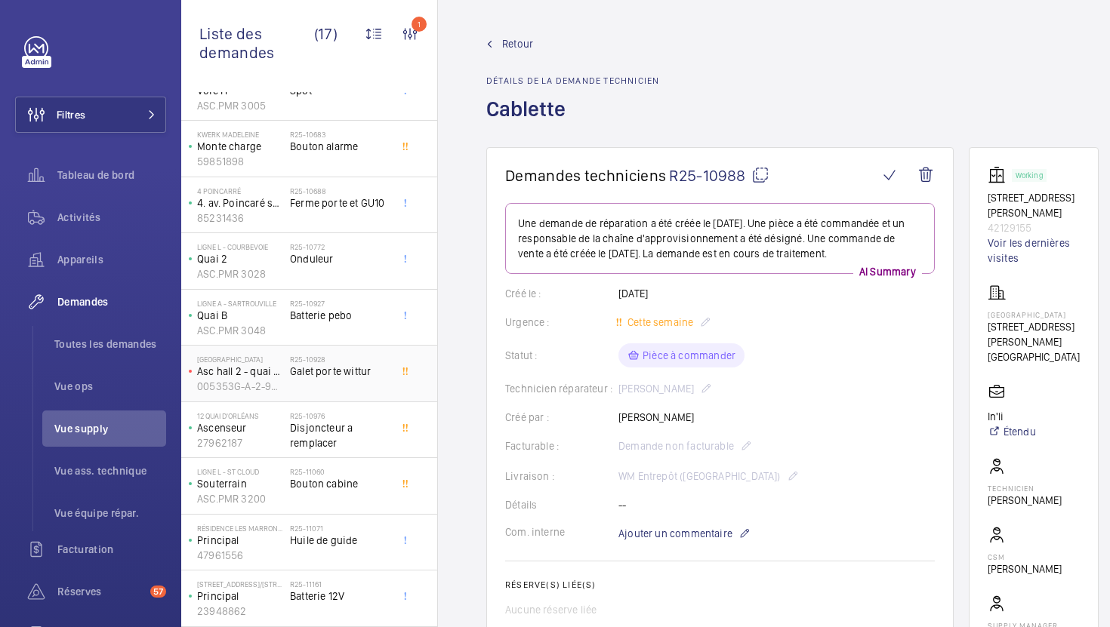
click at [380, 393] on div "R25-10928 Galet porte wittur" at bounding box center [340, 377] width 100 height 44
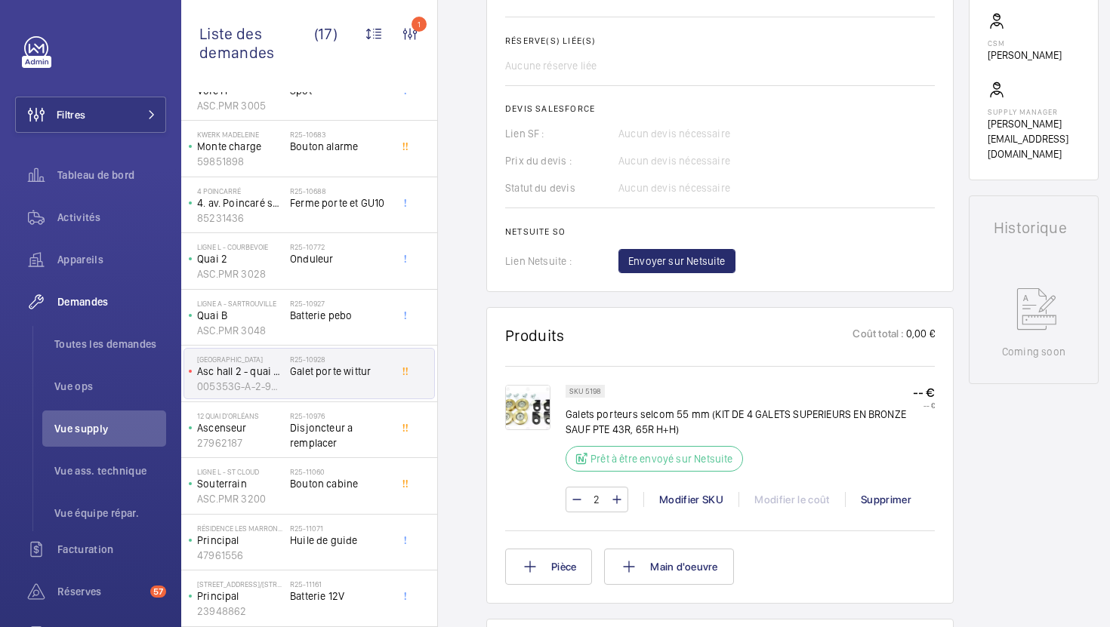
scroll to position [547, 0]
click at [635, 421] on p "Galets porteurs selcom 55 mm (KIT DE 4 GALETS SUPERIEURS EN BRONZE SAUF PTE 43R…" at bounding box center [738, 420] width 347 height 30
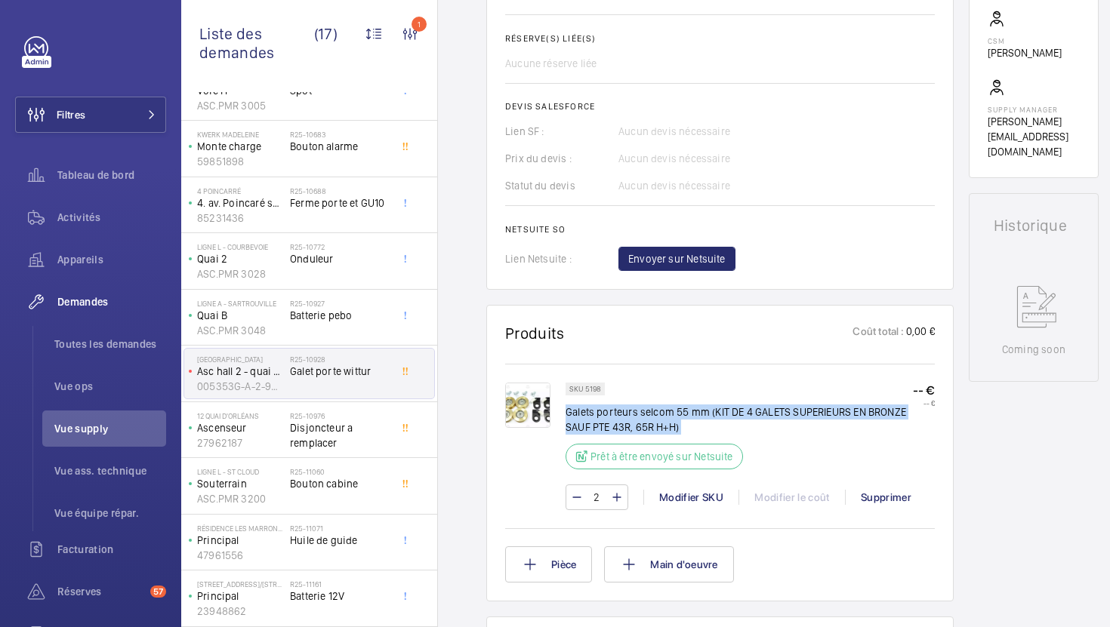
click at [635, 421] on p "Galets porteurs selcom 55 mm (KIT DE 4 GALETS SUPERIEURS EN BRONZE SAUF PTE 43R…" at bounding box center [738, 420] width 347 height 30
copy div "Galets porteurs selcom 55 mm (KIT DE 4 GALETS SUPERIEURS EN BRONZE SAUF PTE 43R…"
click at [517, 402] on img at bounding box center [527, 405] width 45 height 45
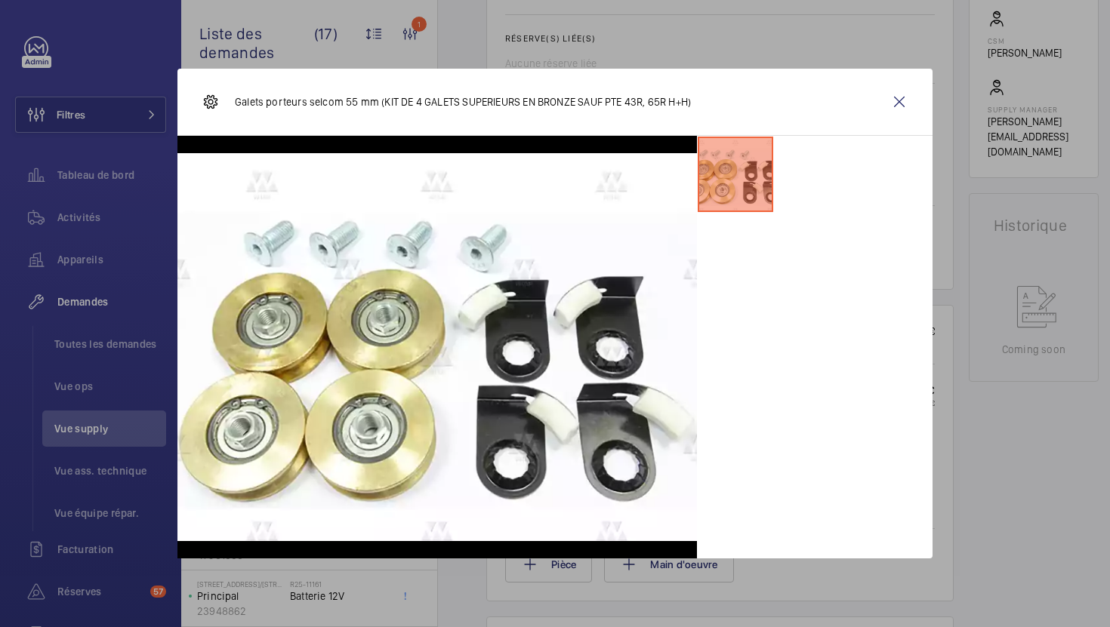
click at [1015, 497] on div at bounding box center [555, 313] width 1110 height 627
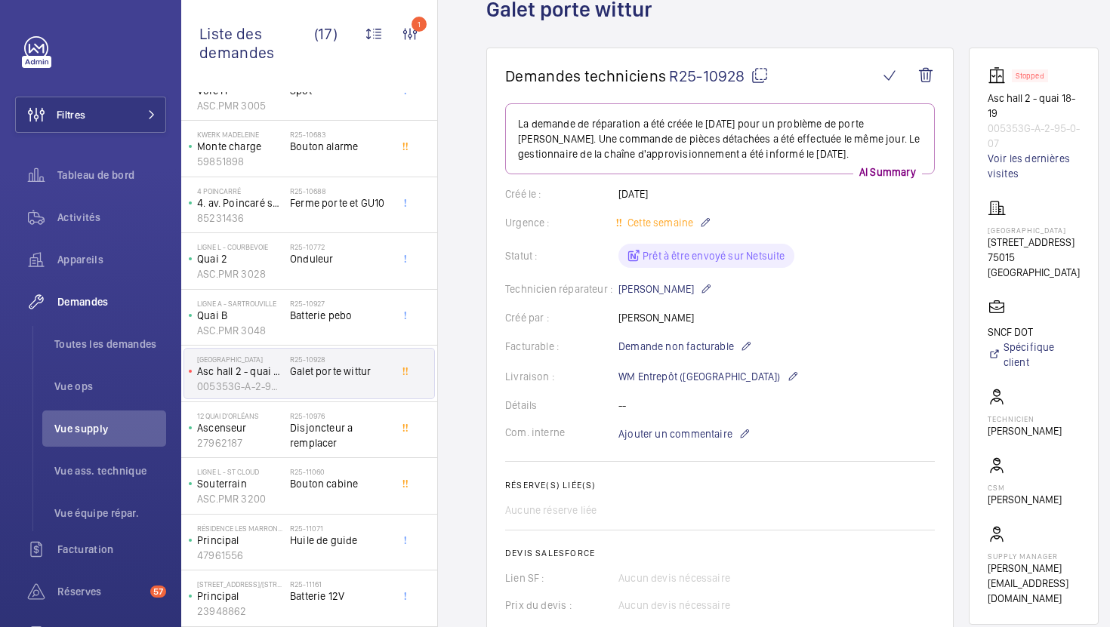
scroll to position [0, 0]
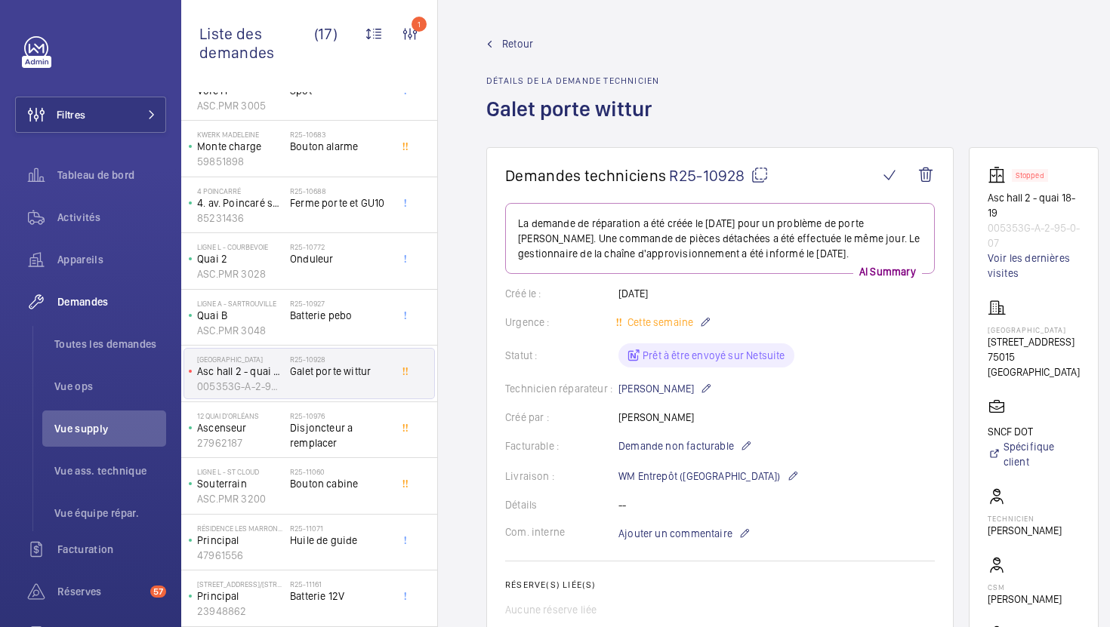
click at [761, 183] on mat-icon at bounding box center [759, 175] width 18 height 18
click at [760, 170] on mat-icon at bounding box center [759, 175] width 18 height 18
click at [670, 531] on span "Ajouter un commentaire" at bounding box center [675, 533] width 114 height 15
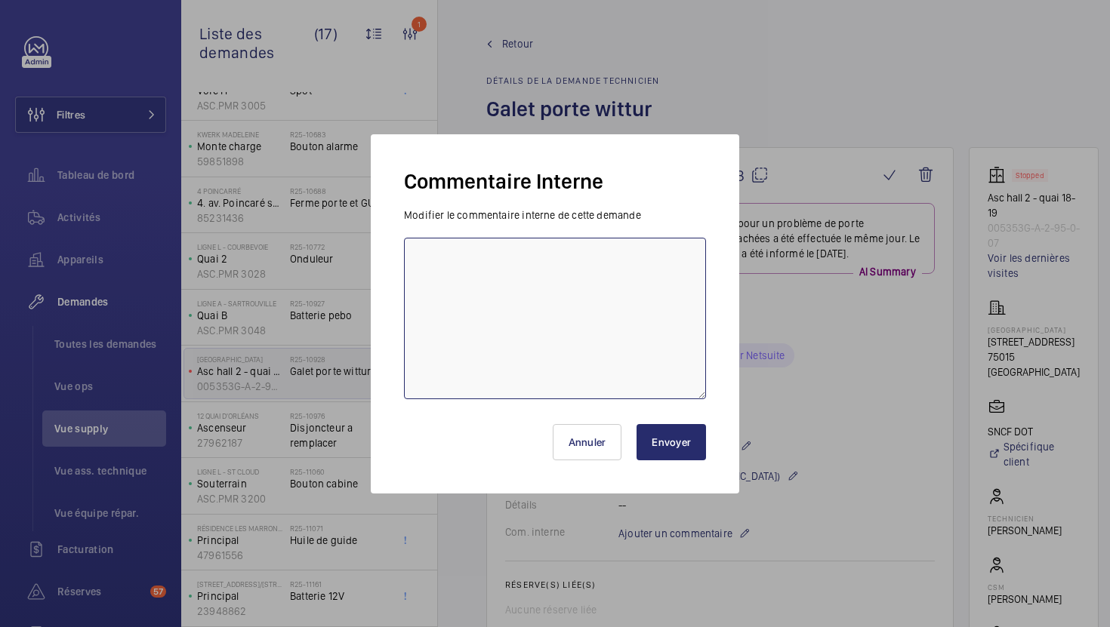
click at [574, 317] on textarea at bounding box center [555, 319] width 302 height 162
type textarea "20/08 en attente validation ops"
click at [685, 444] on button "Envoyer" at bounding box center [670, 442] width 69 height 36
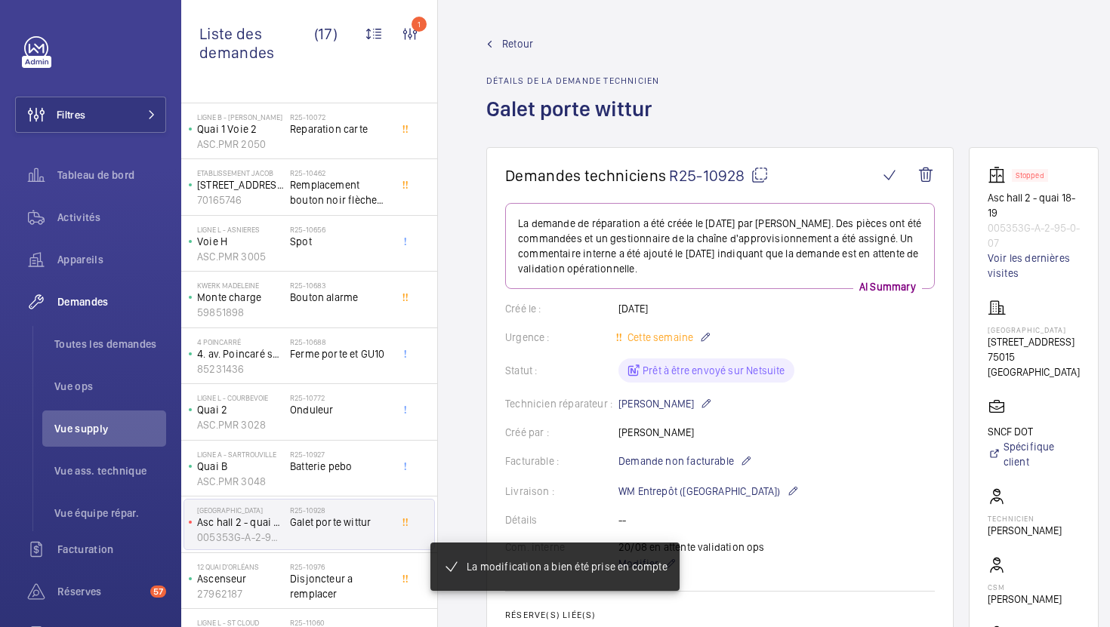
scroll to position [439, 0]
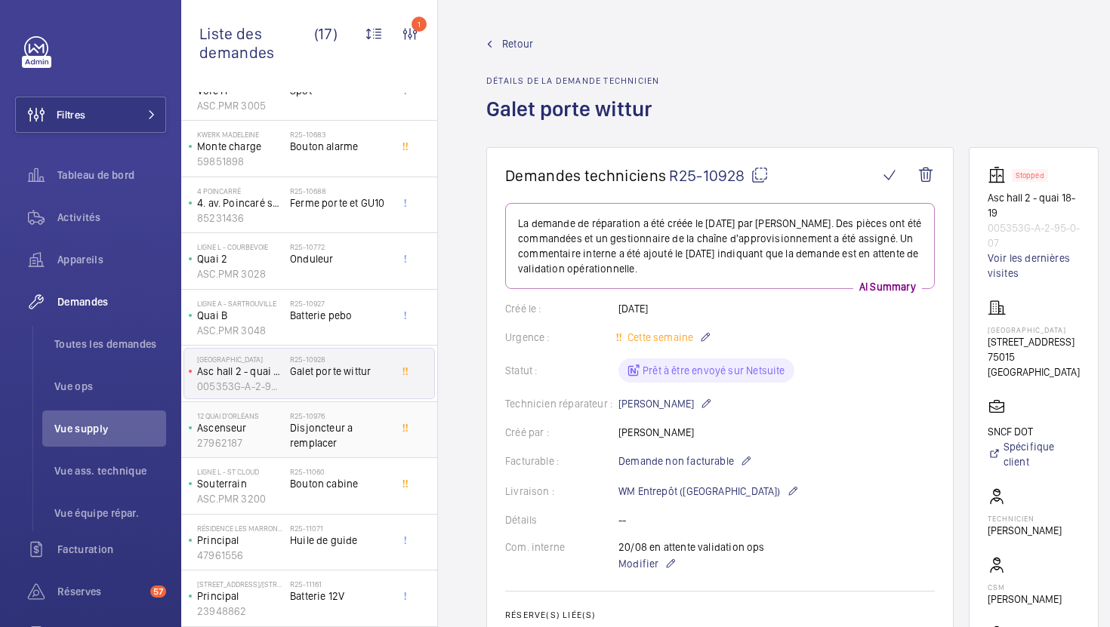
click at [378, 434] on span "Disjoncteur a remplacer" at bounding box center [340, 435] width 100 height 30
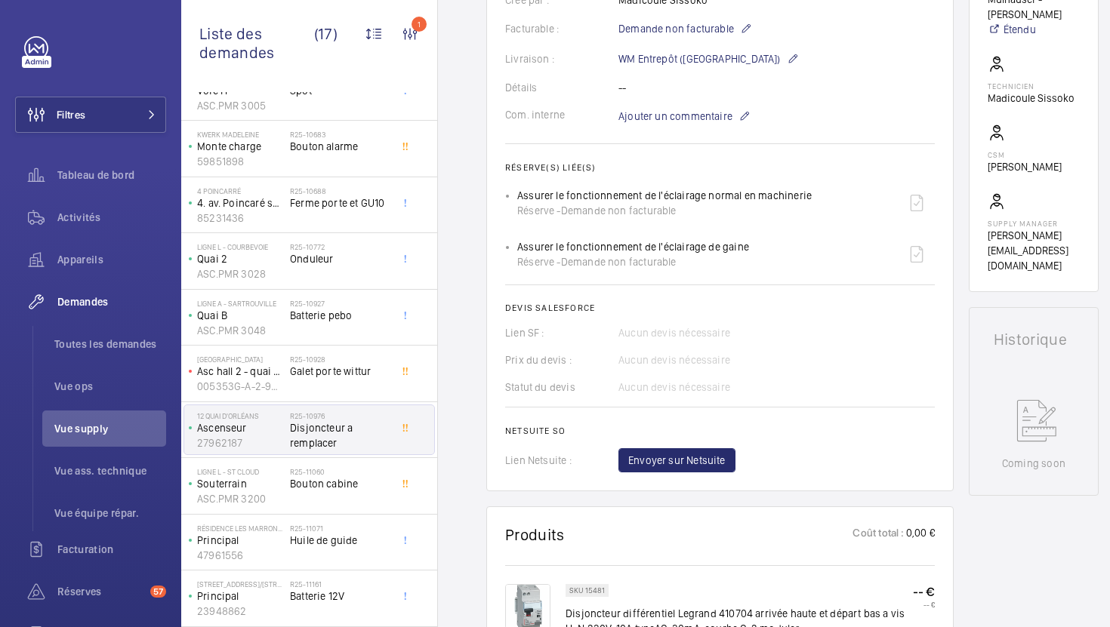
scroll to position [469, 0]
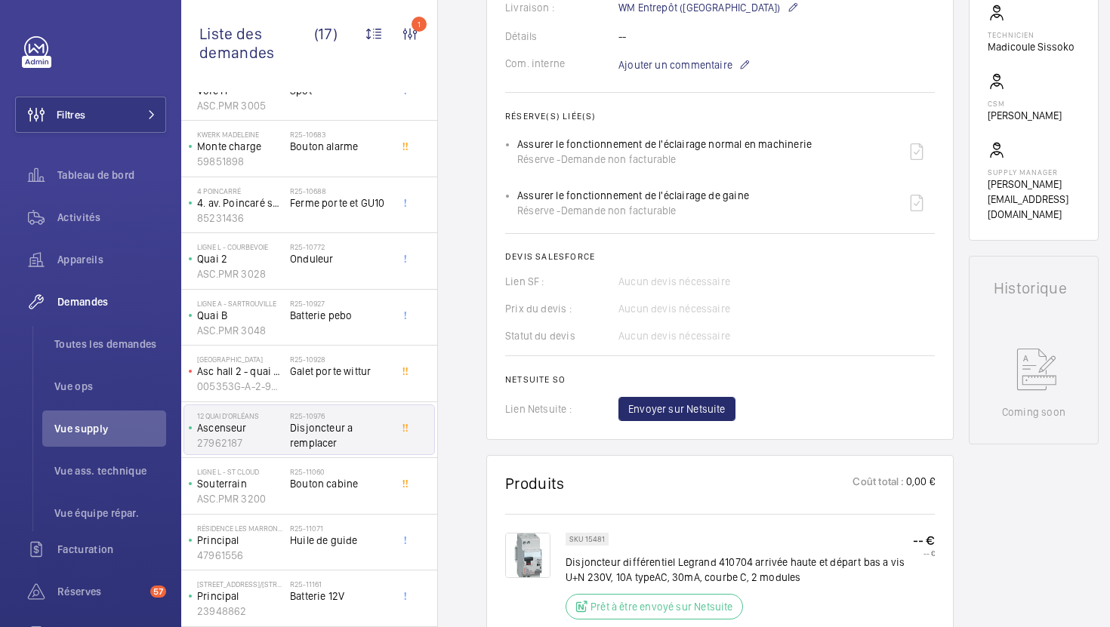
click at [702, 396] on wm-front-card-body "La demande de réparation a été créée le 14 août 2025, avec pour objet le rempla…" at bounding box center [720, 77] width 430 height 687
click at [702, 402] on button "Envoyer sur Netsuite" at bounding box center [676, 409] width 117 height 24
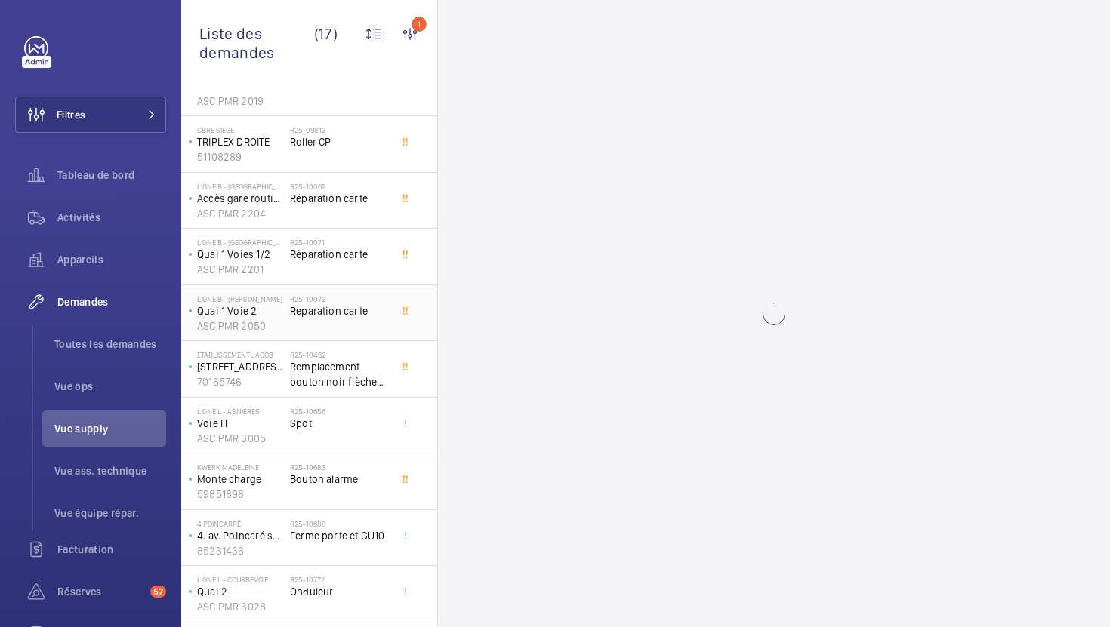
scroll to position [0, 0]
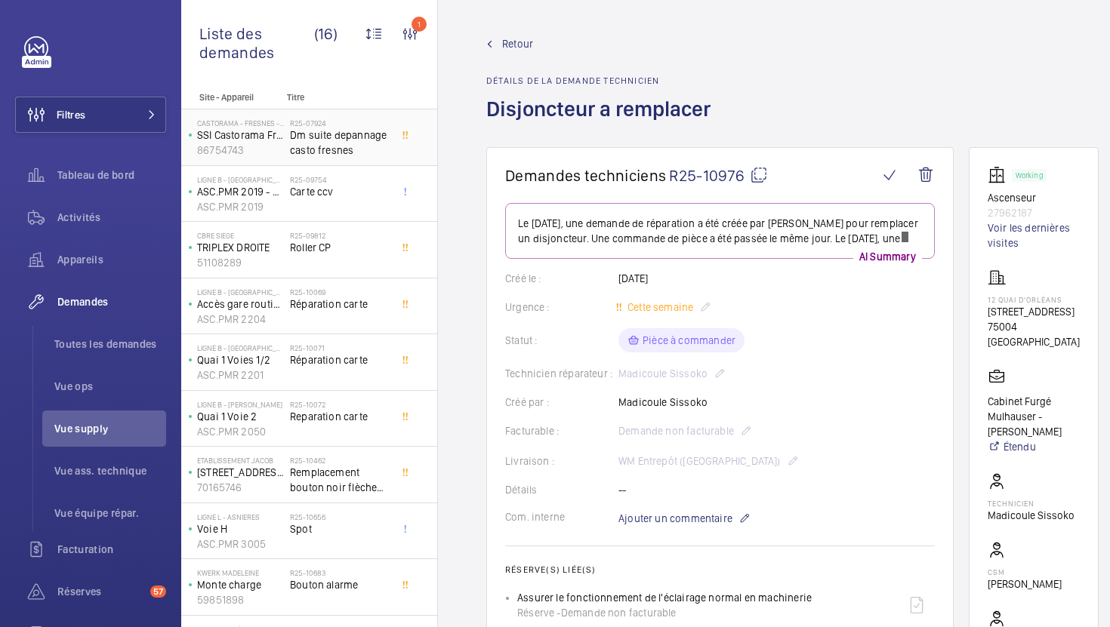
click at [370, 154] on span "Dm suite depannage casto fresnes" at bounding box center [340, 143] width 100 height 30
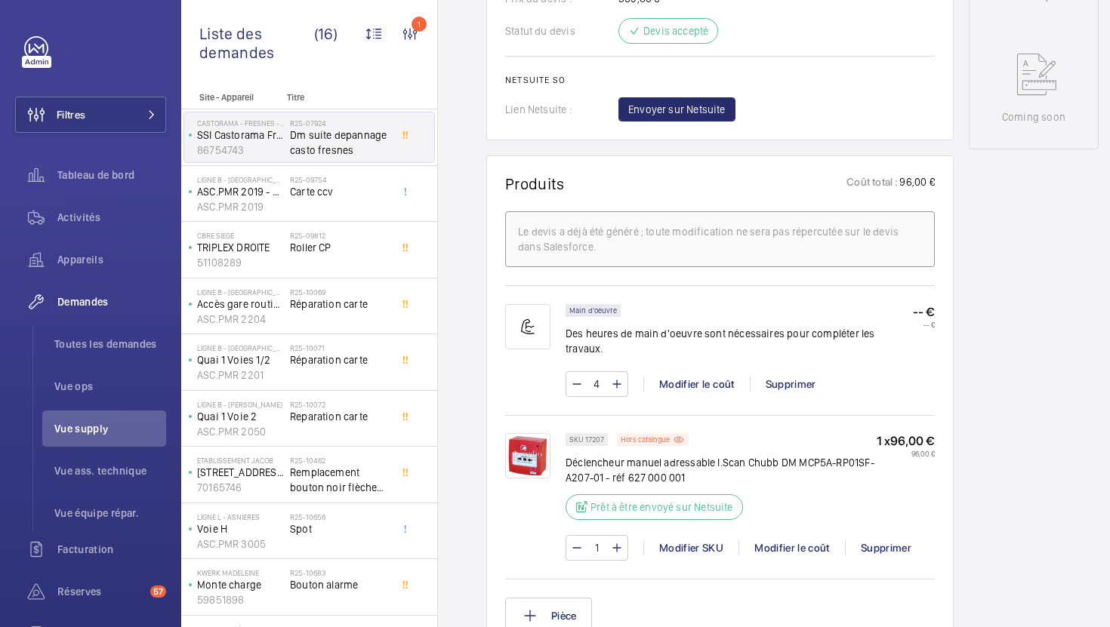
scroll to position [767, 0]
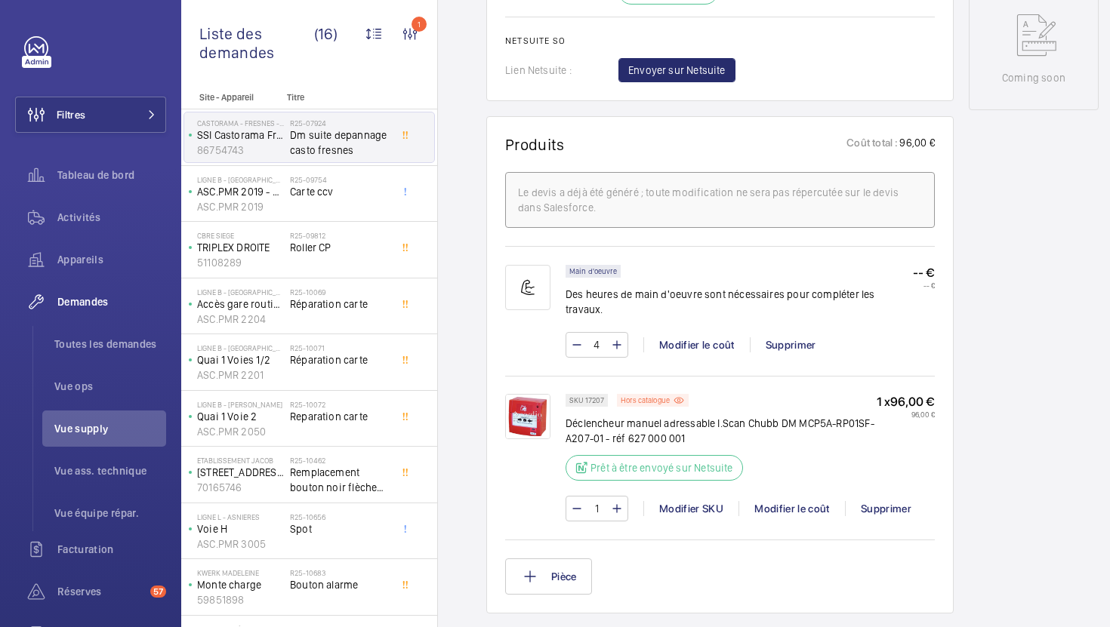
click at [584, 398] on p "SKU 17207" at bounding box center [586, 400] width 35 height 5
copy p "17207"
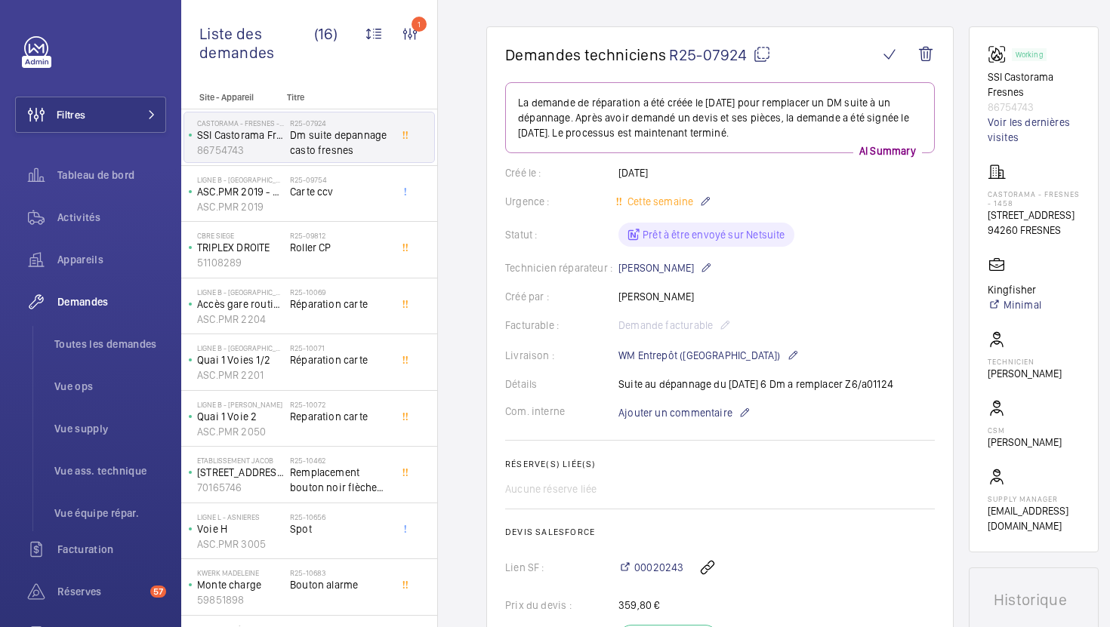
scroll to position [0, 0]
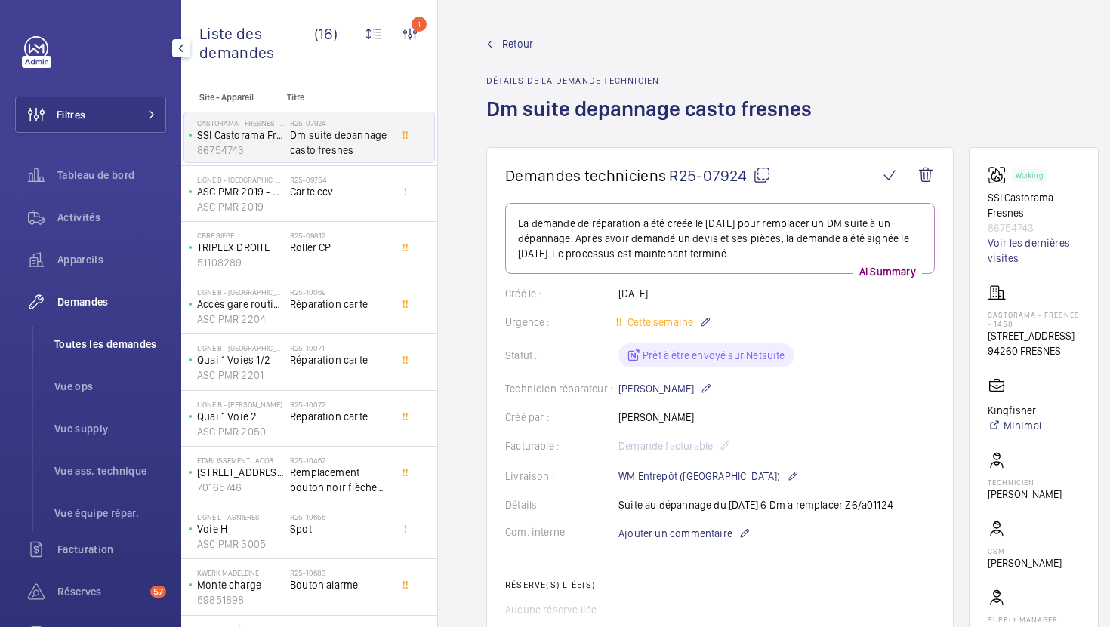
click at [113, 353] on li "Toutes les demandes" at bounding box center [104, 344] width 124 height 36
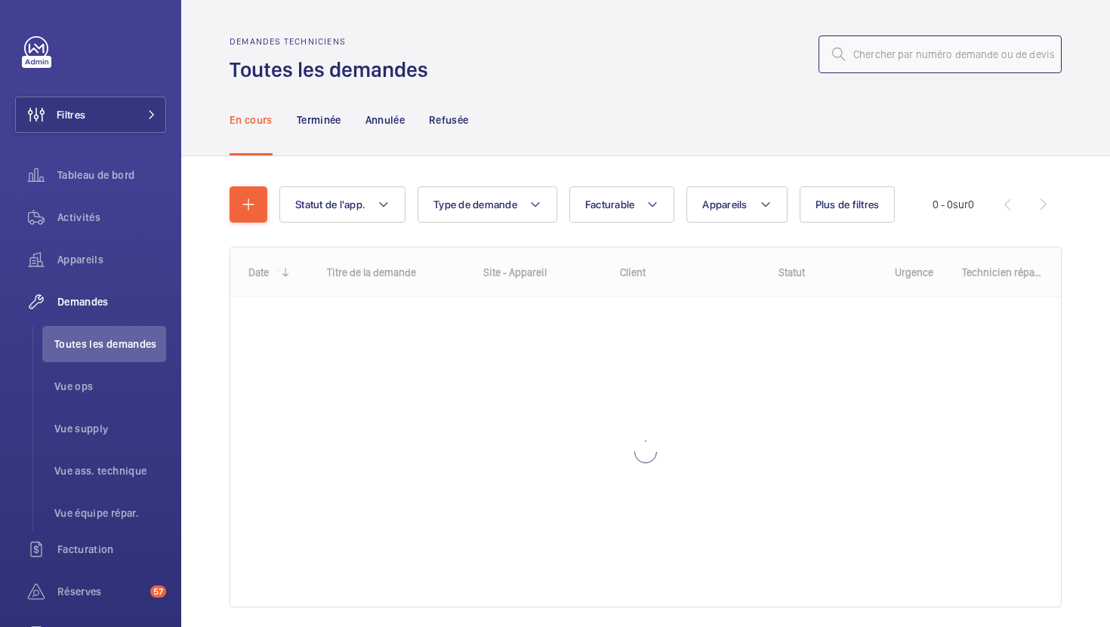
click at [883, 61] on input "text" at bounding box center [939, 54] width 243 height 38
paste input "R25-10717"
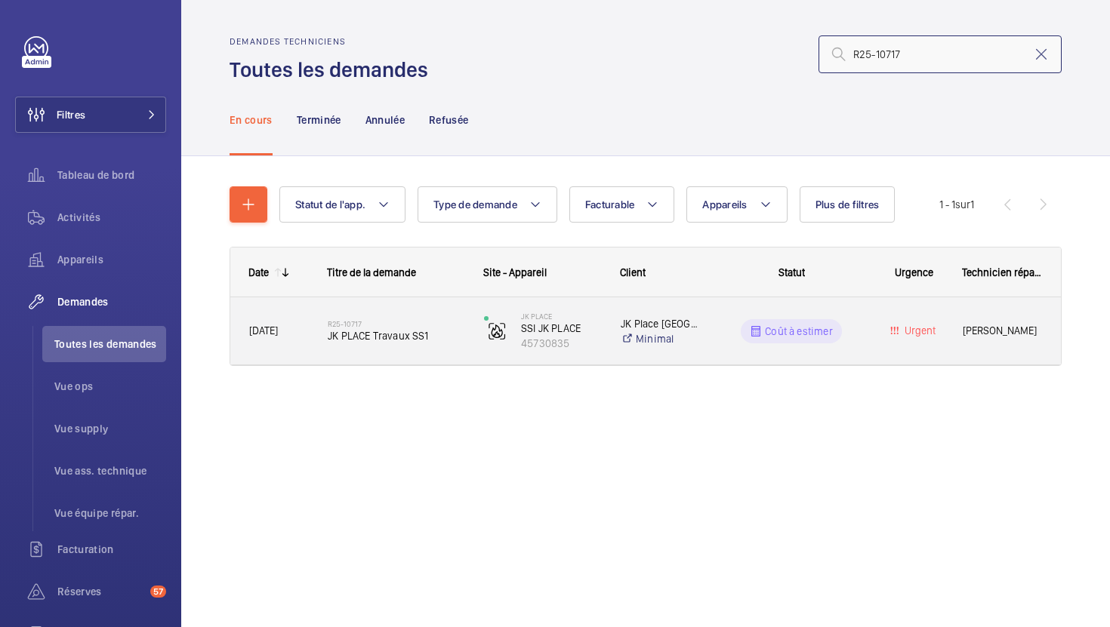
type input "R25-10717"
click at [456, 353] on div "R25-10717 JK PLACE Travaux SS1" at bounding box center [386, 331] width 155 height 68
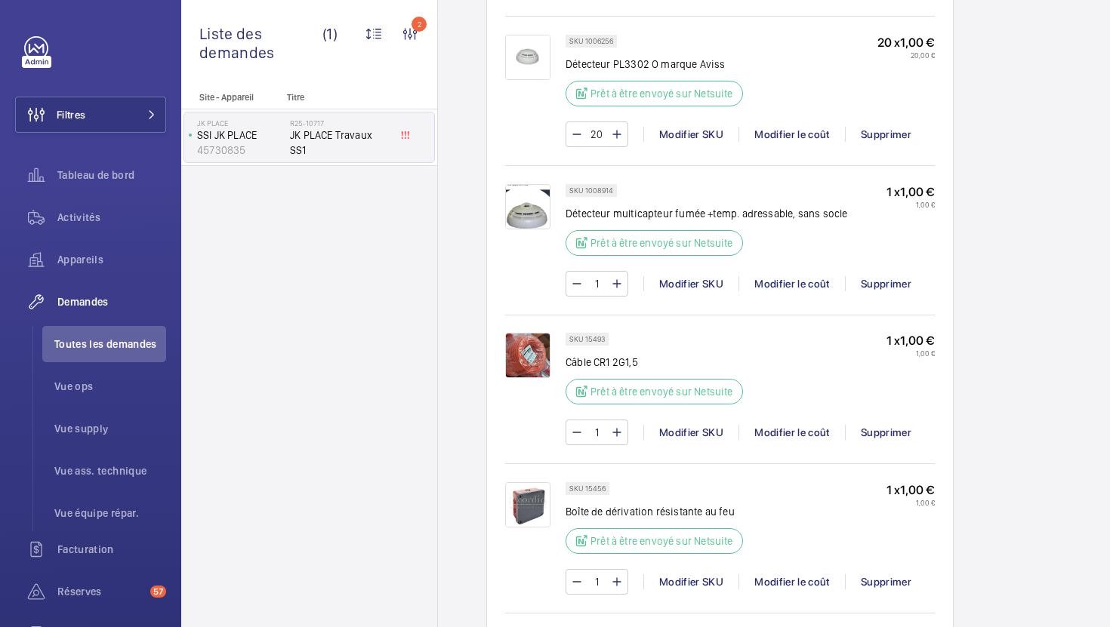
scroll to position [1556, 0]
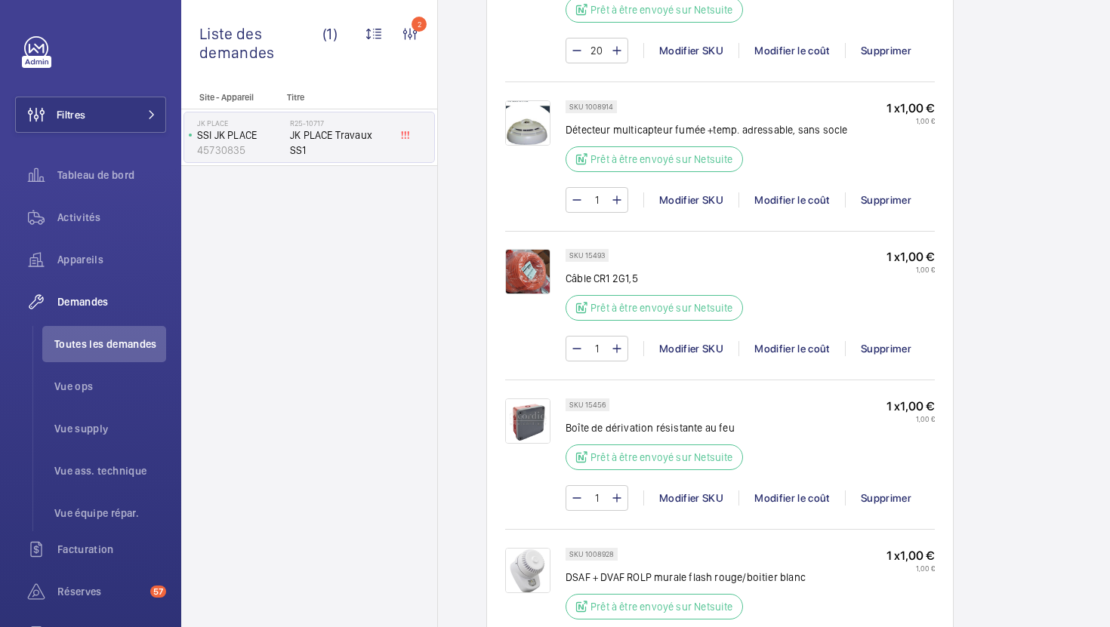
click at [544, 423] on img at bounding box center [527, 421] width 45 height 45
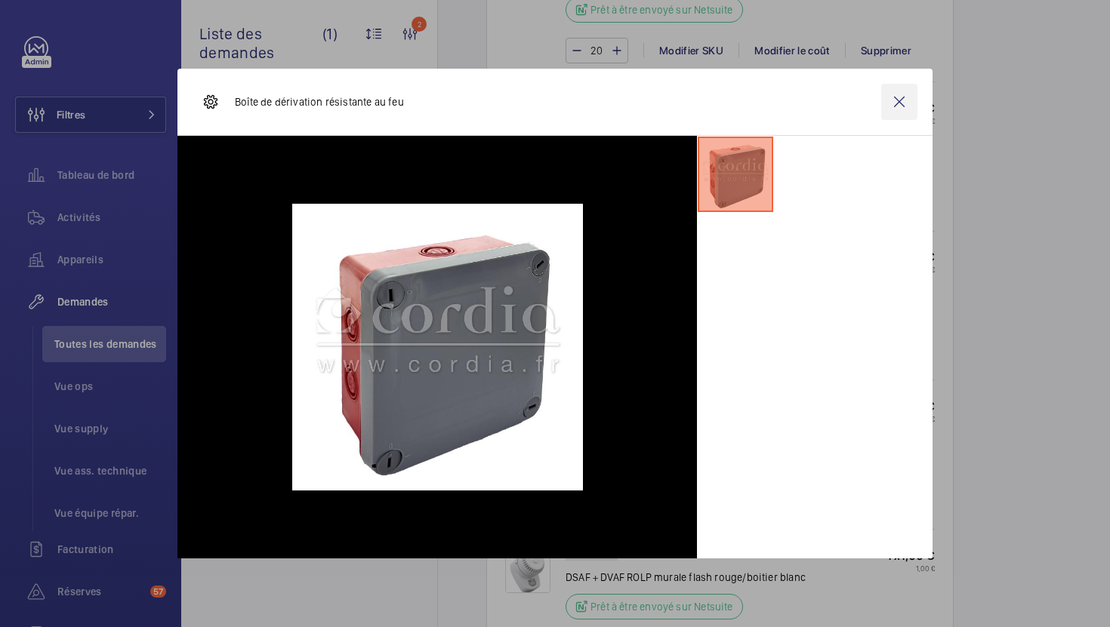
click at [889, 96] on wm-front-icon-button at bounding box center [899, 102] width 36 height 36
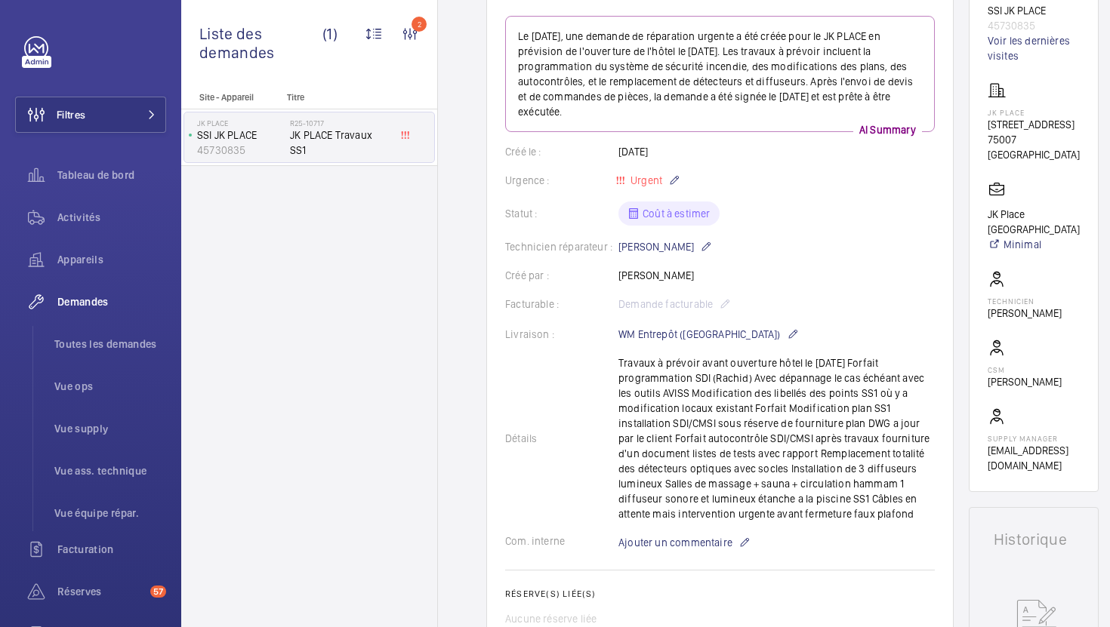
scroll to position [0, 0]
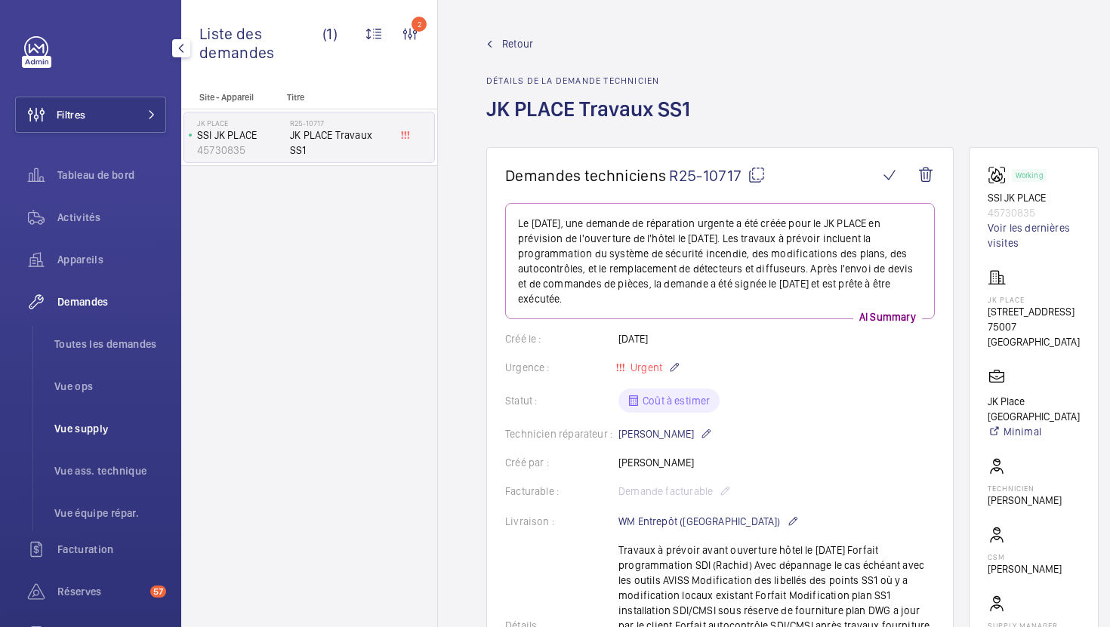
click at [81, 436] on li "Vue supply" at bounding box center [104, 429] width 124 height 36
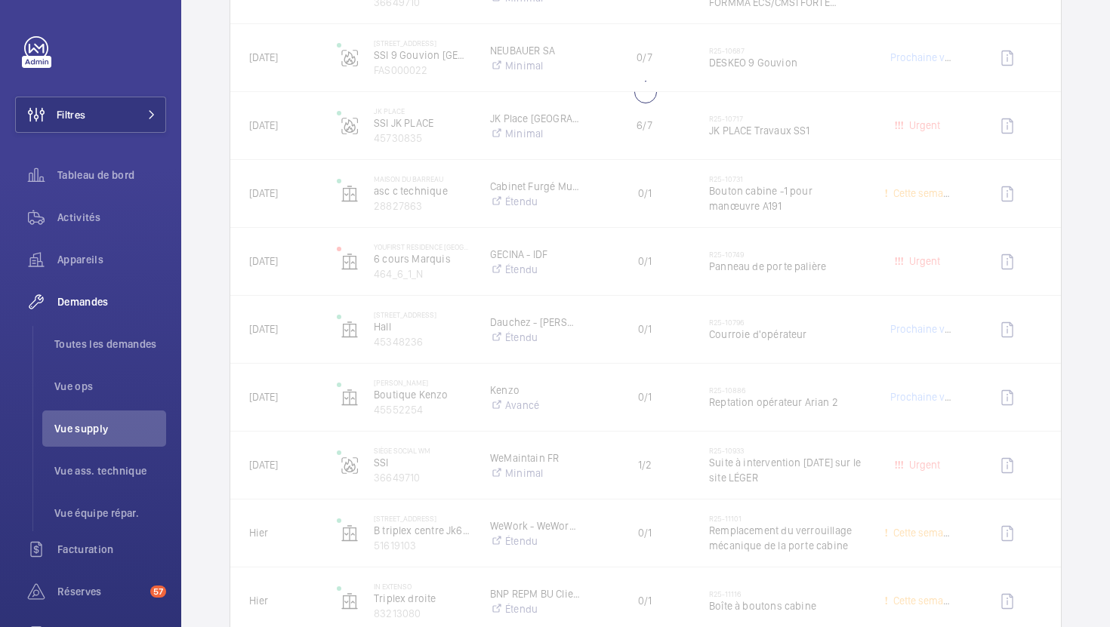
scroll to position [746, 0]
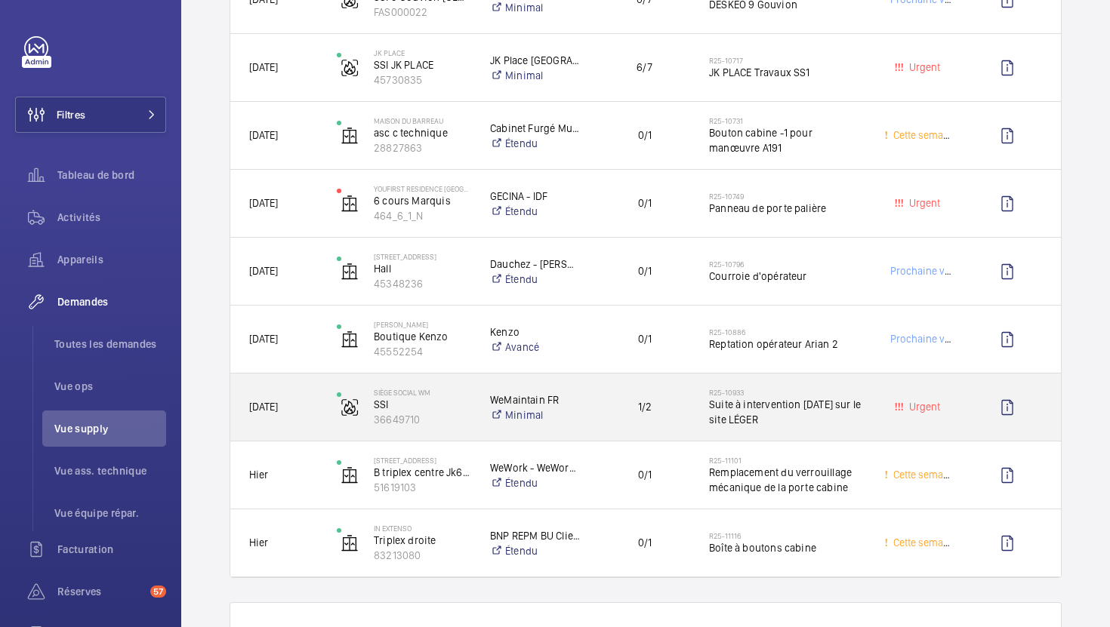
scroll to position [811, 0]
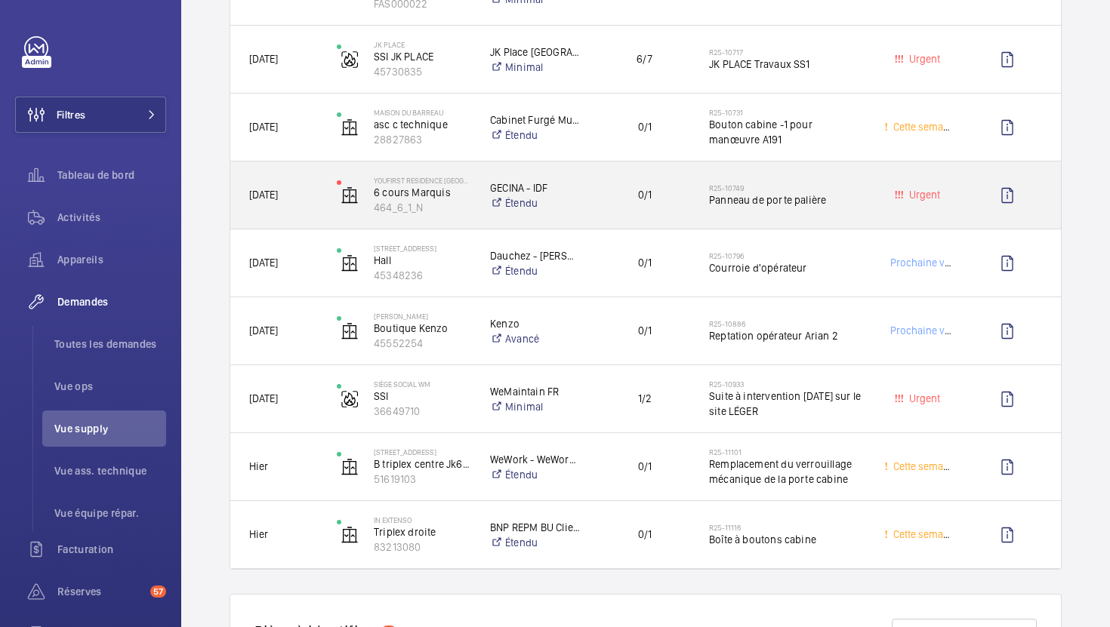
click at [772, 218] on div "R25-10749 Panneau de porte palière" at bounding box center [778, 196] width 174 height 68
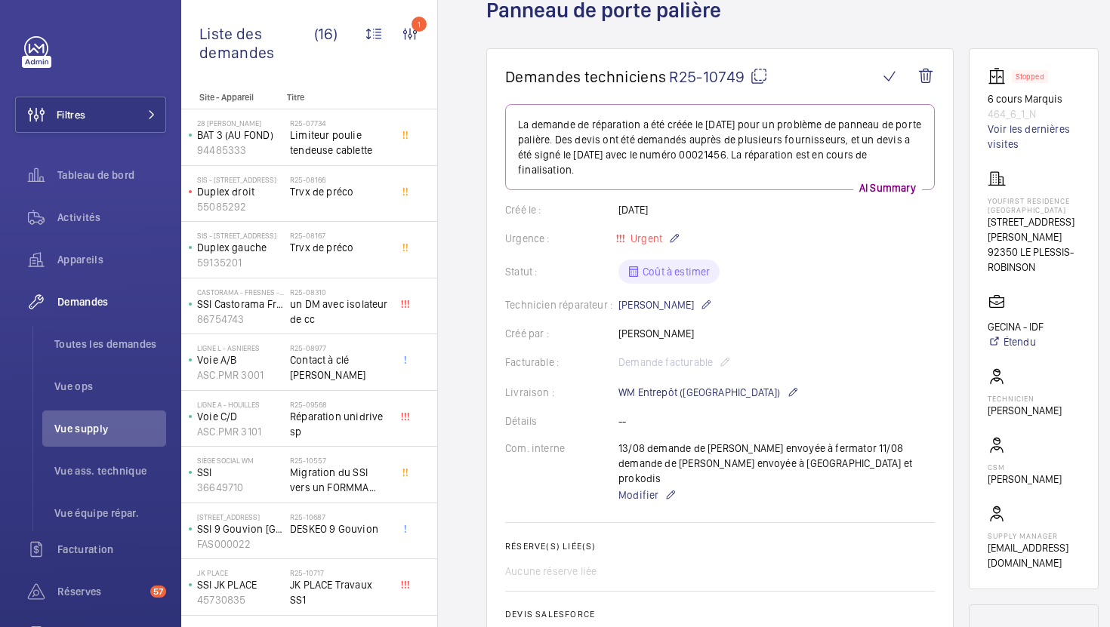
scroll to position [34, 0]
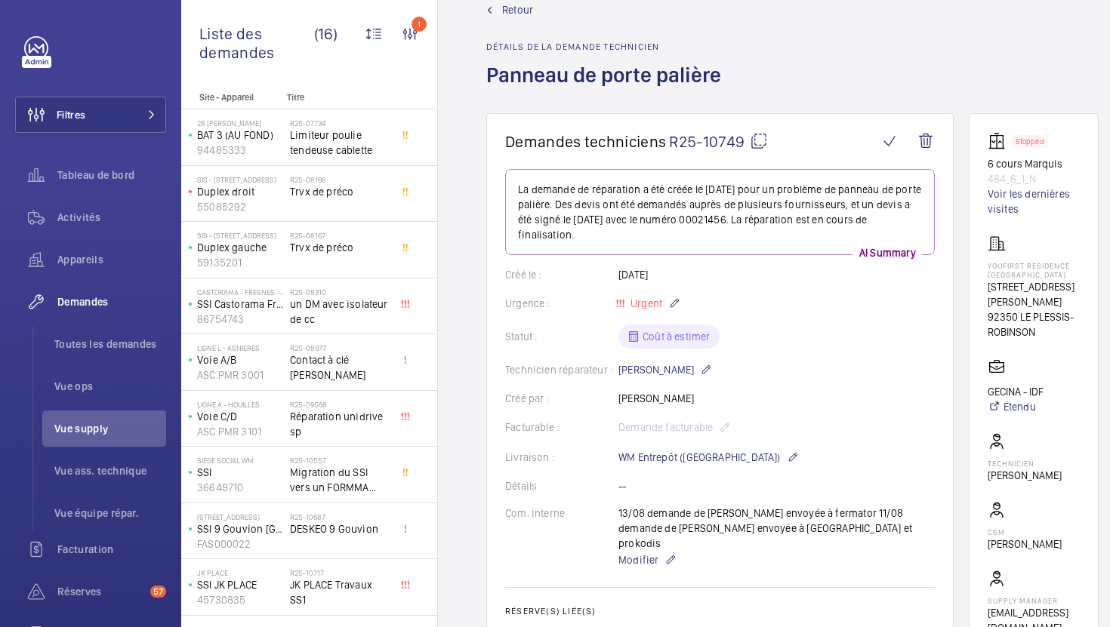
click at [758, 147] on mat-icon at bounding box center [759, 141] width 18 height 18
click at [648, 553] on span "Modifier" at bounding box center [638, 560] width 40 height 15
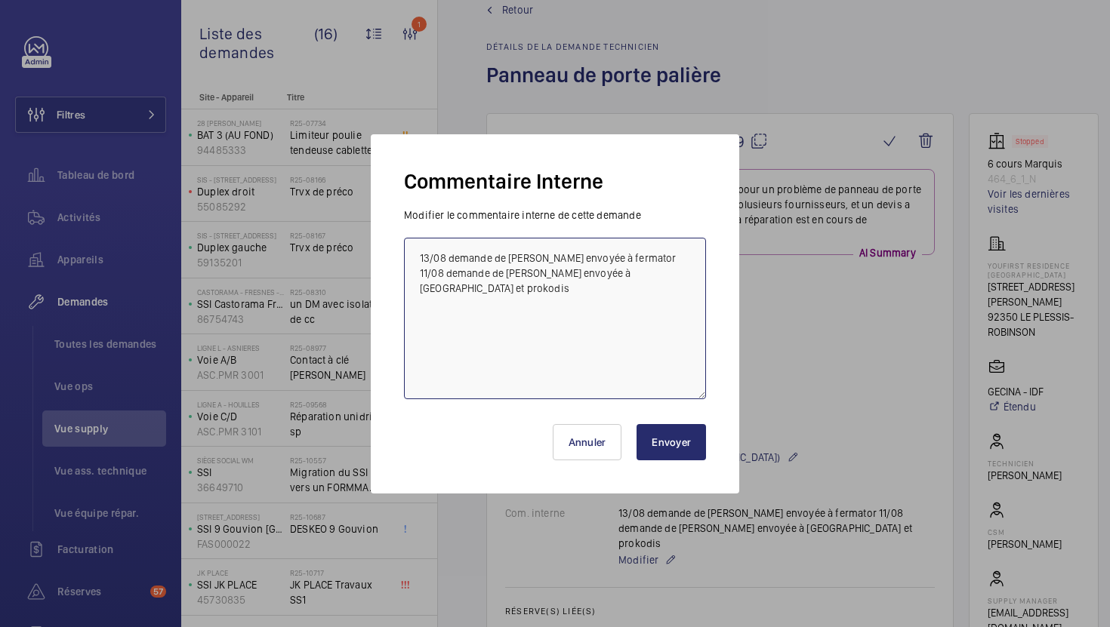
click at [415, 260] on textarea "13/08 demande de devis envoyée à fermator 11/08 demande de devis envoyée à Slyc…" at bounding box center [555, 319] width 302 height 162
type textarea "20/08 Frs relancé 13/08 demande de devis envoyée à fermator 11/08 demande de de…"
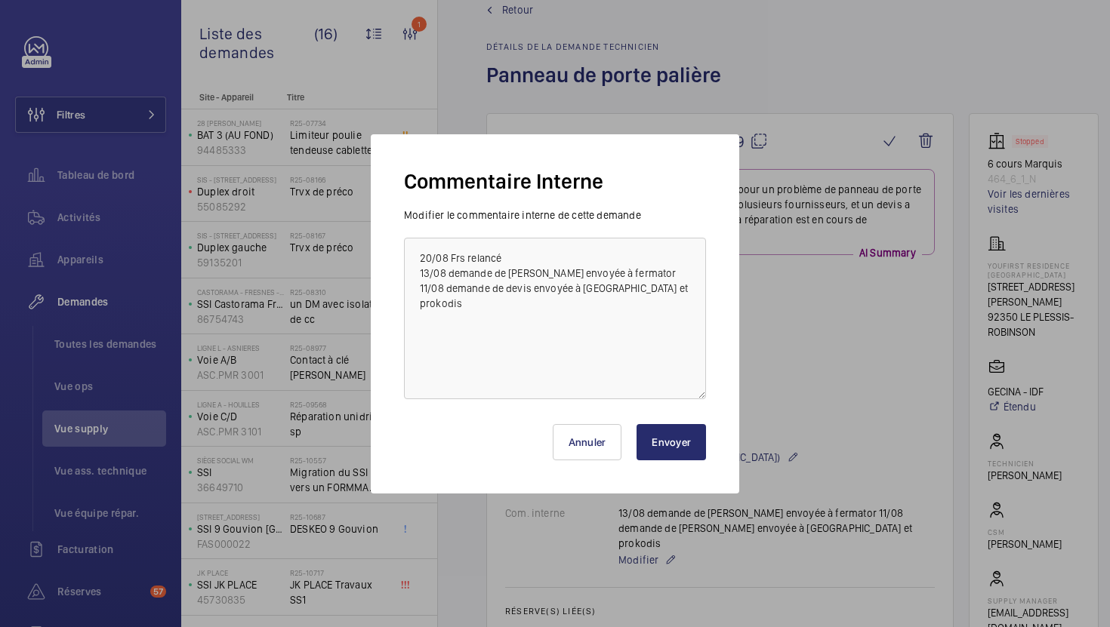
click at [678, 457] on button "Envoyer" at bounding box center [670, 442] width 69 height 36
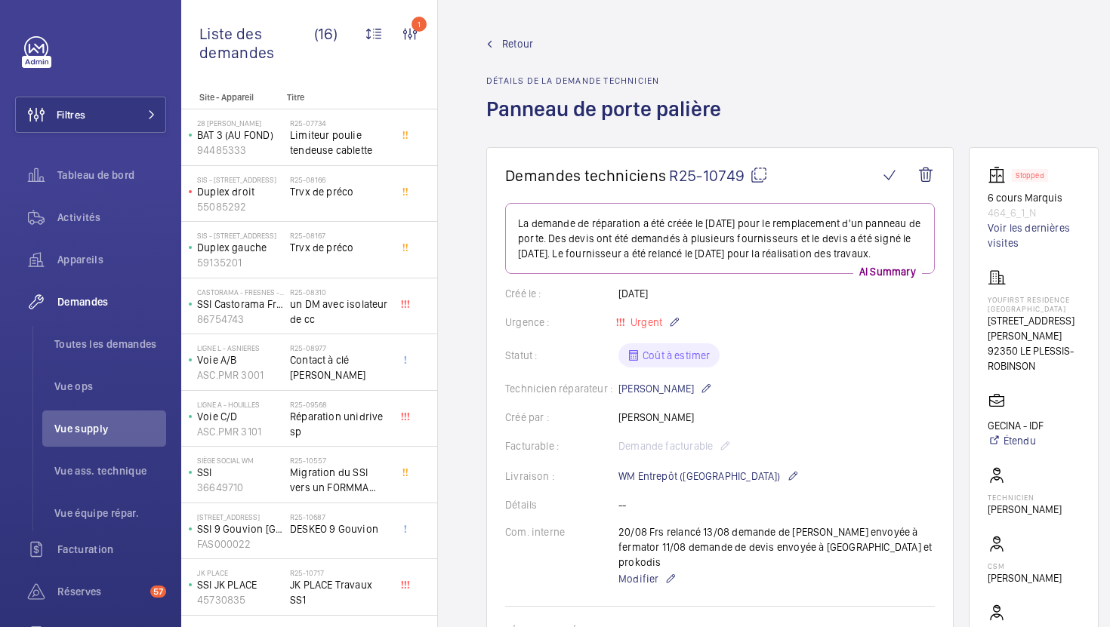
scroll to position [85, 0]
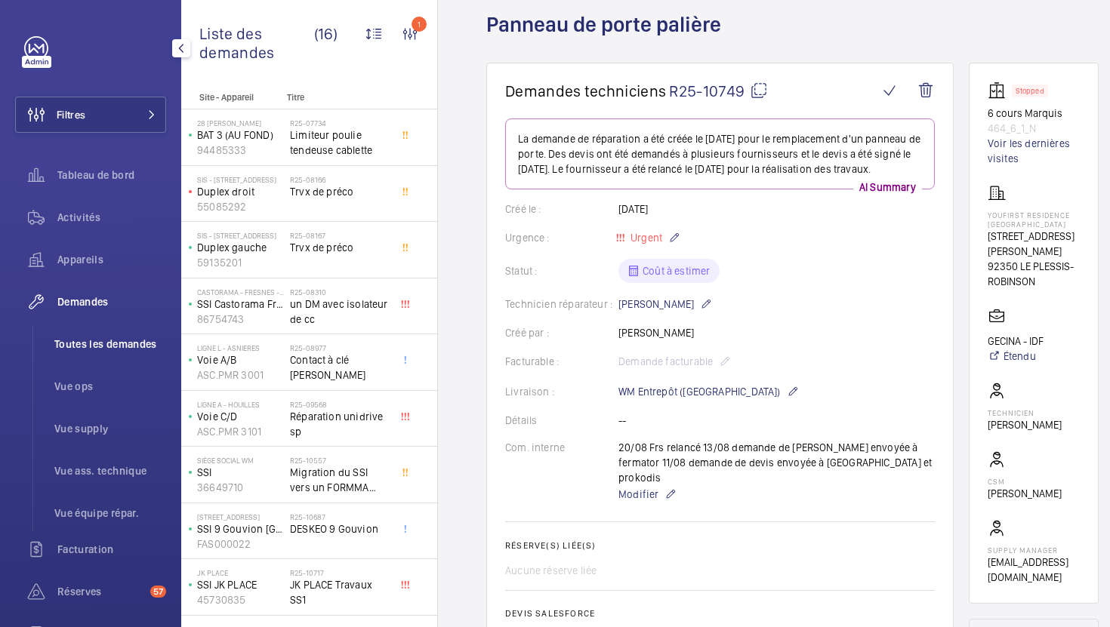
click at [69, 332] on li "Toutes les demandes" at bounding box center [104, 344] width 124 height 36
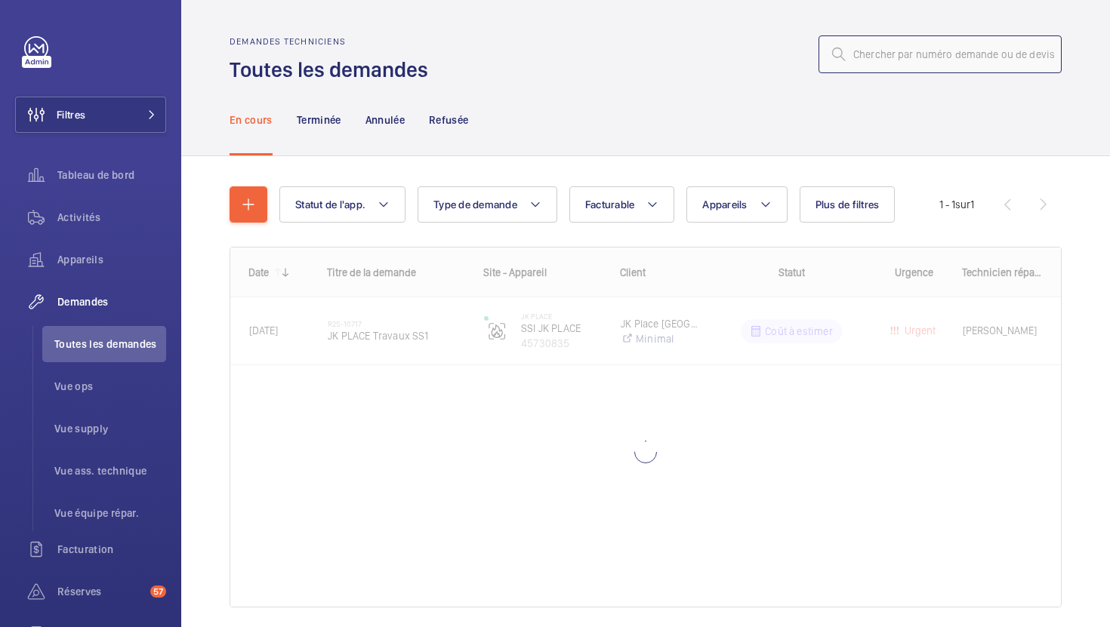
click at [877, 54] on input "text" at bounding box center [939, 54] width 243 height 38
paste input "R25-10717"
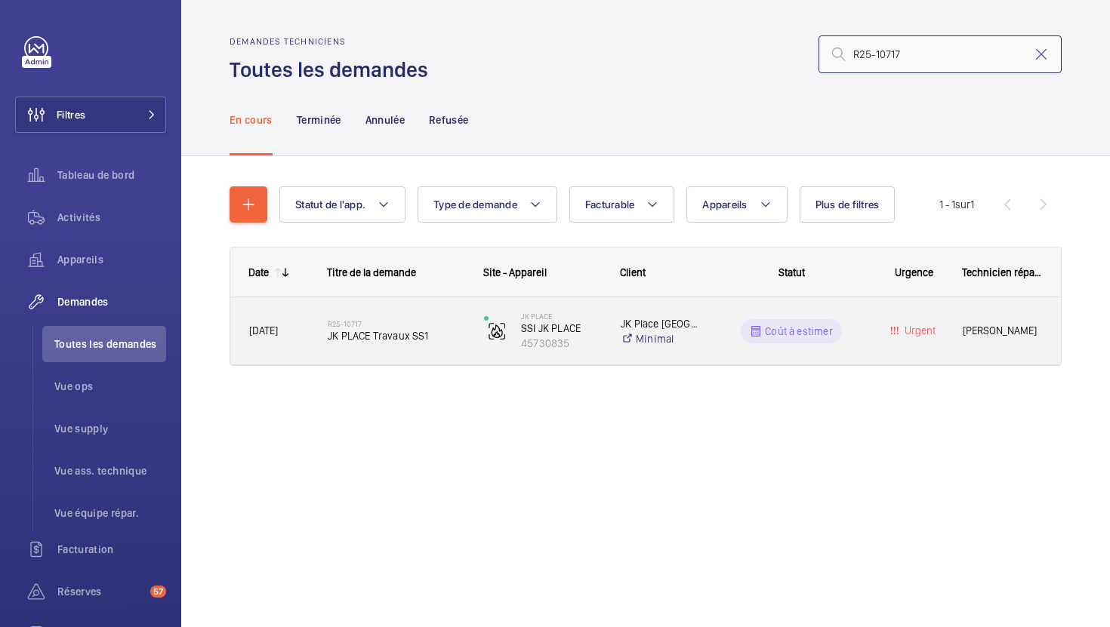
type input "R25-10717"
click at [467, 337] on div "JK PLACE SSI JK PLACE 45730835" at bounding box center [533, 331] width 135 height 62
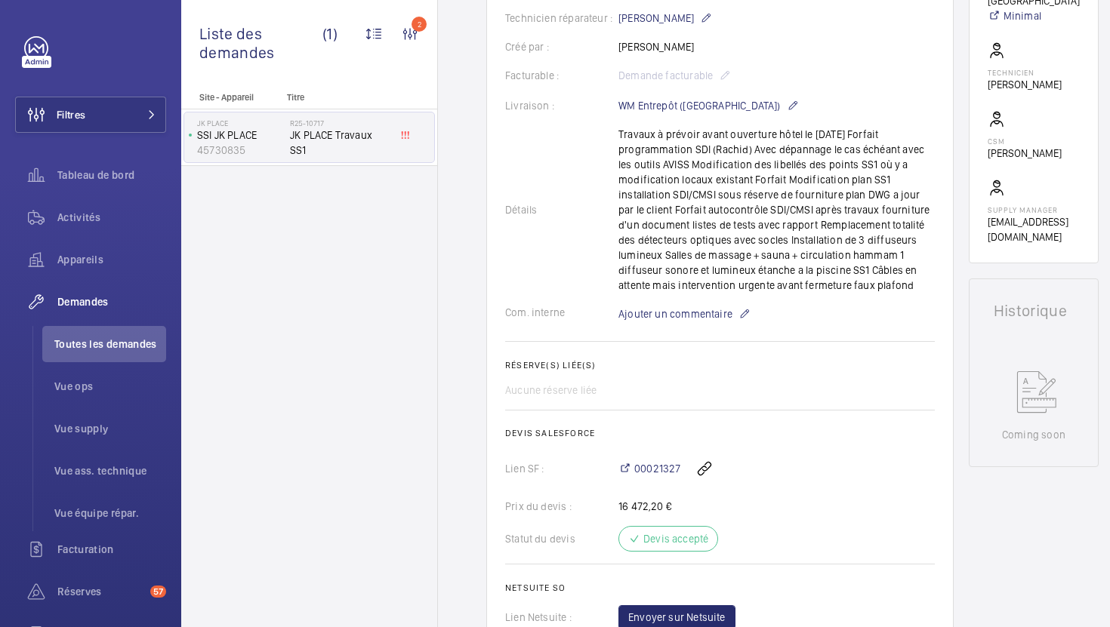
scroll to position [426, 0]
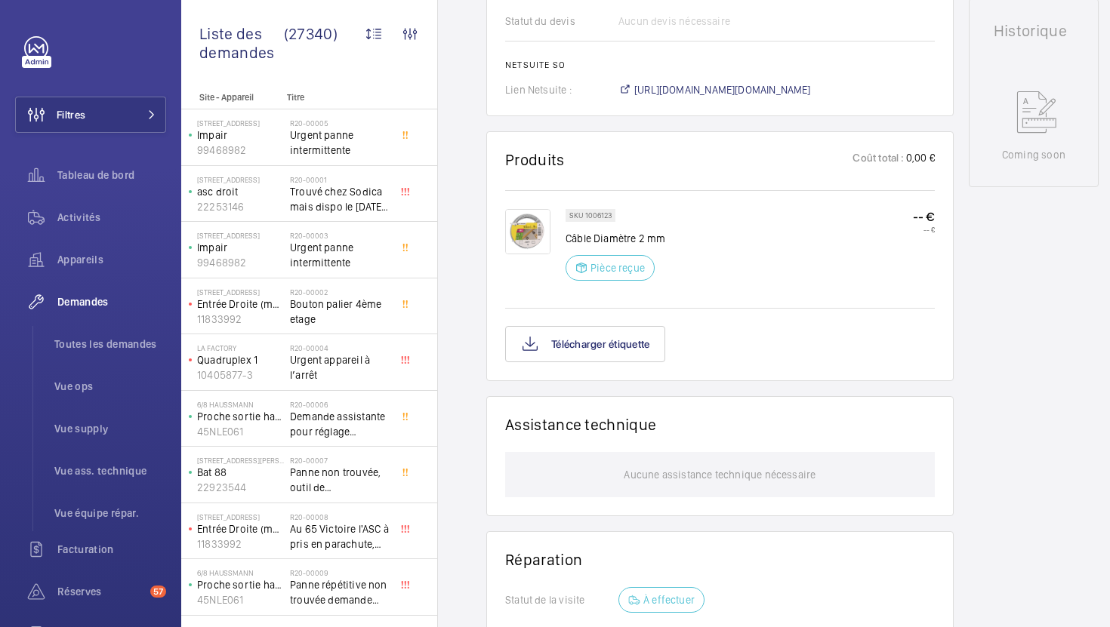
click at [607, 218] on p "SKU 1006123" at bounding box center [590, 215] width 42 height 5
copy p "1006123"
